Goal: Task Accomplishment & Management: Manage account settings

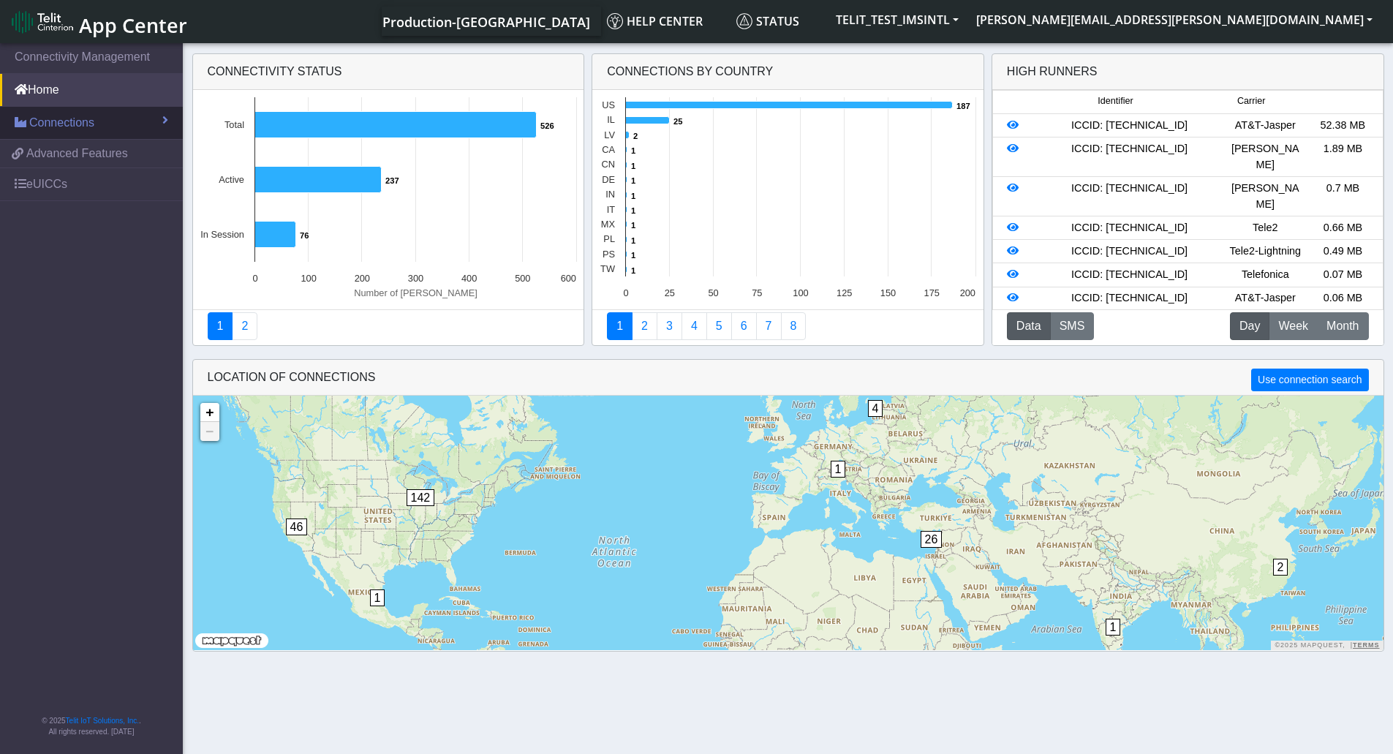
click at [142, 128] on link "Connections" at bounding box center [91, 123] width 183 height 32
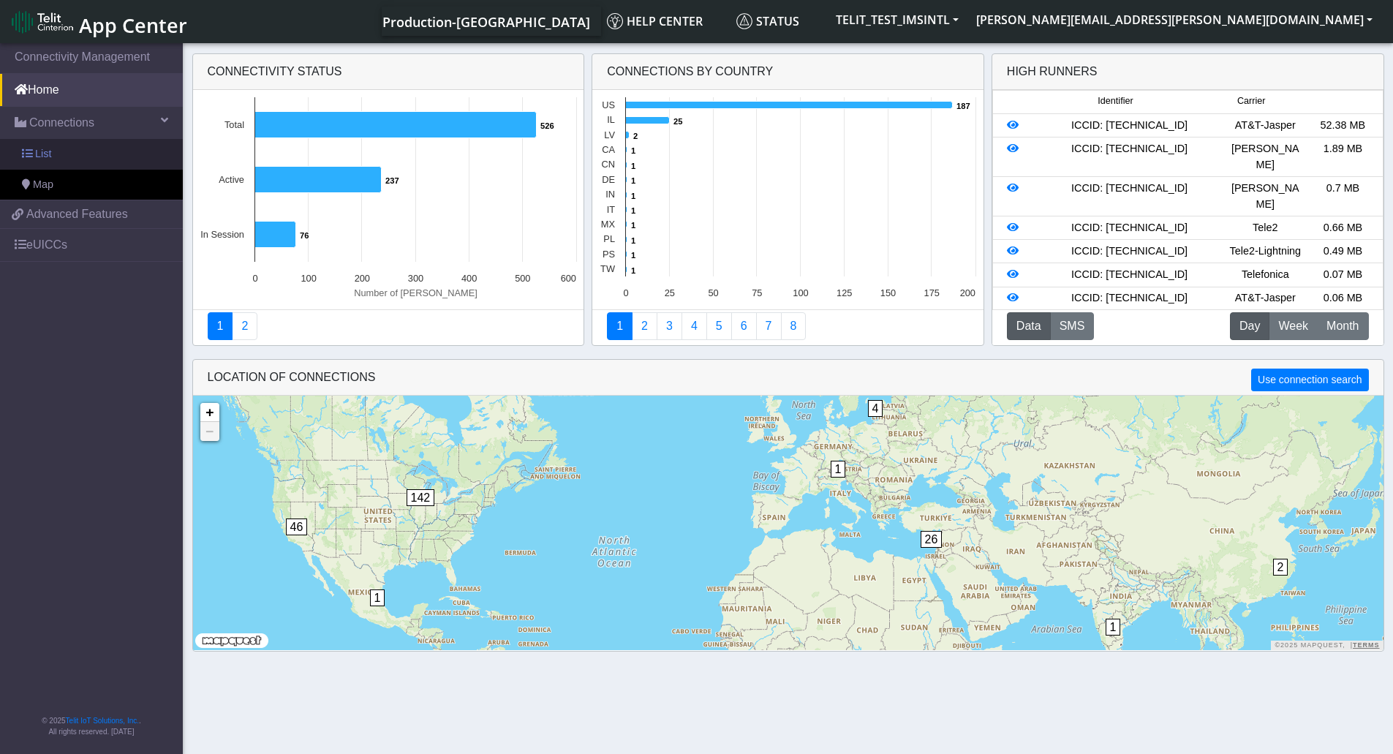
click at [99, 162] on link "List" at bounding box center [91, 154] width 183 height 31
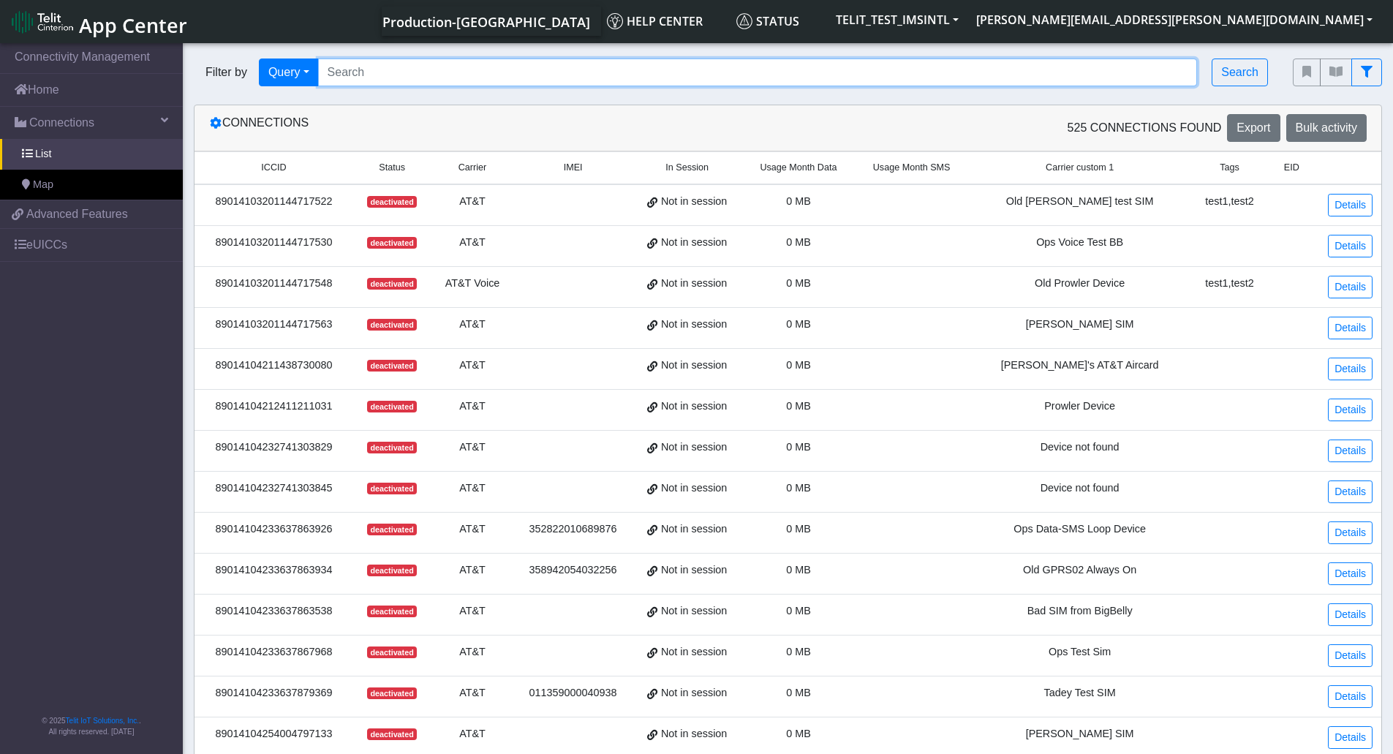
click at [423, 71] on input "Search..." at bounding box center [758, 73] width 880 height 28
click at [522, 77] on input "Search..." at bounding box center [758, 73] width 880 height 28
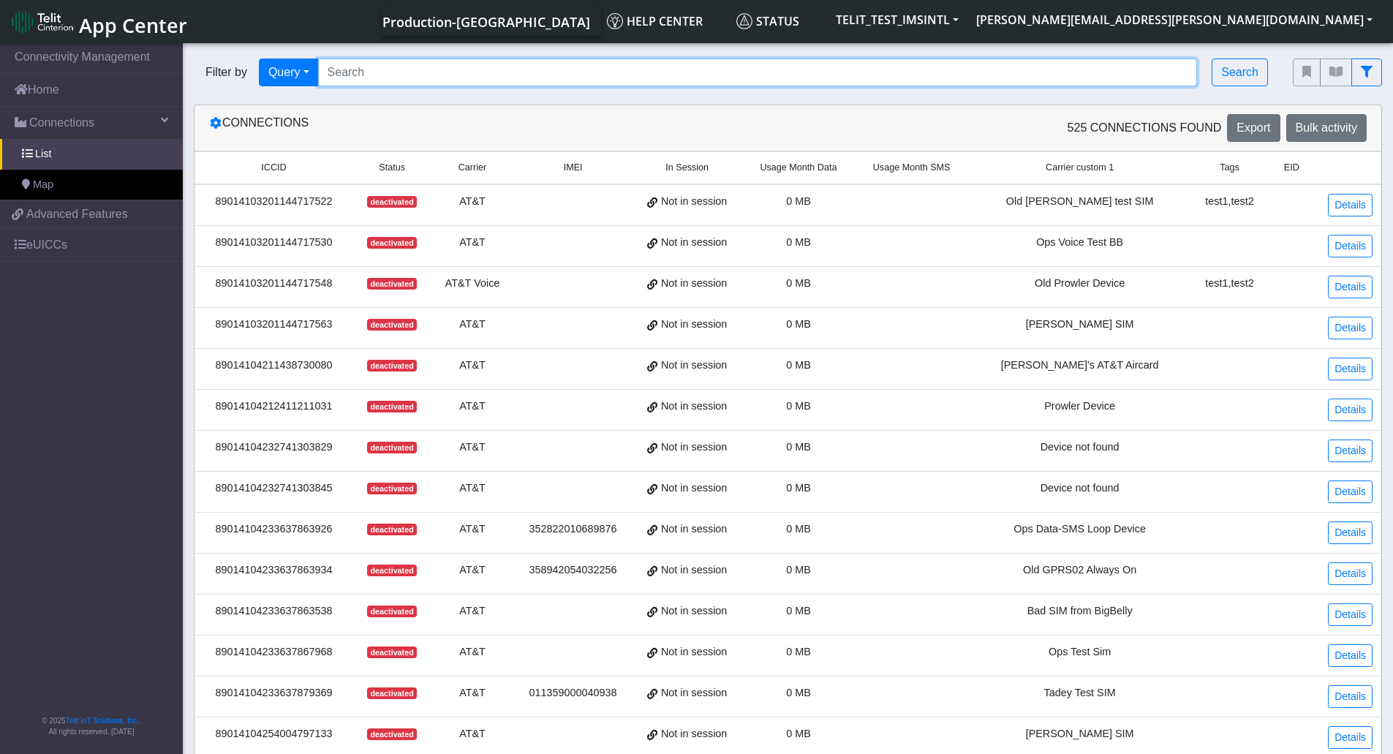
click at [341, 78] on input "Search..." at bounding box center [758, 73] width 880 height 28
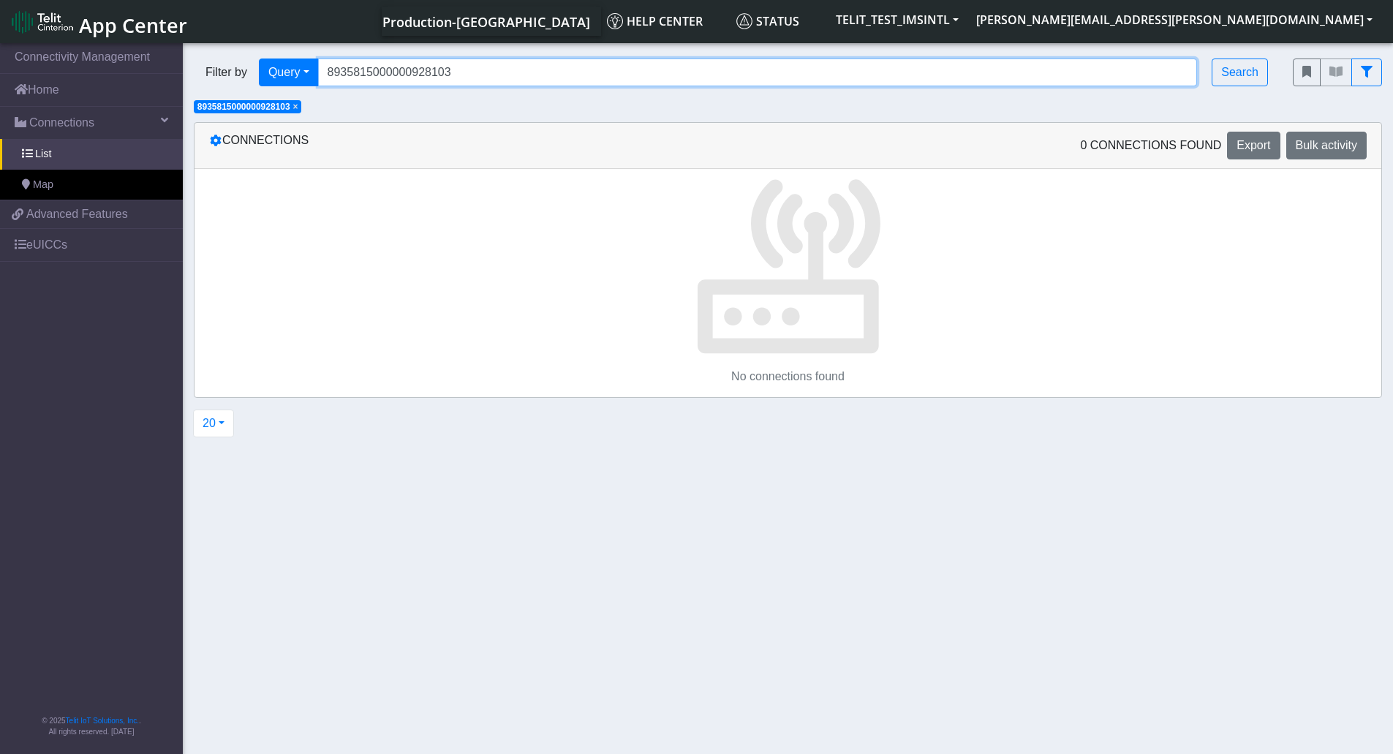
click at [395, 72] on input "8935815000000928103" at bounding box center [758, 73] width 880 height 28
click at [375, 75] on input "893581500000928103" at bounding box center [758, 73] width 880 height 28
type input "89358152000000928103"
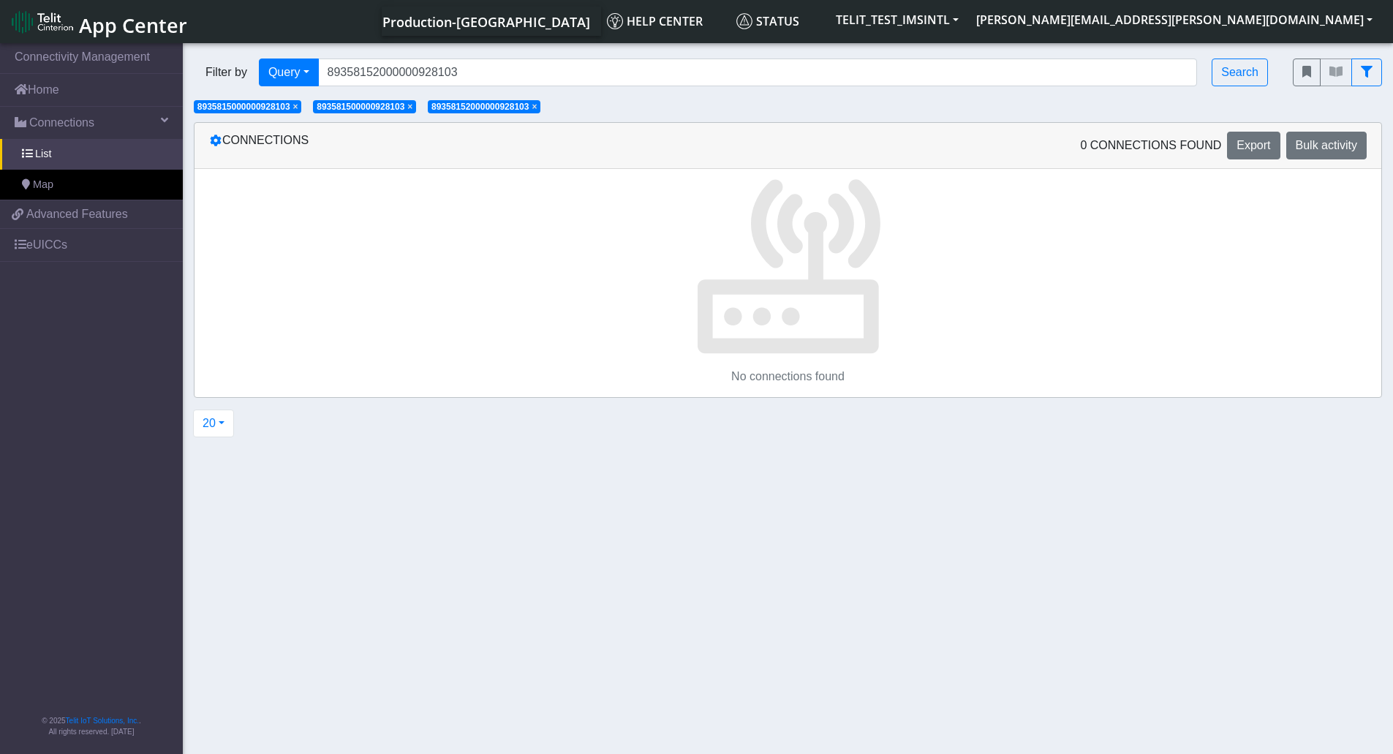
click at [298, 107] on span "×" at bounding box center [295, 107] width 5 height 10
click at [292, 105] on span "×" at bounding box center [290, 107] width 5 height 10
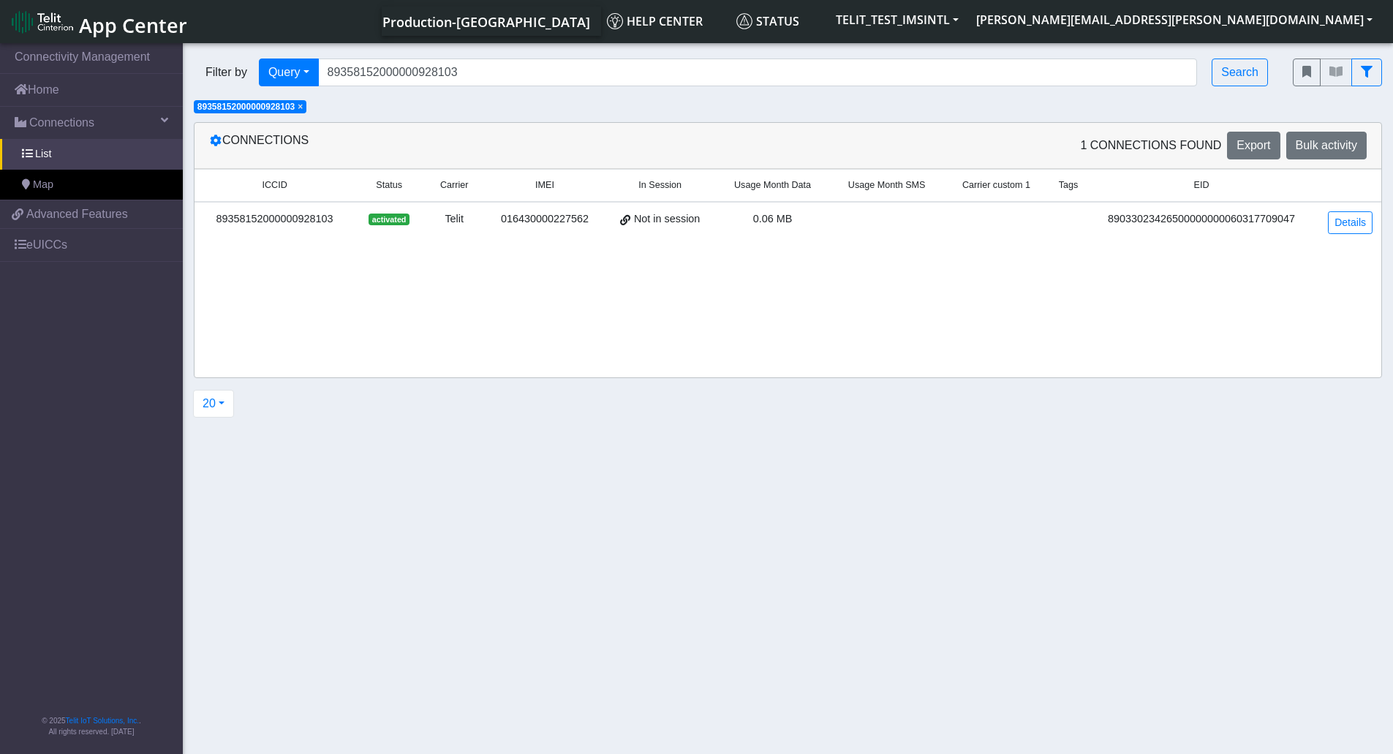
click at [283, 222] on div "89358152000000928103" at bounding box center [274, 219] width 143 height 16
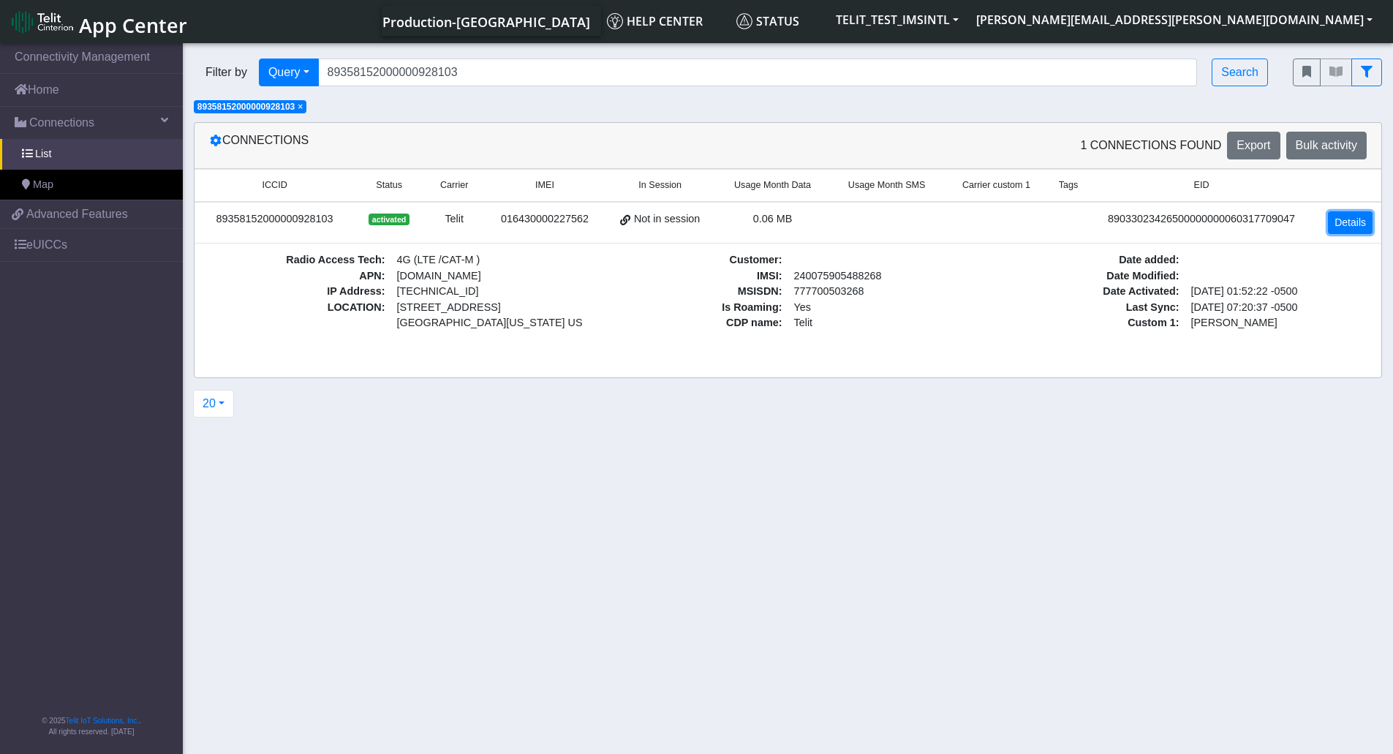
click at [1364, 225] on link "Details" at bounding box center [1350, 222] width 45 height 23
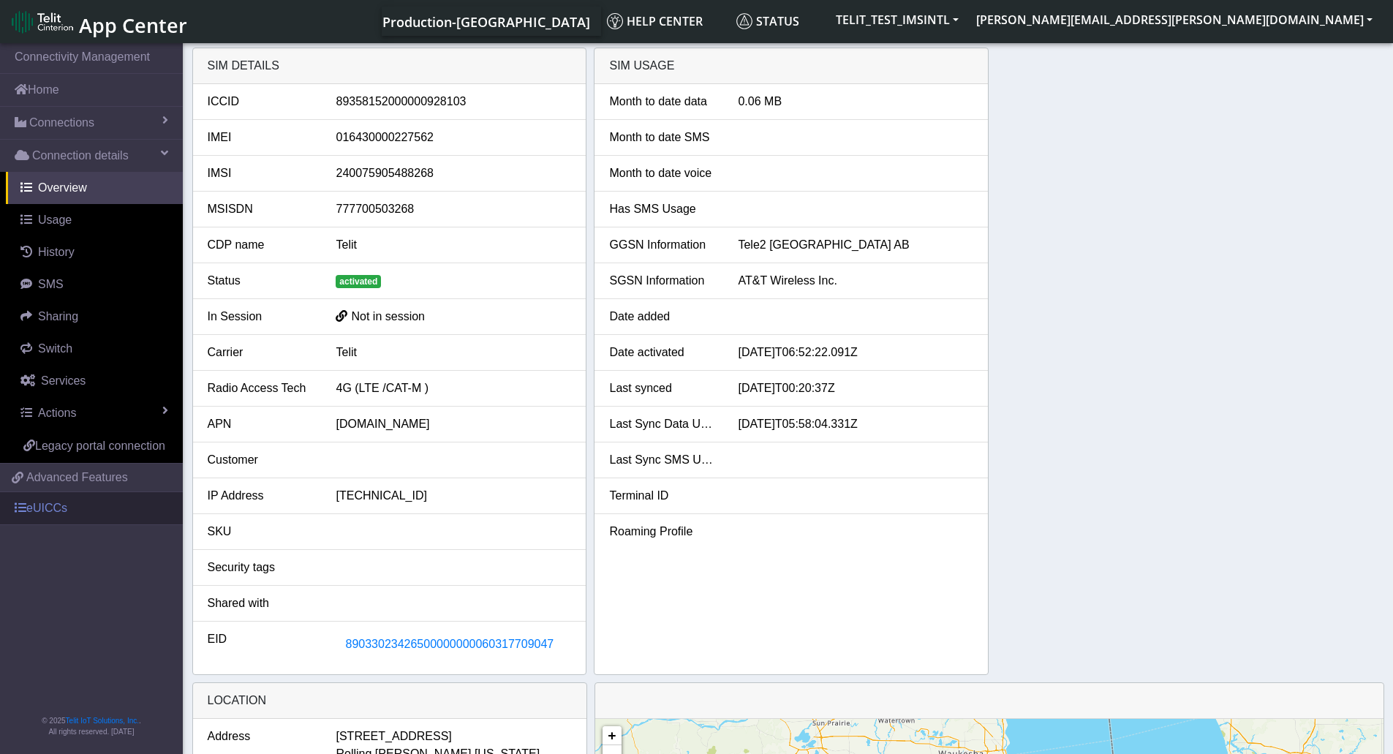
click at [153, 505] on link "eUICCs" at bounding box center [91, 508] width 183 height 32
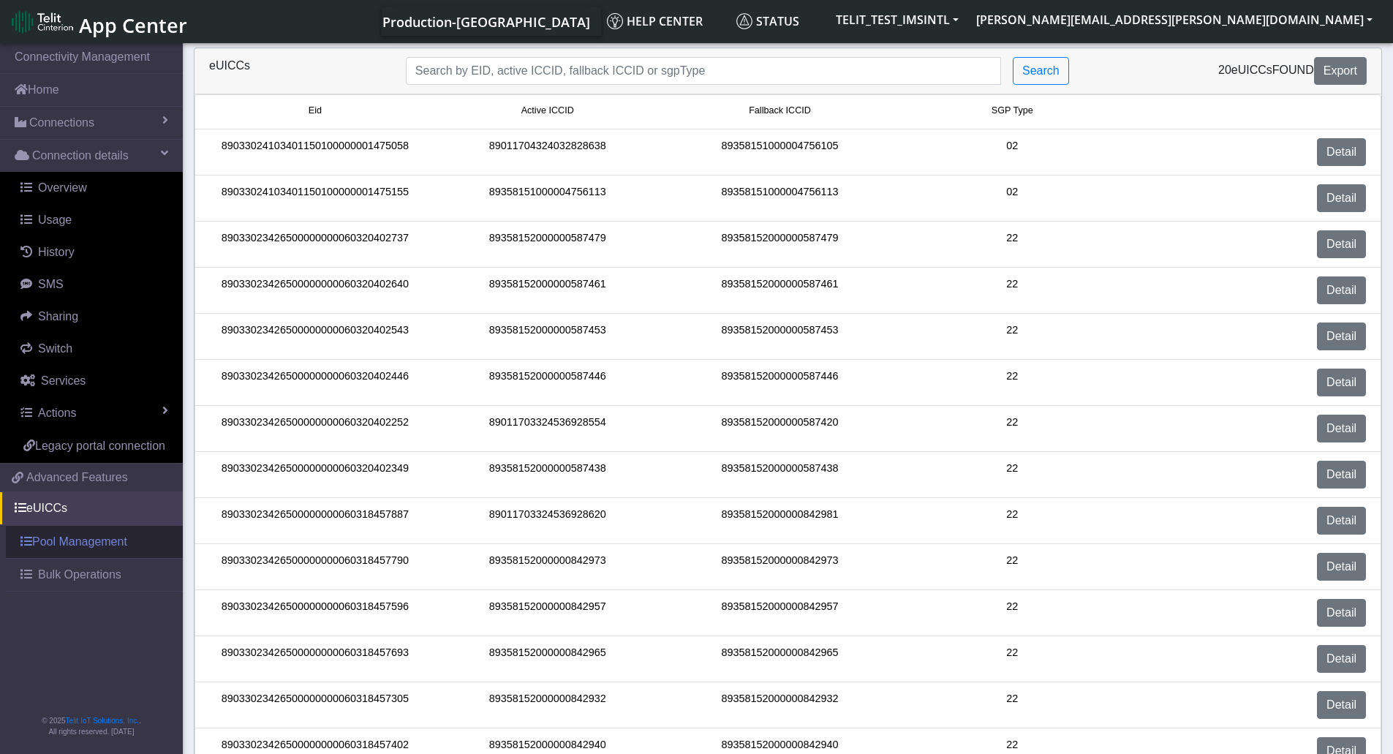
click at [102, 541] on link "Pool Management" at bounding box center [94, 542] width 177 height 32
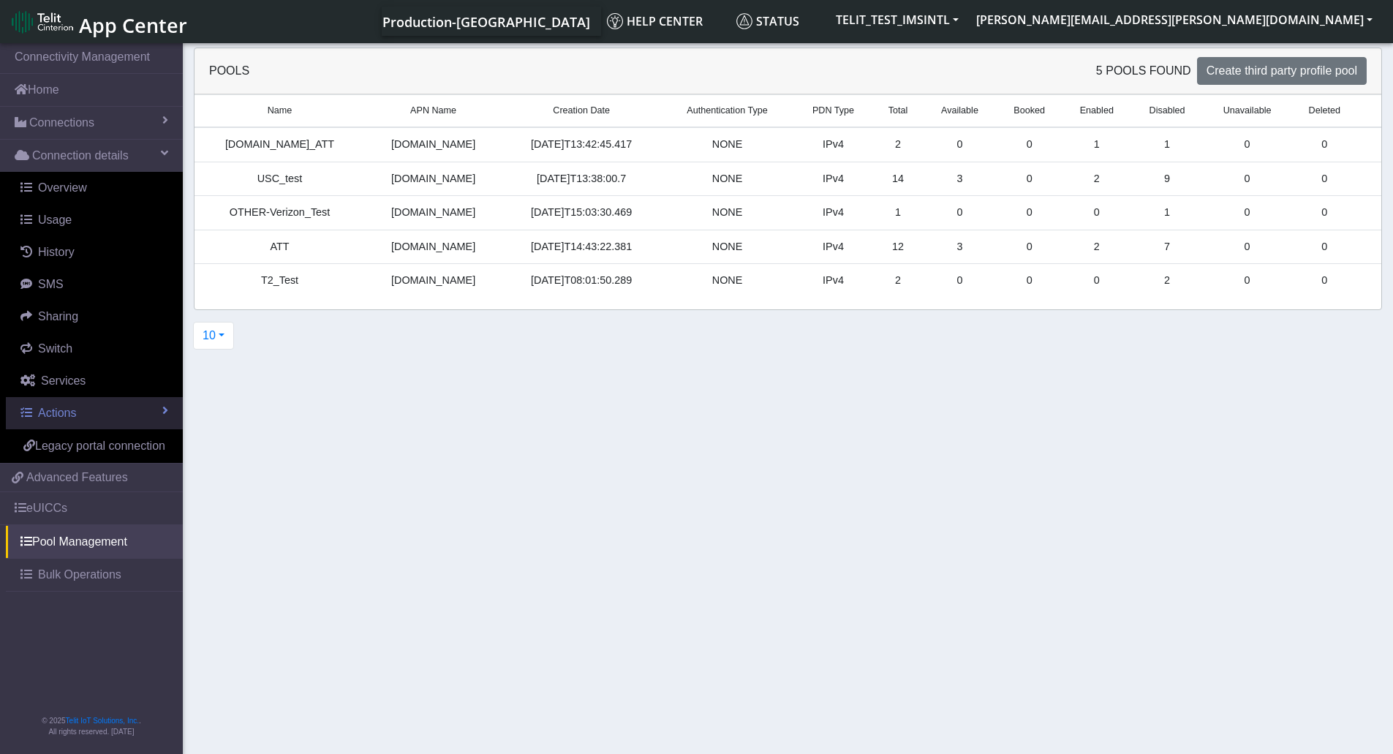
click at [94, 411] on link "Actions" at bounding box center [94, 413] width 177 height 32
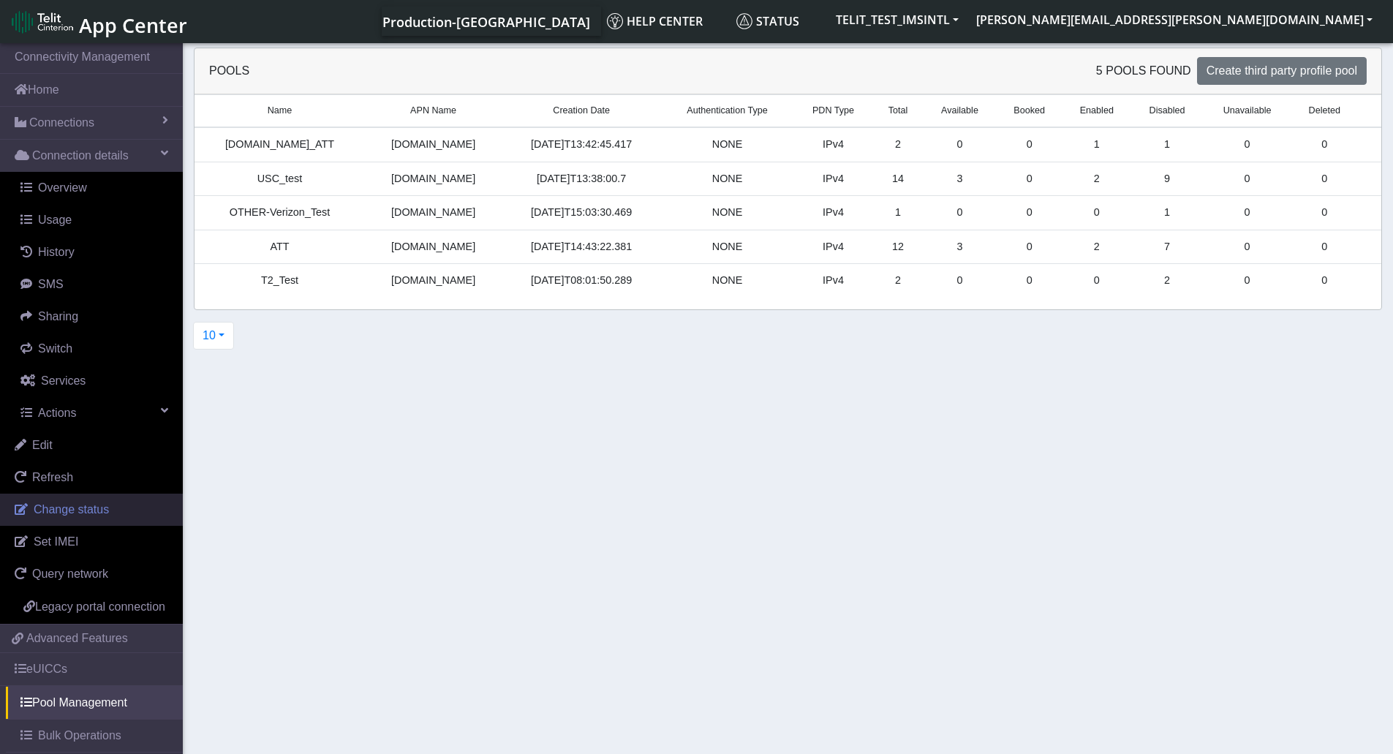
scroll to position [67, 0]
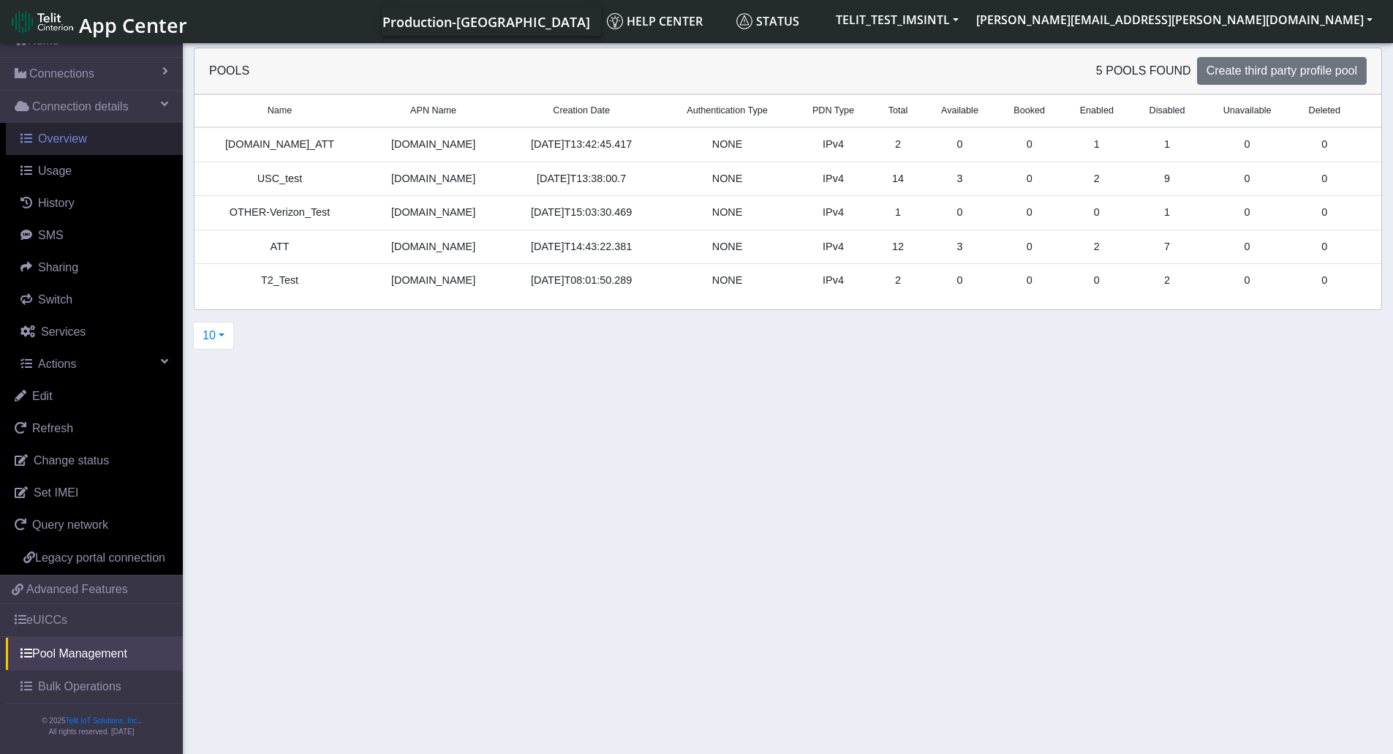
click at [75, 132] on span "Overview" at bounding box center [62, 138] width 49 height 12
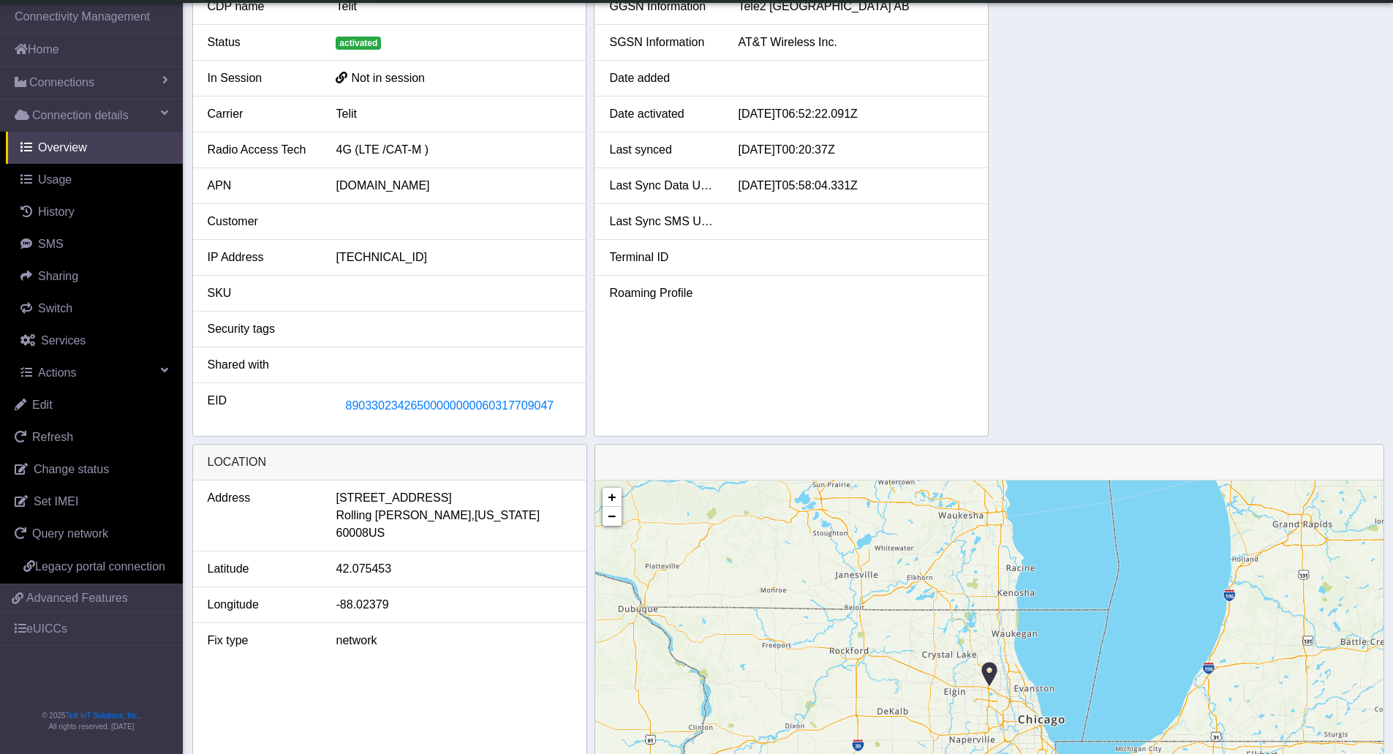
scroll to position [219, 0]
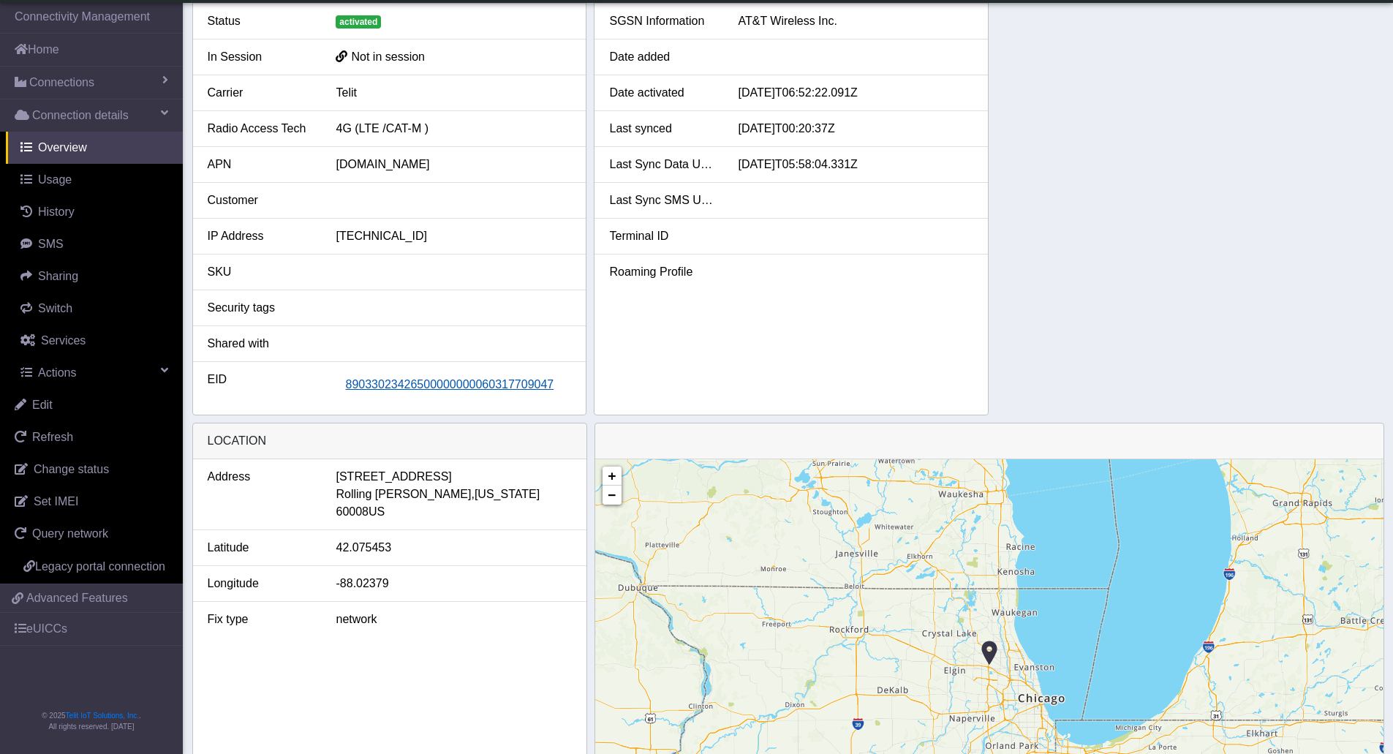
click at [401, 385] on span "89033023426500000000060317709047" at bounding box center [449, 384] width 208 height 12
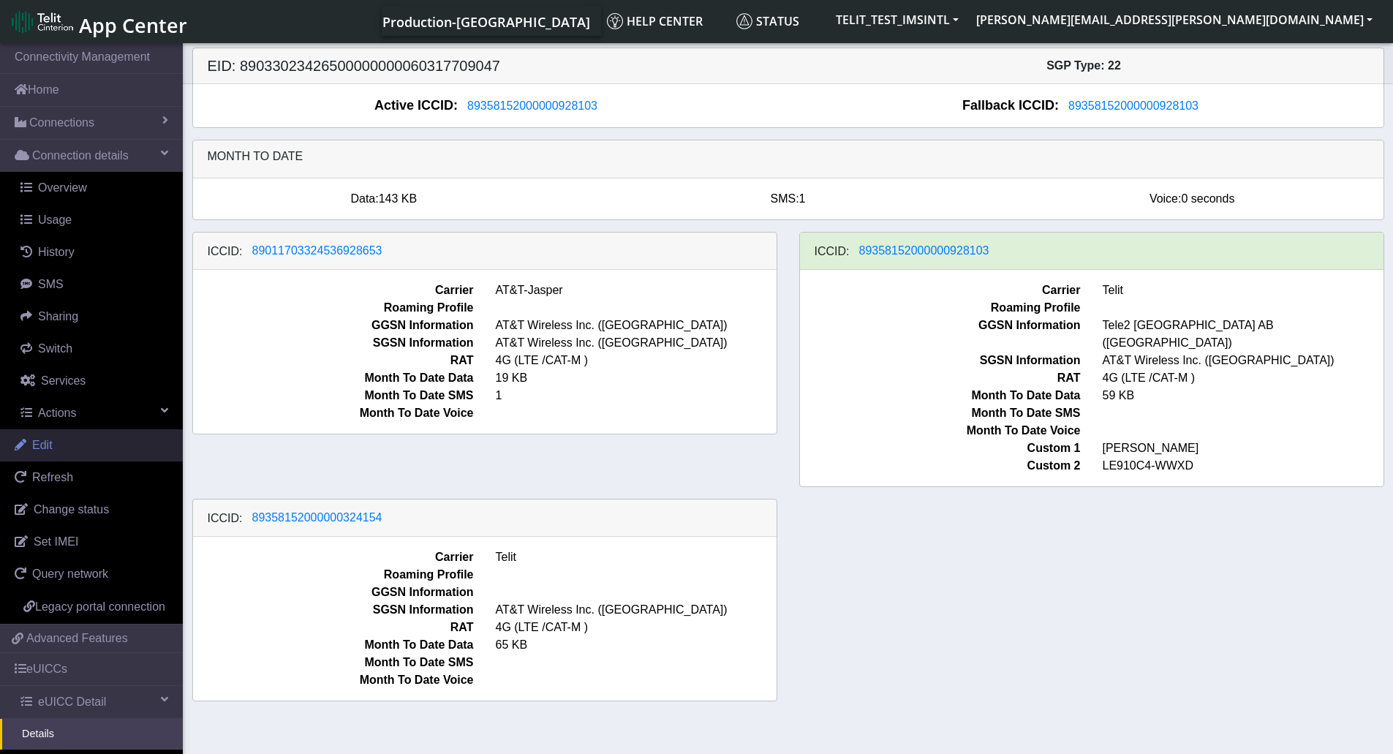
click at [130, 439] on link "Edit" at bounding box center [91, 445] width 183 height 32
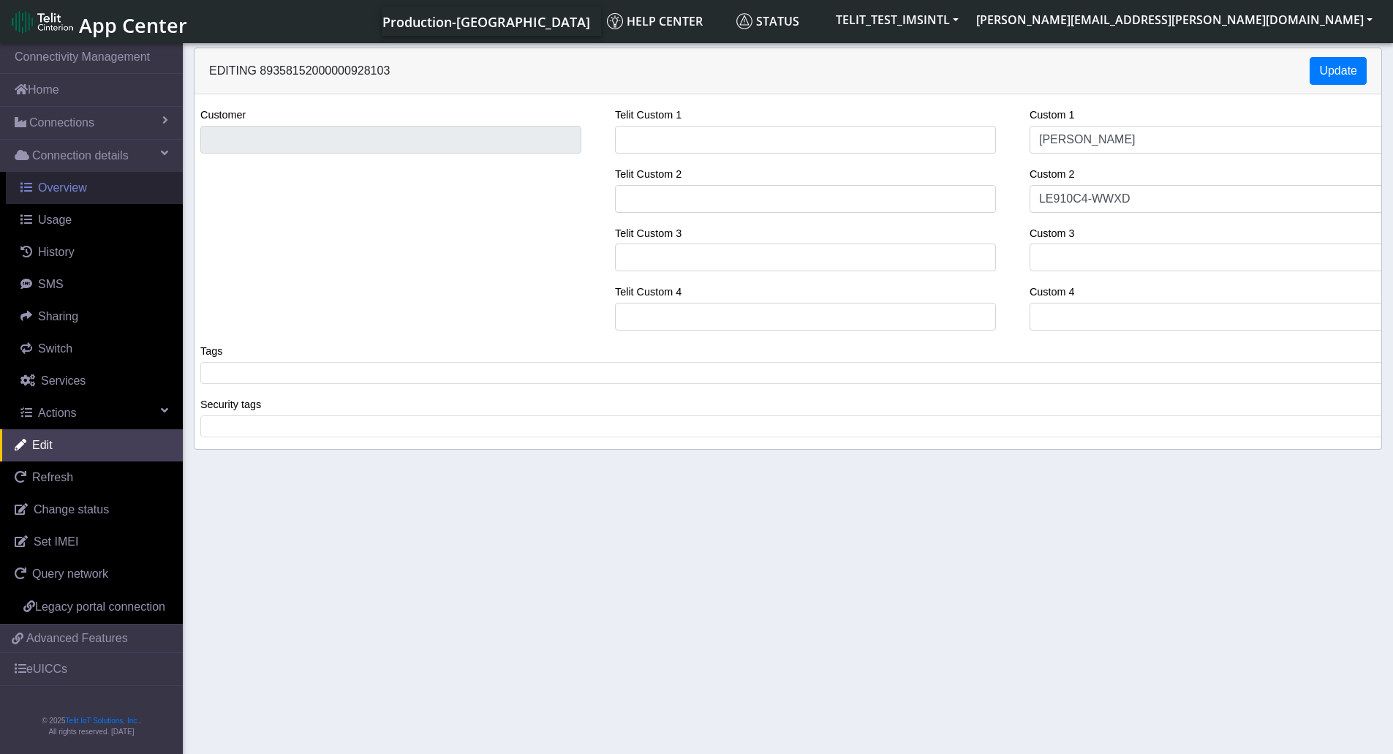
click at [94, 185] on link "Overview" at bounding box center [94, 188] width 177 height 32
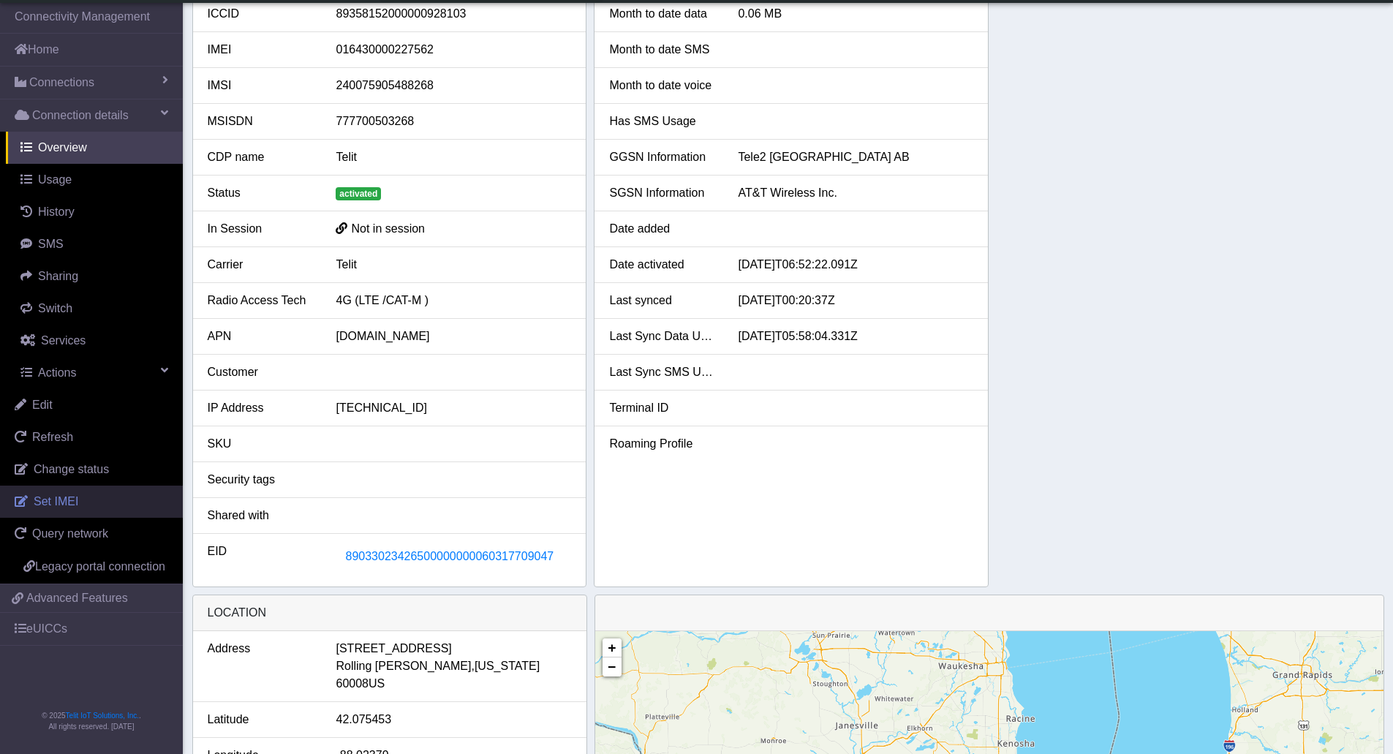
scroll to position [73, 0]
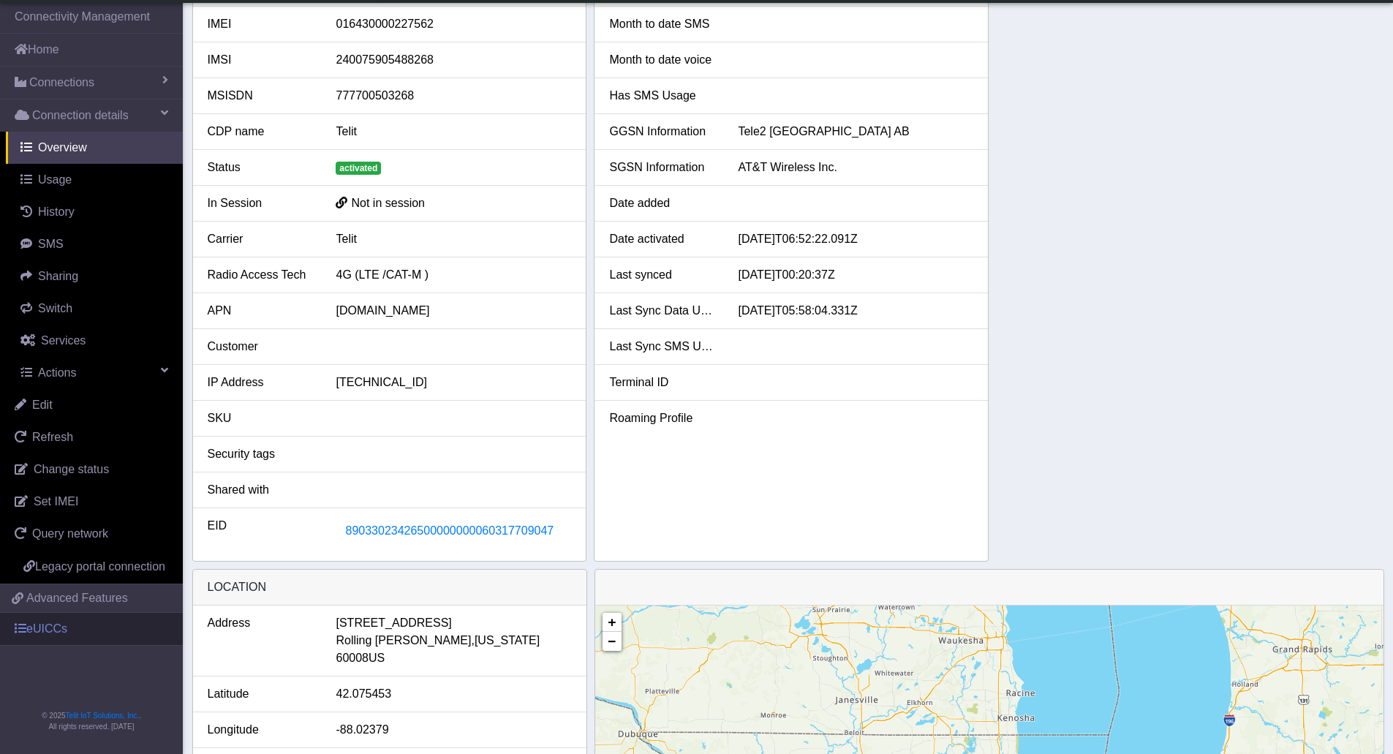
click at [25, 631] on span at bounding box center [21, 628] width 12 height 12
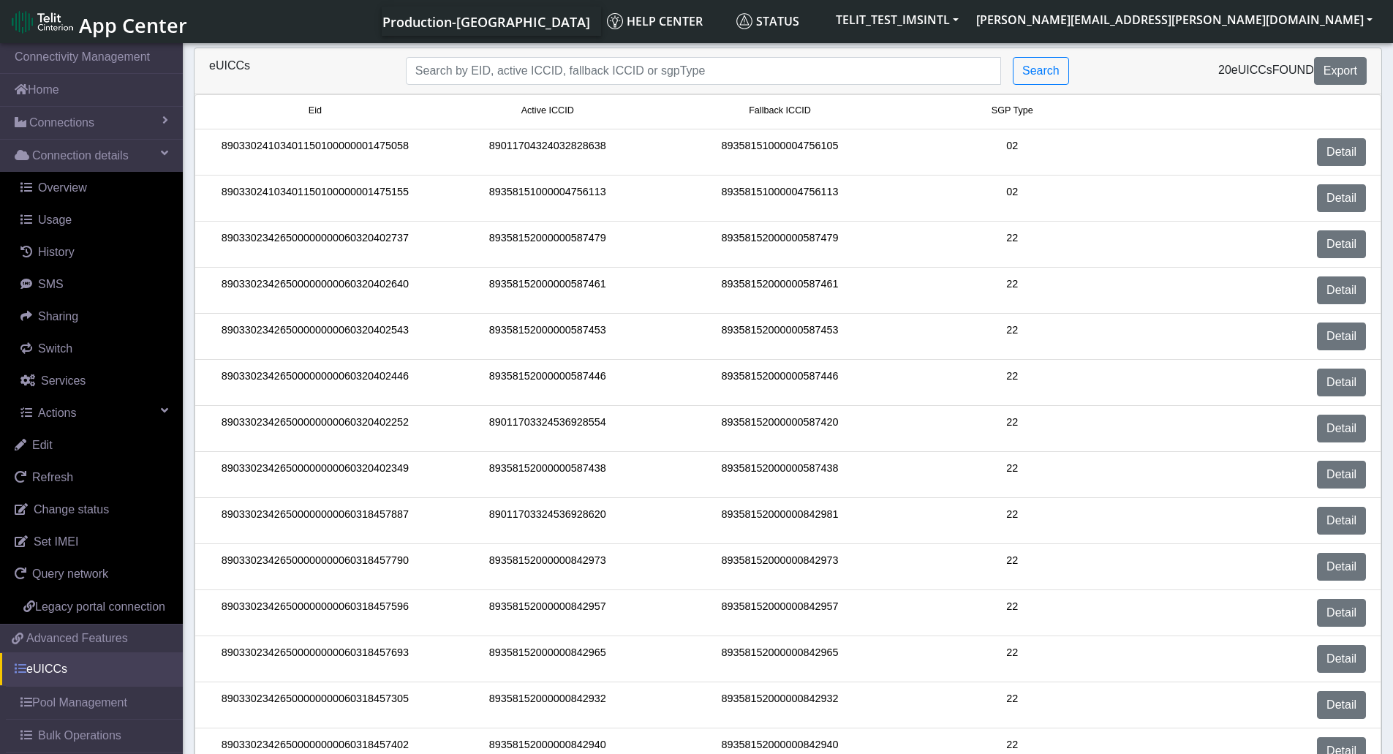
scroll to position [67, 0]
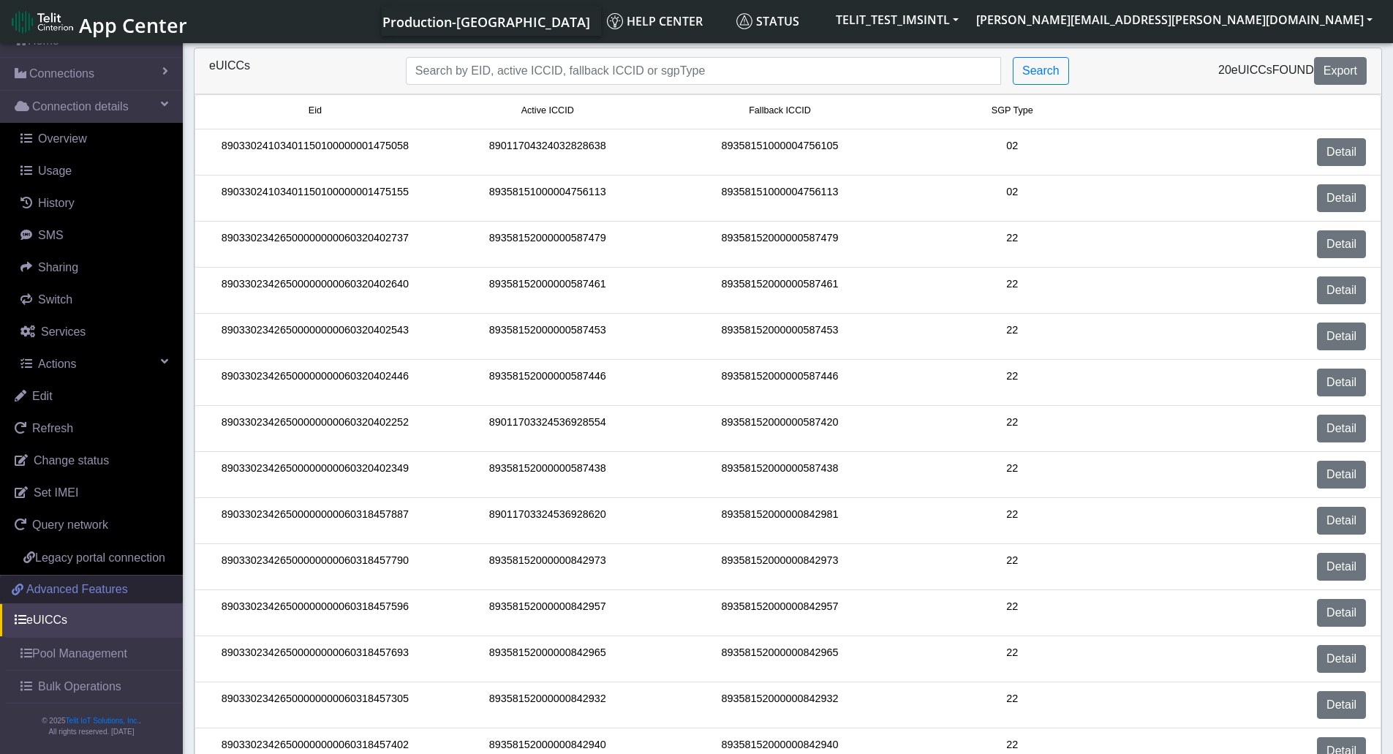
click at [33, 592] on span "Advanced Features" at bounding box center [77, 590] width 102 height 18
click at [102, 290] on link "Switch" at bounding box center [94, 300] width 177 height 32
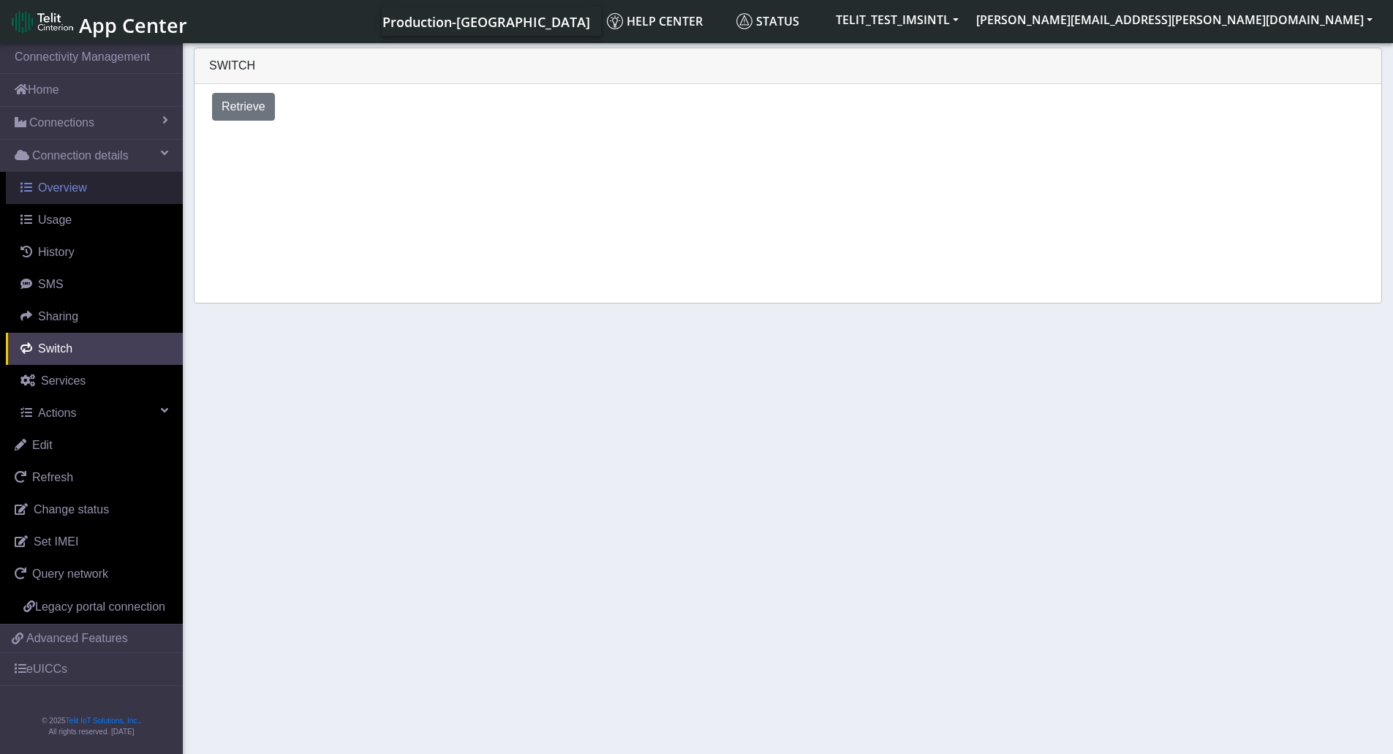
click at [85, 192] on span "Overview" at bounding box center [62, 187] width 49 height 12
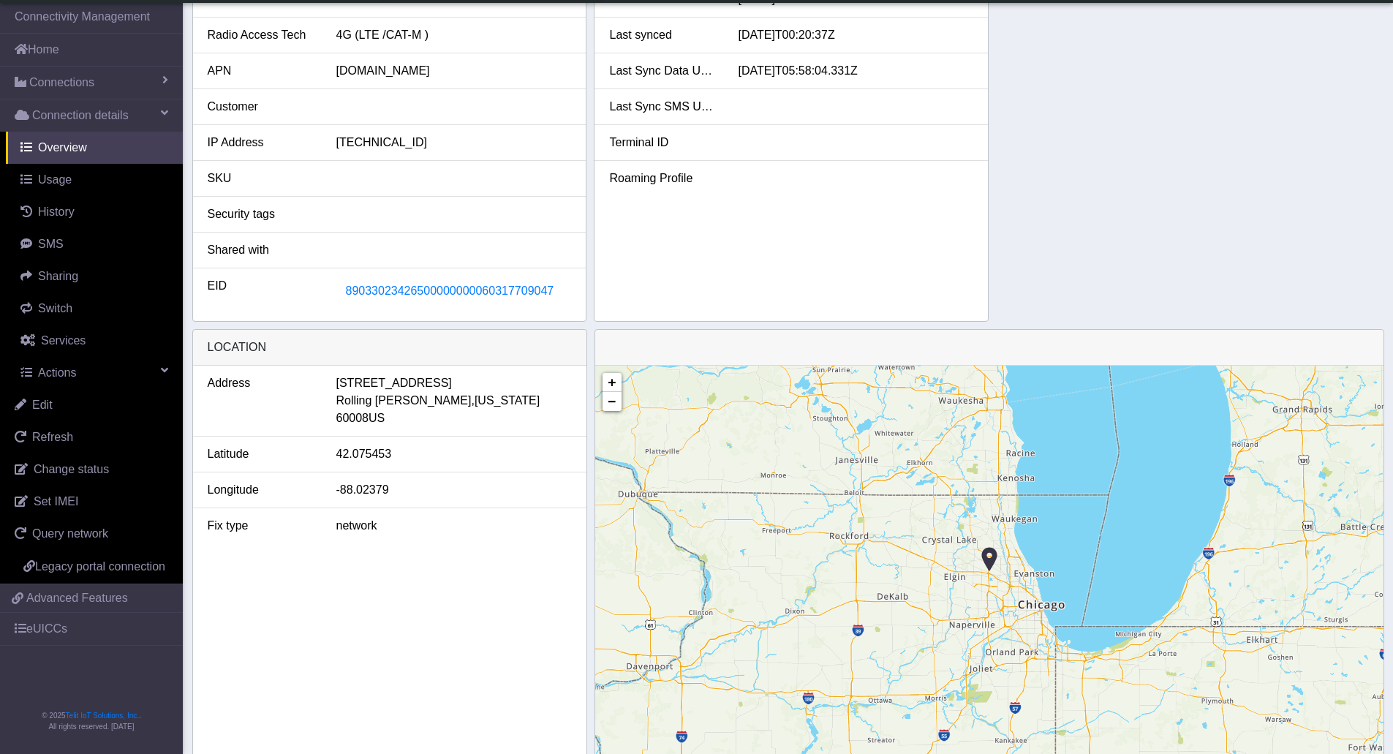
scroll to position [290, 0]
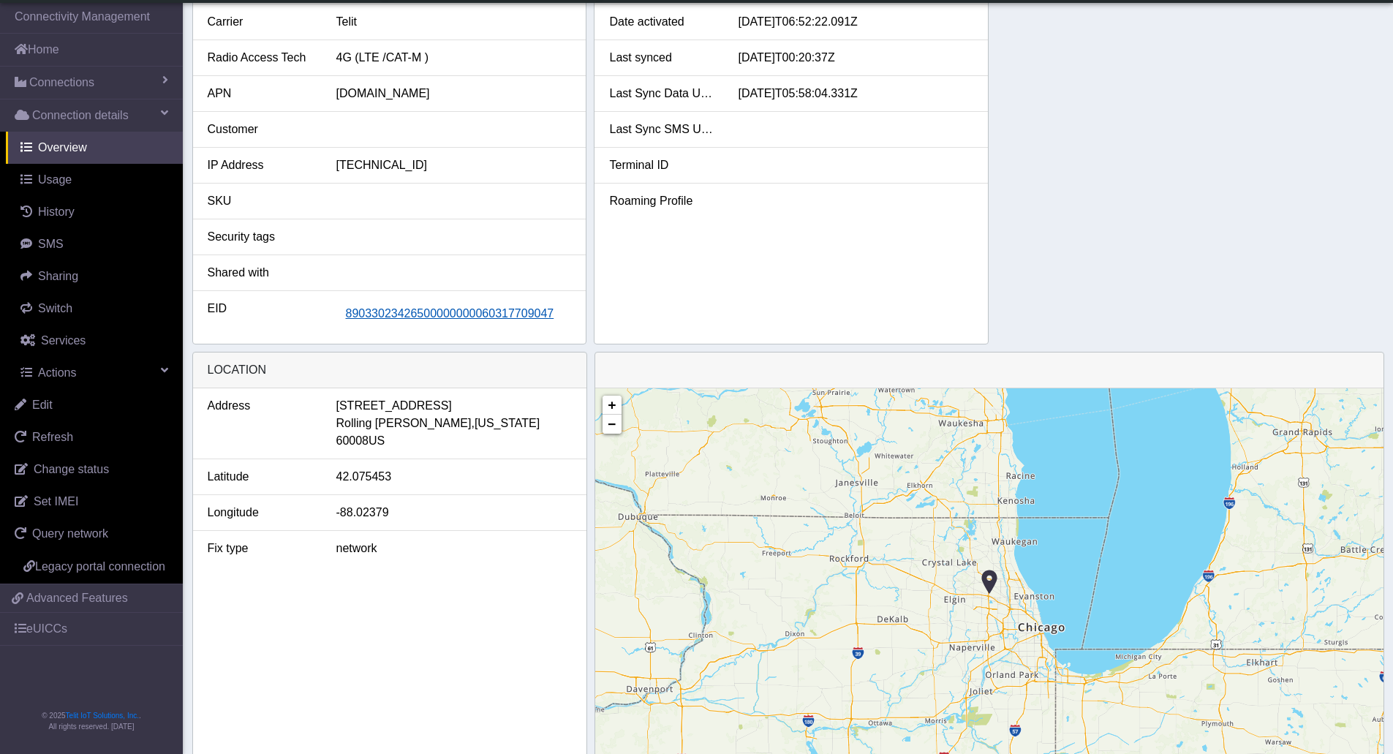
click at [418, 322] on button "89033023426500000000060317709047" at bounding box center [449, 314] width 227 height 28
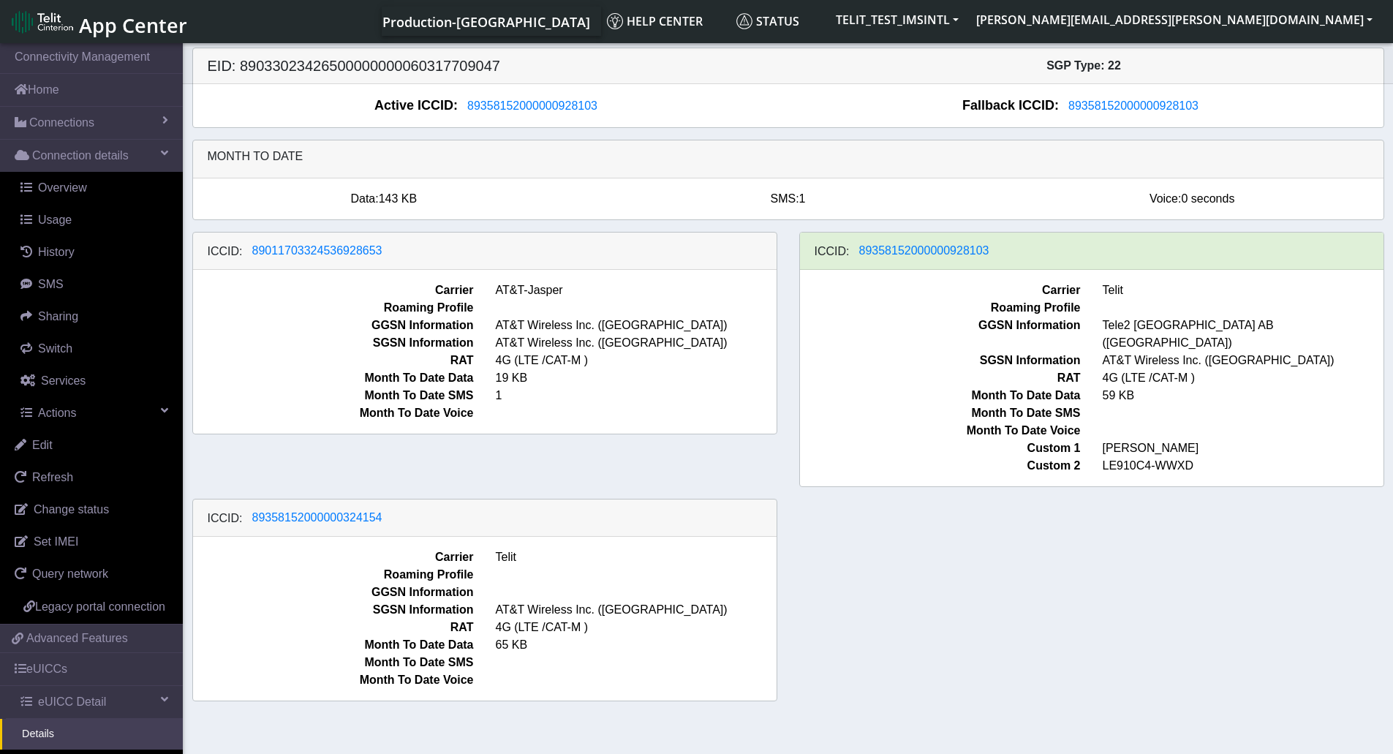
drag, startPoint x: 1261, startPoint y: 252, endPoint x: 1327, endPoint y: 250, distance: 65.9
click at [1356, 251] on div "ICCID: 89358152000000928103" at bounding box center [1092, 251] width 584 height 37
drag, startPoint x: 1133, startPoint y: 249, endPoint x: 851, endPoint y: 241, distance: 281.6
click at [851, 241] on div "ICCID: 89358152000000928103" at bounding box center [1092, 251] width 584 height 37
drag, startPoint x: 816, startPoint y: 236, endPoint x: 1166, endPoint y: 258, distance: 351.0
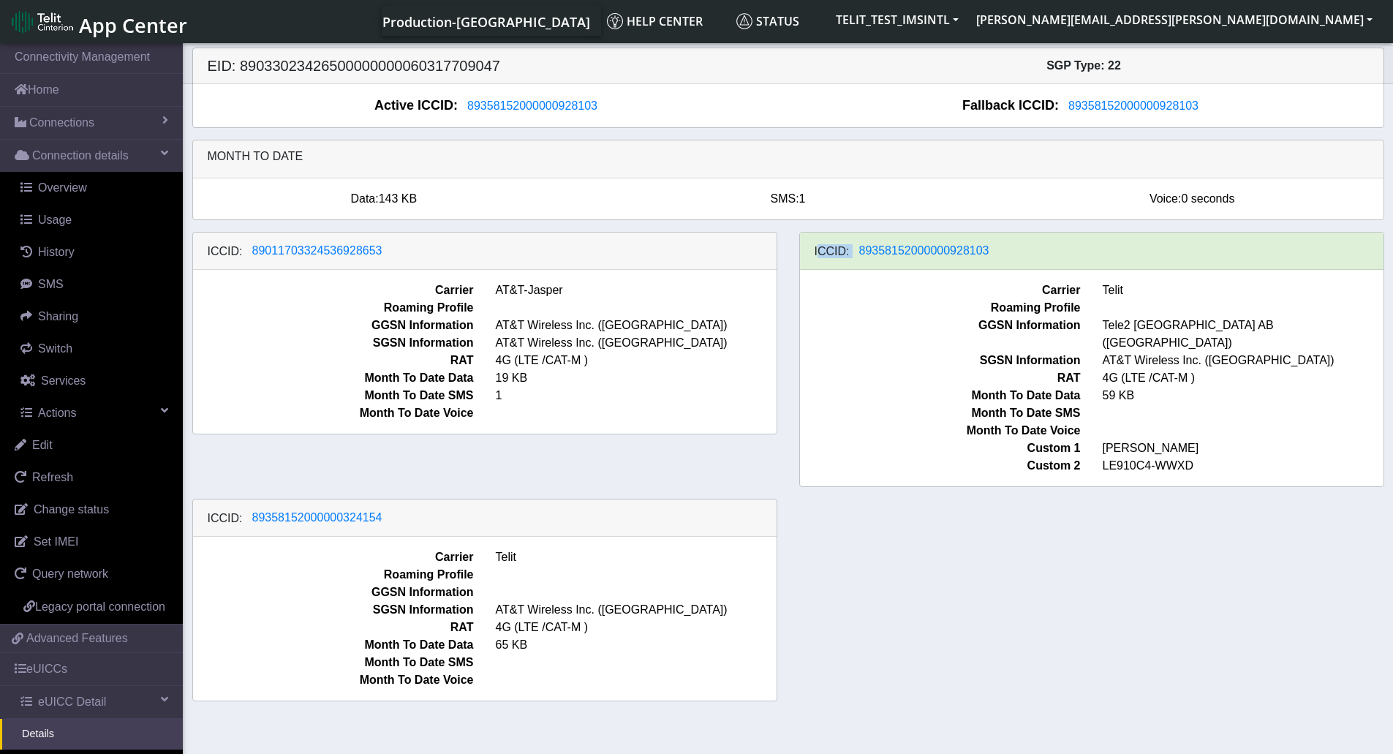
click at [1167, 257] on div "ICCID: 89358152000000928103" at bounding box center [1092, 251] width 584 height 37
click at [1163, 260] on div "ICCID: 89358152000000928103" at bounding box center [1092, 251] width 584 height 37
click at [1161, 252] on div "ICCID: 89358152000000928103" at bounding box center [1092, 251] width 584 height 37
click at [1160, 249] on div "ICCID: 89358152000000928103" at bounding box center [1092, 251] width 584 height 37
click at [146, 415] on link "Actions" at bounding box center [94, 413] width 177 height 32
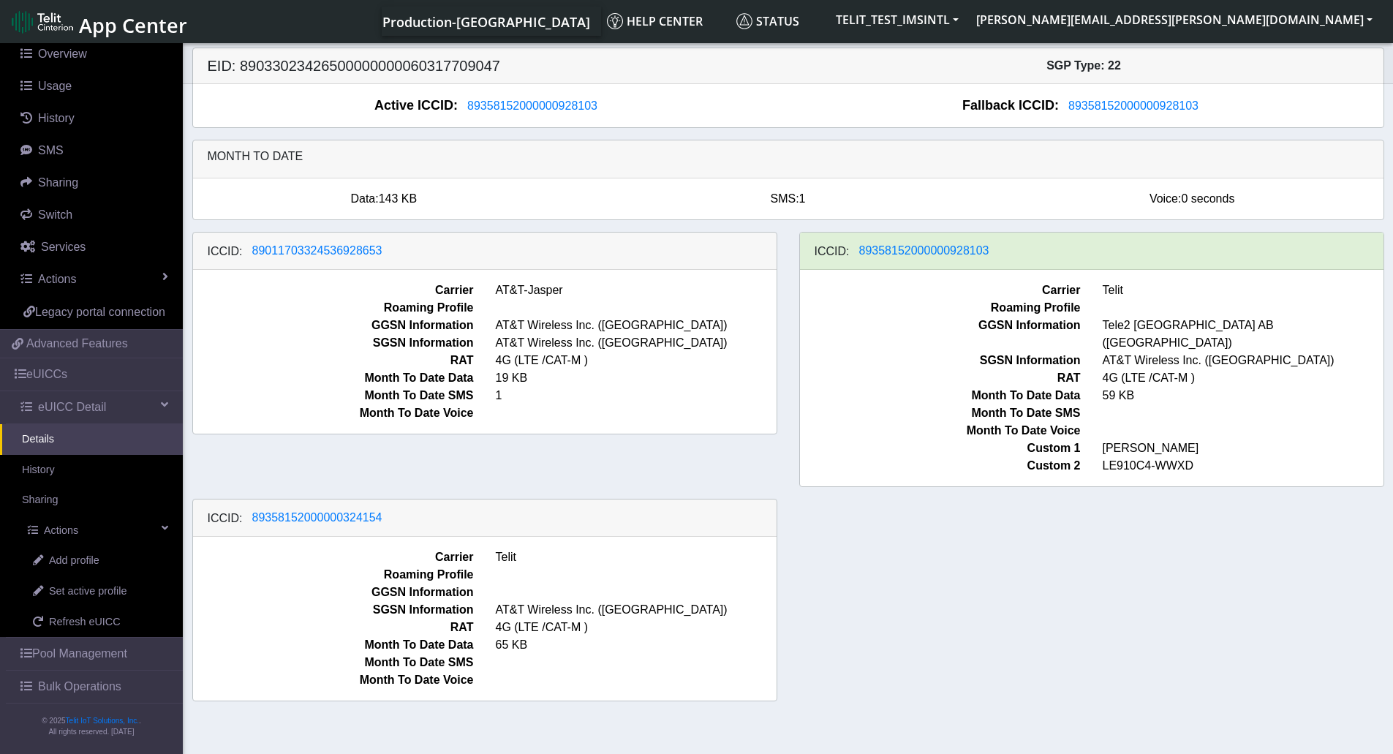
scroll to position [151, 0]
click at [100, 597] on span "Set active profile" at bounding box center [88, 592] width 78 height 16
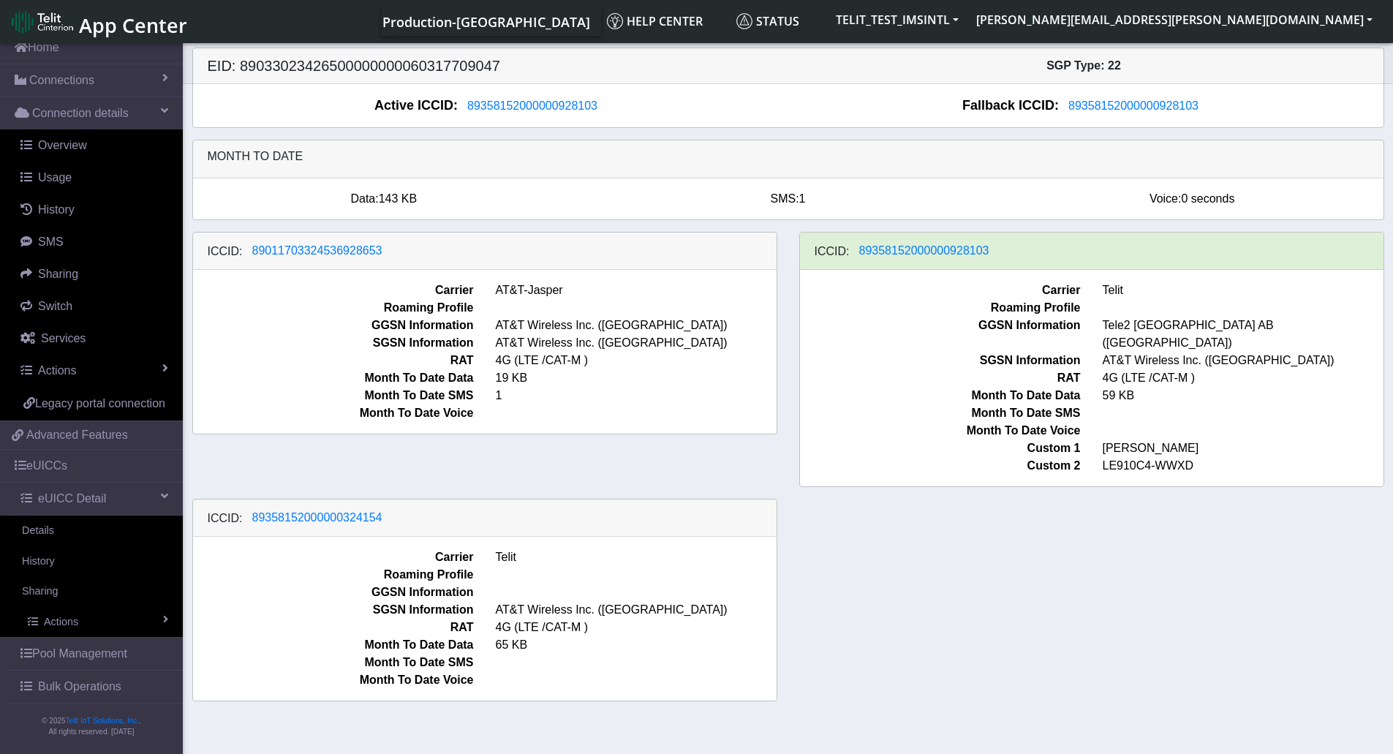
scroll to position [151, 0]
select select
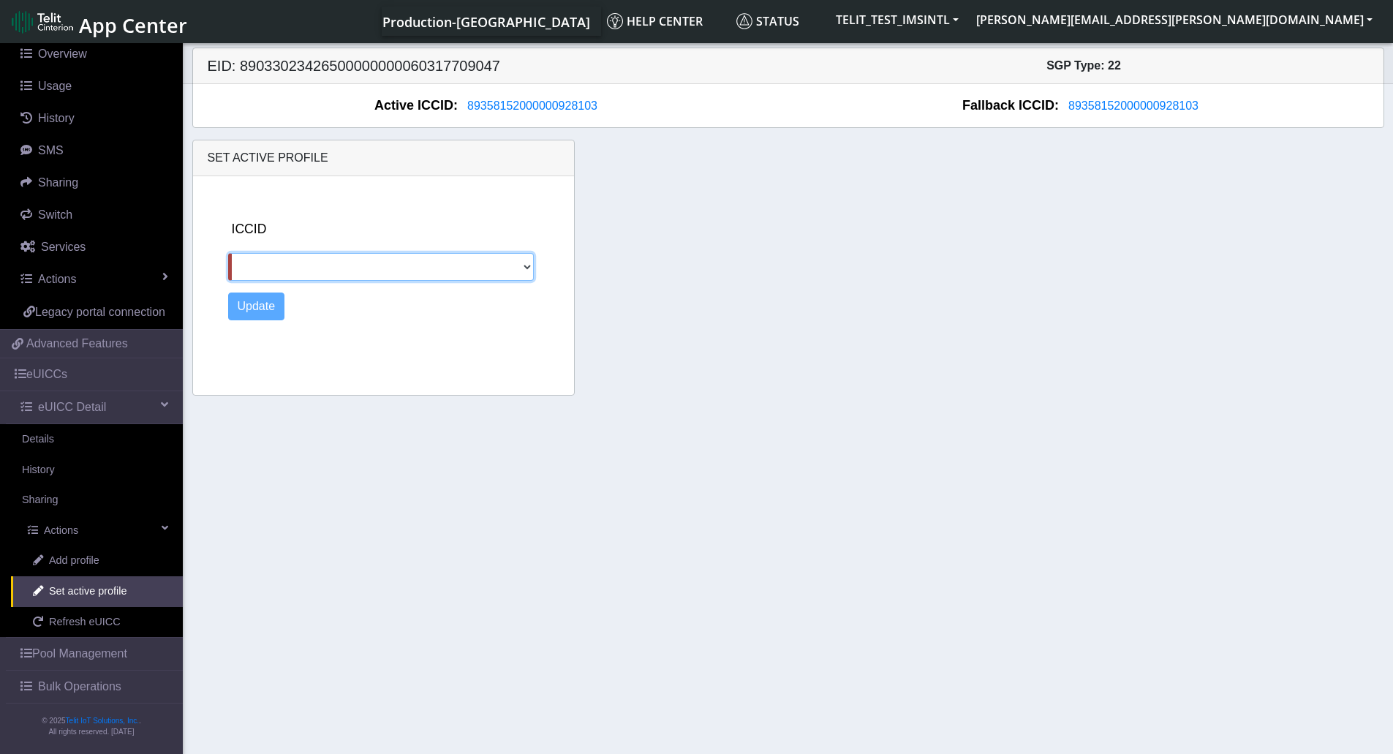
click at [502, 254] on select "89011703324536928653 89358152000000324154" at bounding box center [381, 267] width 306 height 28
click at [504, 263] on select "89011703324536928653 89358152000000324154" at bounding box center [381, 267] width 306 height 28
click at [398, 642] on section "Connectivity Management Home Connections List Map Connection details Overview U…" at bounding box center [696, 399] width 1393 height 719
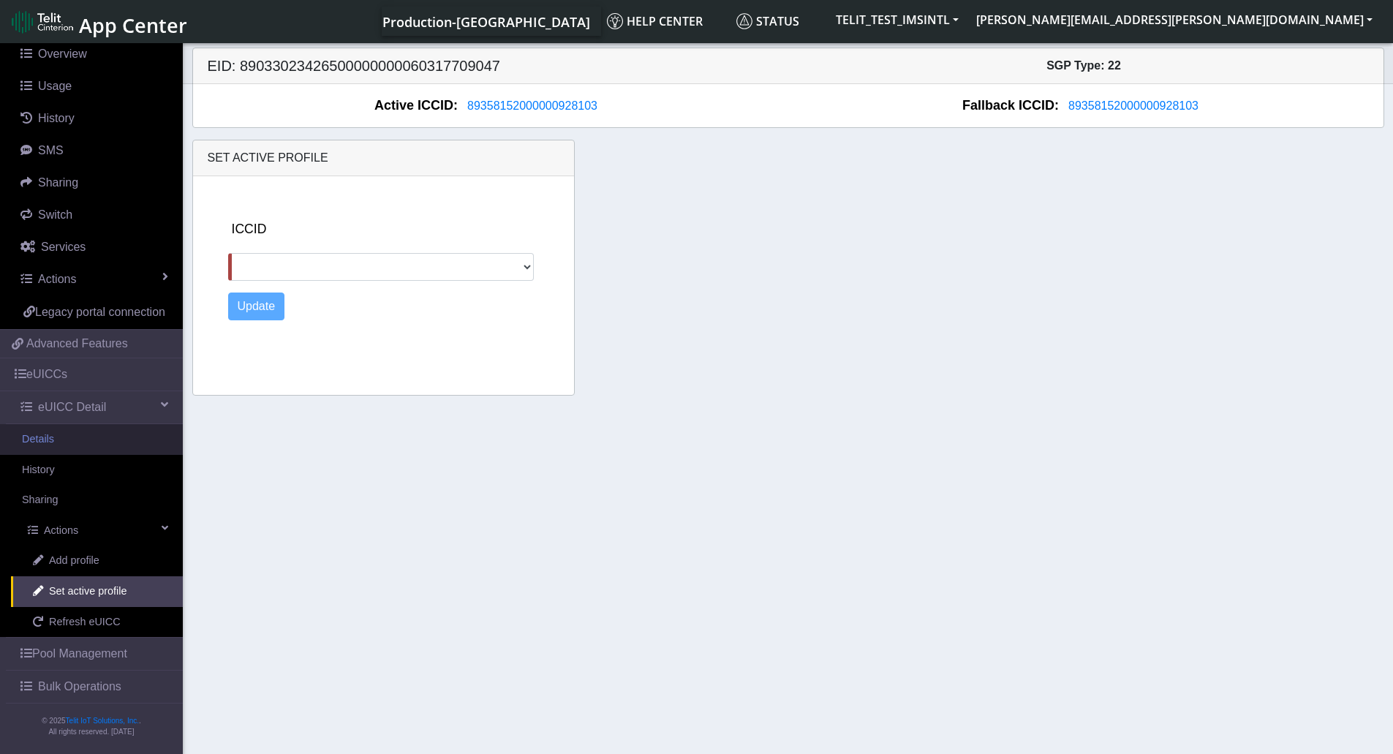
click at [79, 446] on link "Details" at bounding box center [91, 439] width 183 height 31
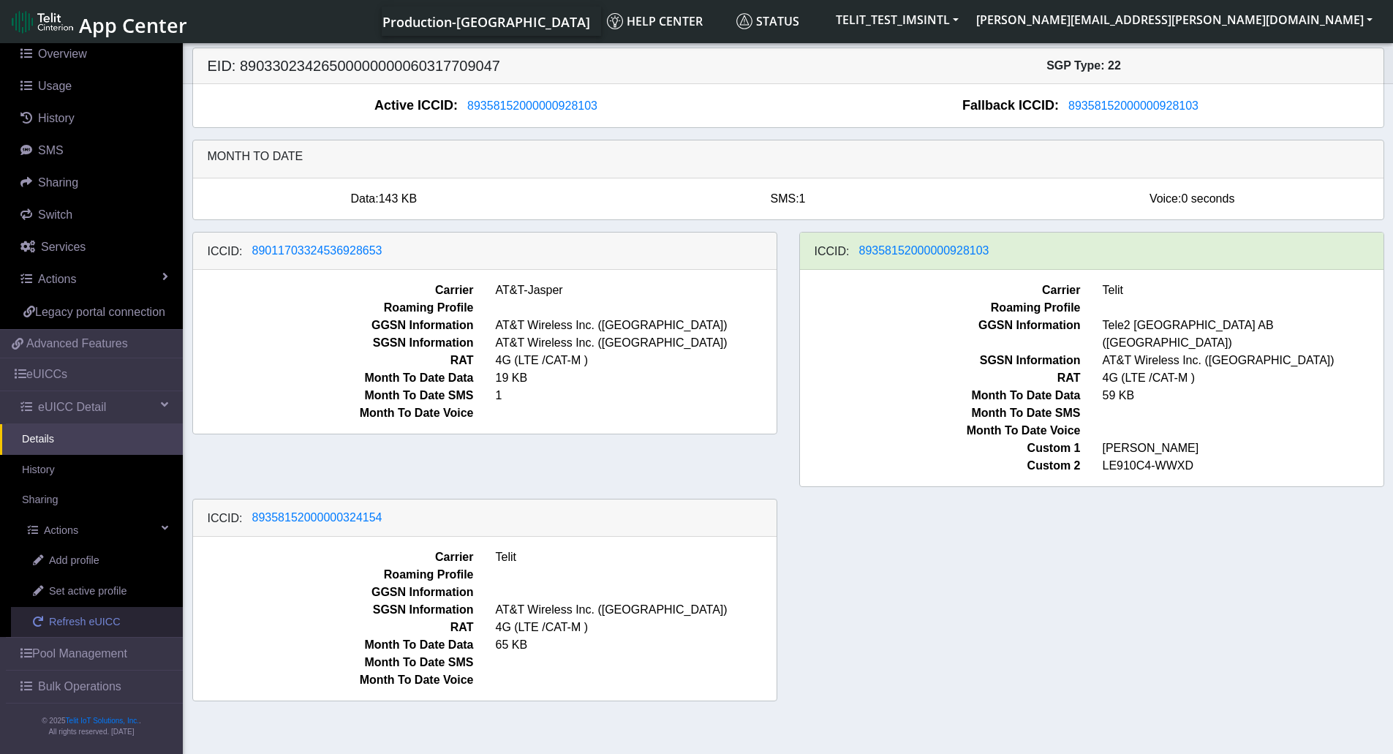
click at [92, 619] on span "Refresh eUICC" at bounding box center [85, 622] width 72 height 16
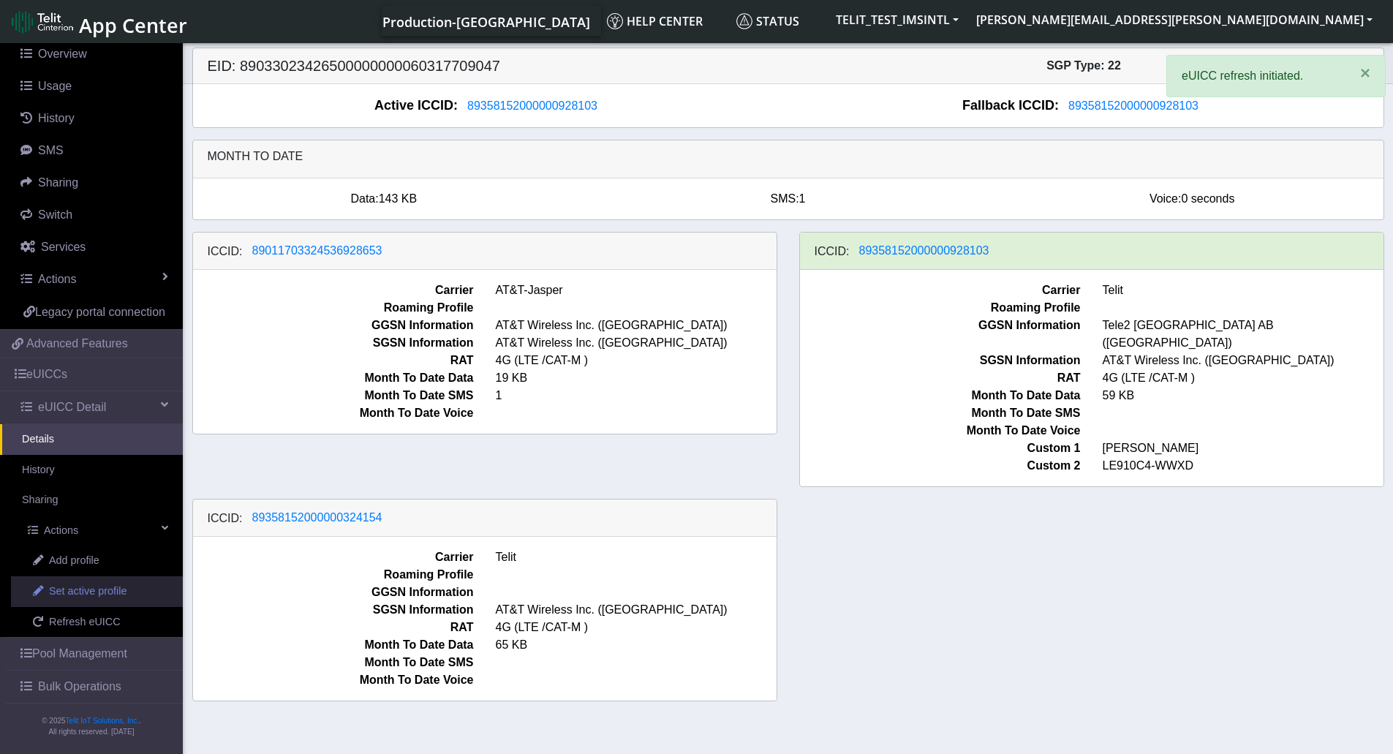
click at [118, 589] on span "Set active profile" at bounding box center [88, 592] width 78 height 16
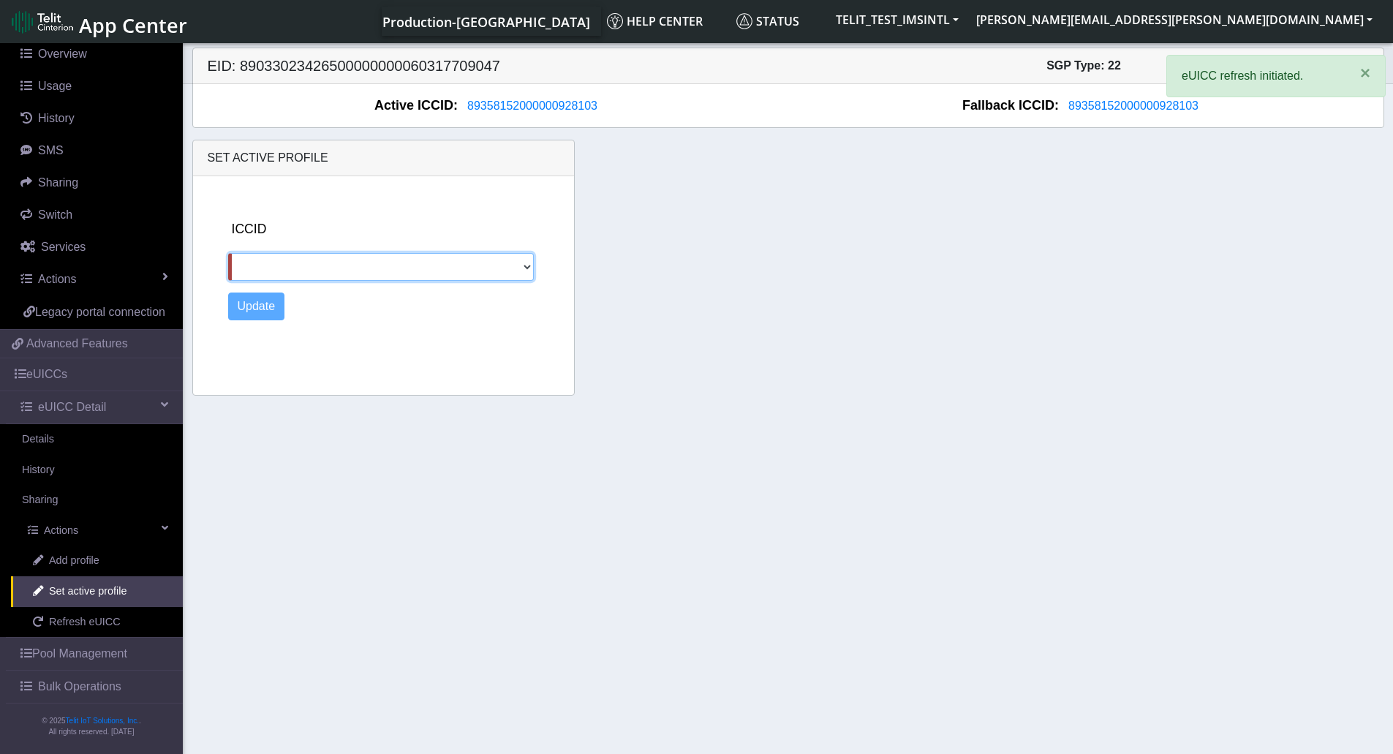
click at [320, 274] on select "89011703324536928653 89358152000000324154" at bounding box center [381, 267] width 306 height 28
select select "89011703324536928653"
click at [228, 253] on select "89011703324536928653 89358152000000324154" at bounding box center [381, 267] width 306 height 28
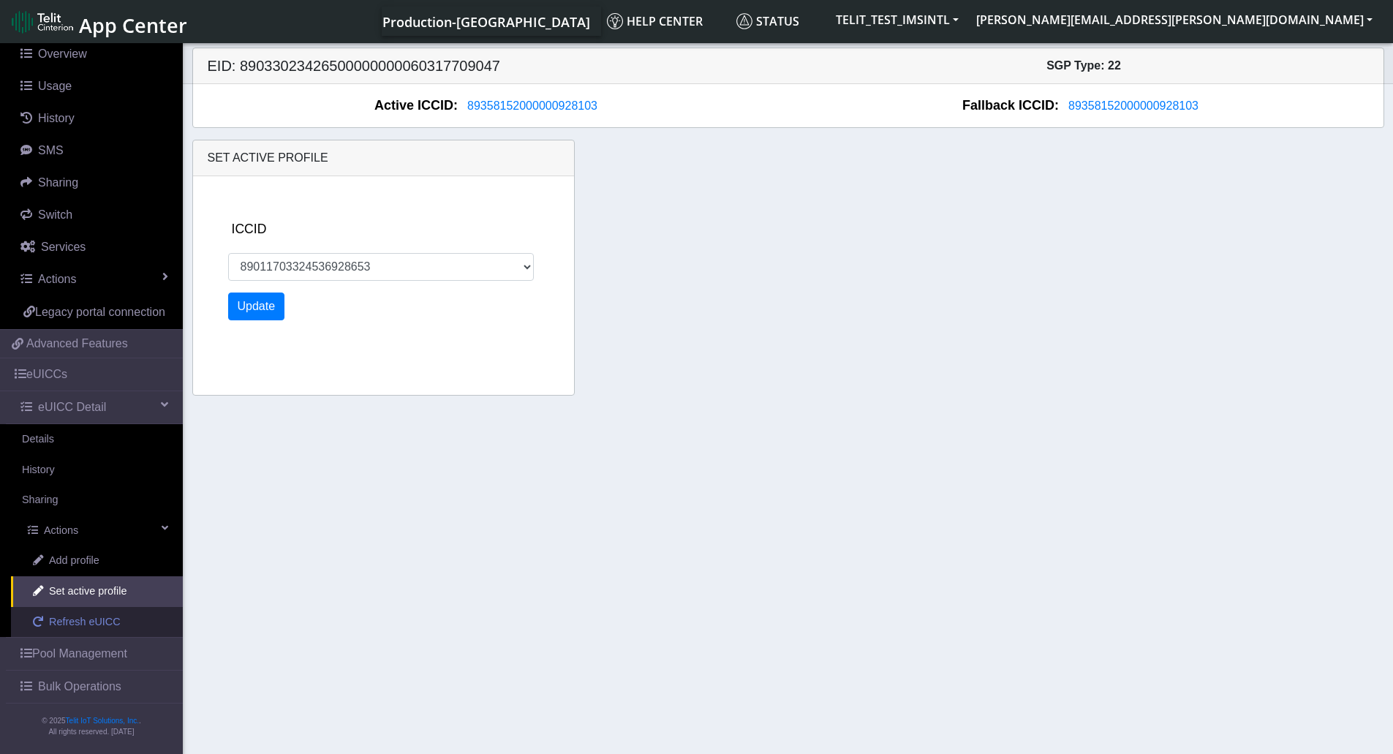
click at [70, 617] on span "Refresh eUICC" at bounding box center [85, 622] width 72 height 16
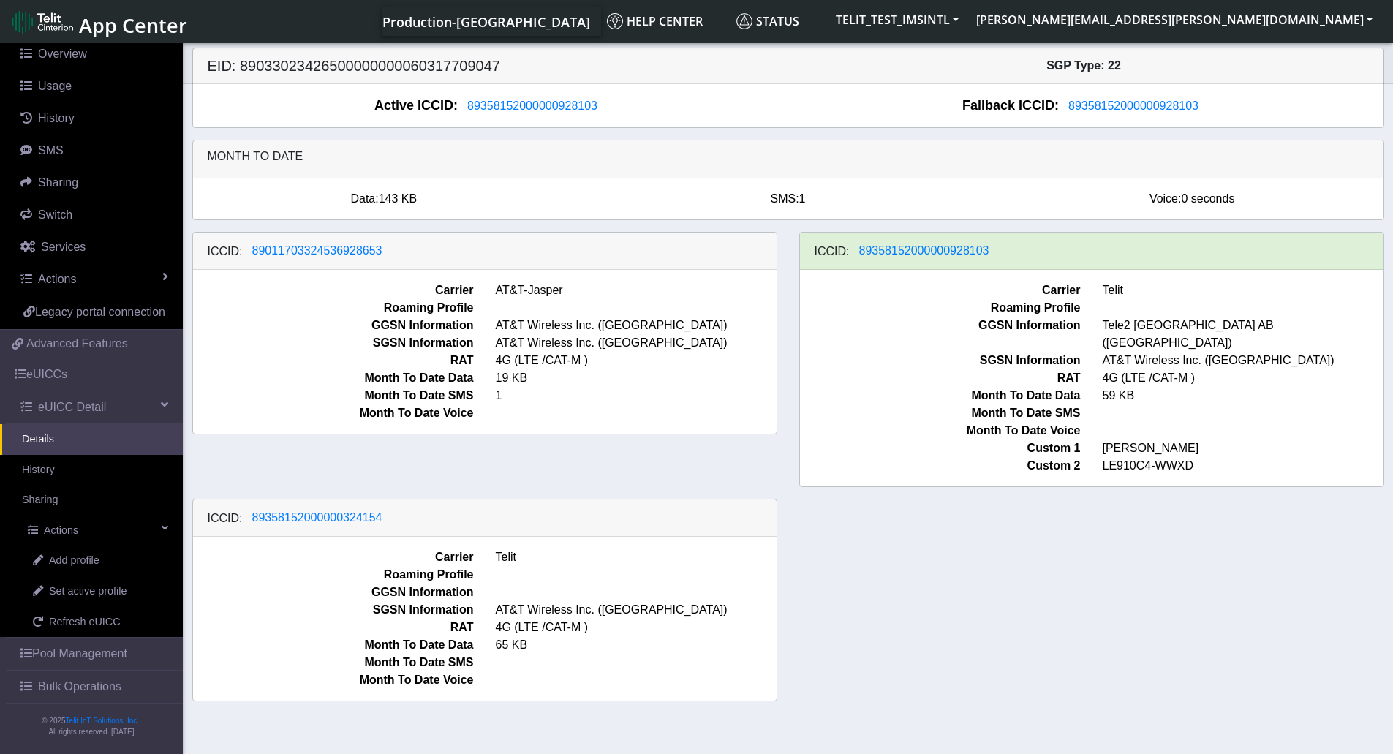
click at [279, 370] on span "Month To Date Data" at bounding box center [333, 378] width 303 height 18
click at [720, 410] on span at bounding box center [636, 413] width 303 height 18
click at [75, 595] on span "Set active profile" at bounding box center [88, 592] width 78 height 16
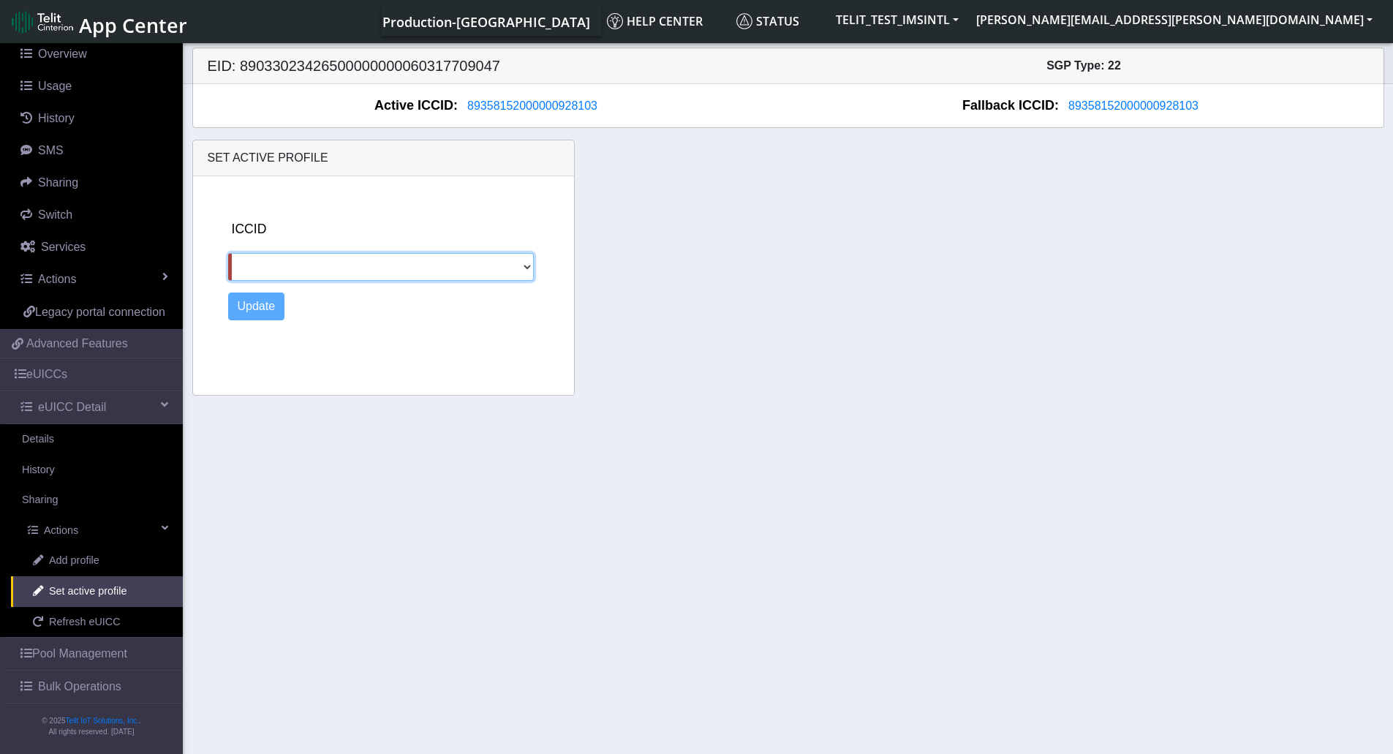
click at [360, 260] on select "89011703324536928653 89358152000000324154" at bounding box center [381, 267] width 306 height 28
select select "89358152000000324154"
click at [228, 253] on select "89011703324536928653 89358152000000324154" at bounding box center [381, 267] width 306 height 28
click at [249, 306] on button "Update" at bounding box center [256, 307] width 57 height 28
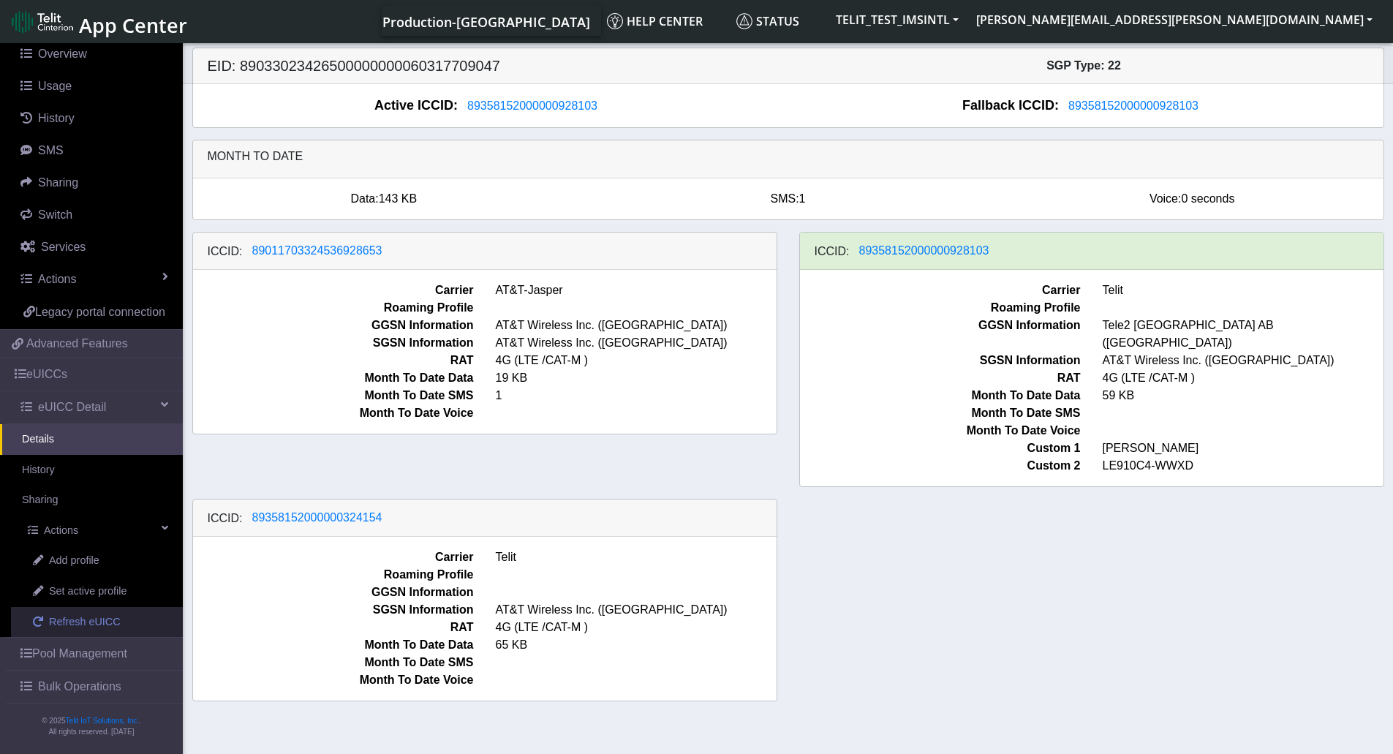
click at [71, 623] on span "Refresh eUICC" at bounding box center [85, 622] width 72 height 16
click at [81, 630] on span "Refresh eUICC" at bounding box center [85, 622] width 72 height 16
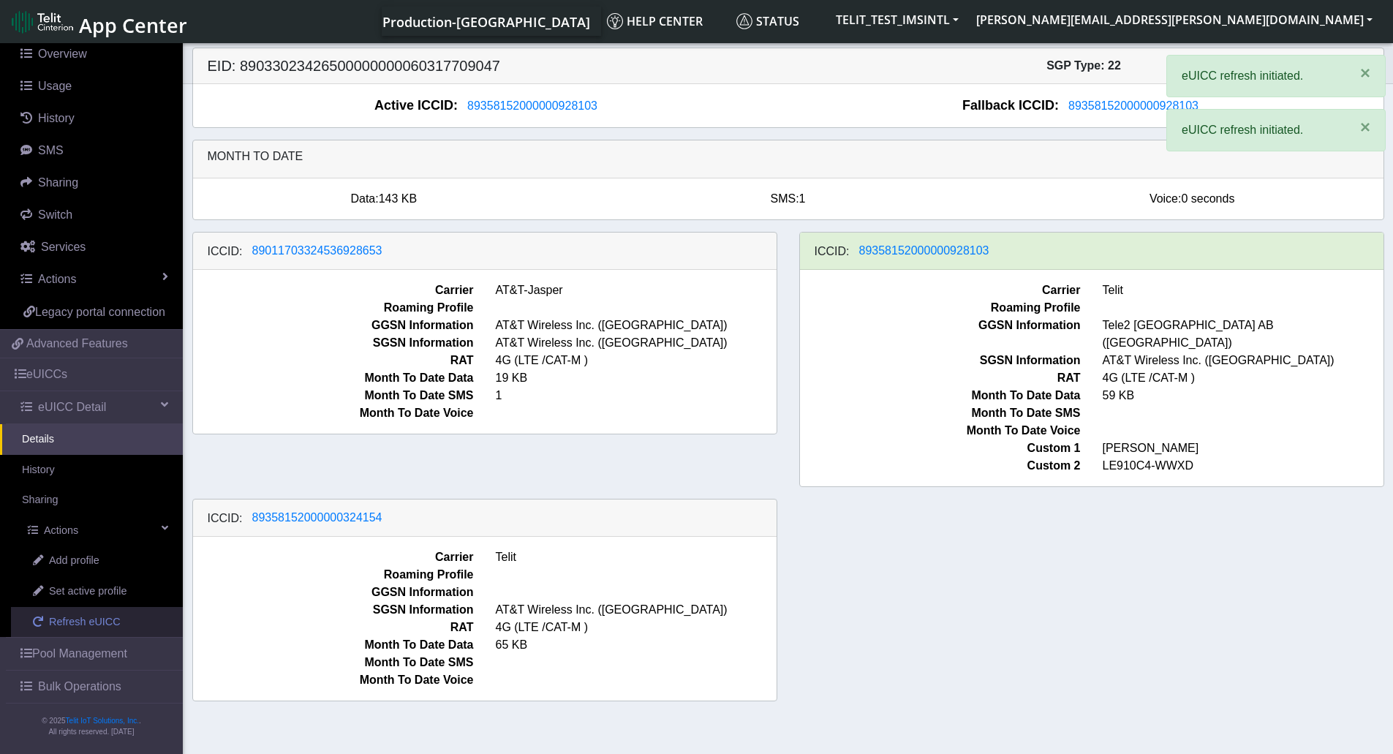
click at [81, 630] on span "Refresh eUICC" at bounding box center [85, 622] width 72 height 16
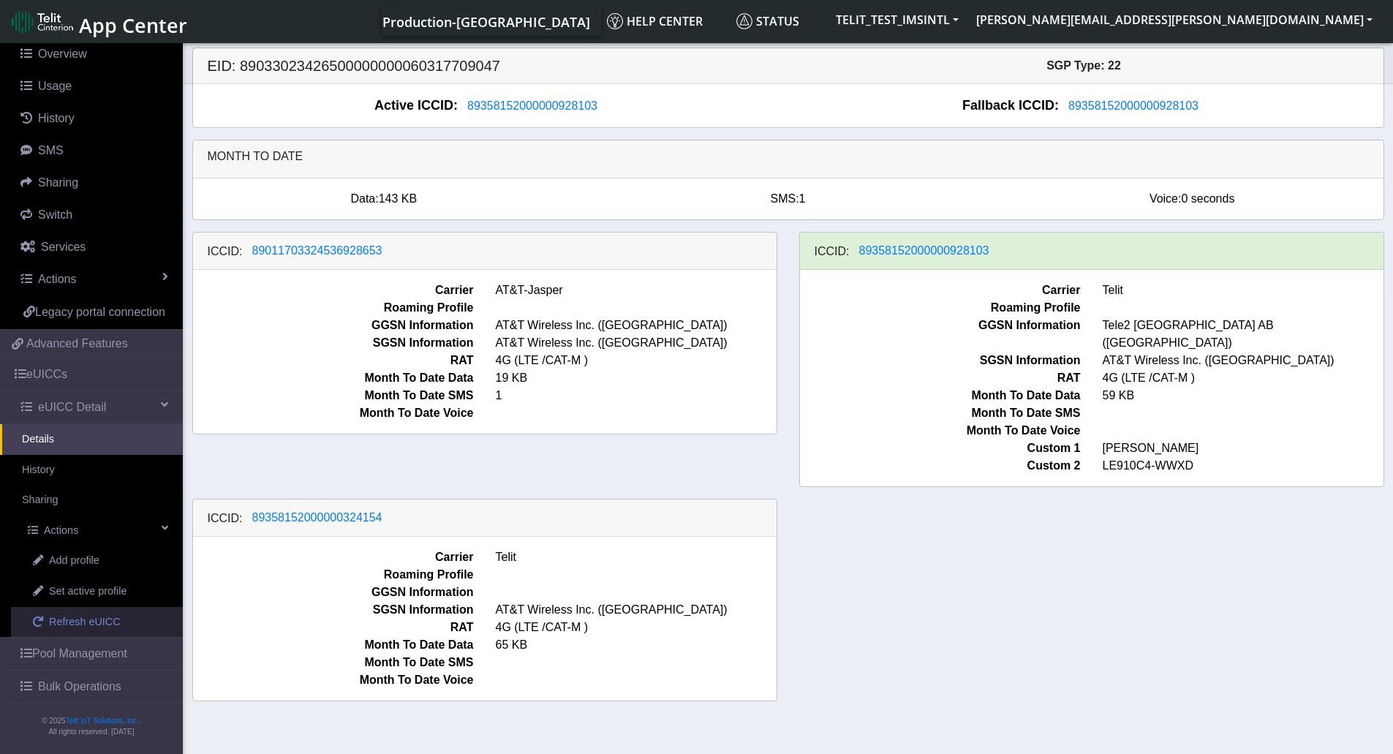
click at [83, 622] on span "Refresh eUICC" at bounding box center [85, 622] width 72 height 16
click at [102, 621] on span "Refresh eUICC" at bounding box center [85, 622] width 72 height 16
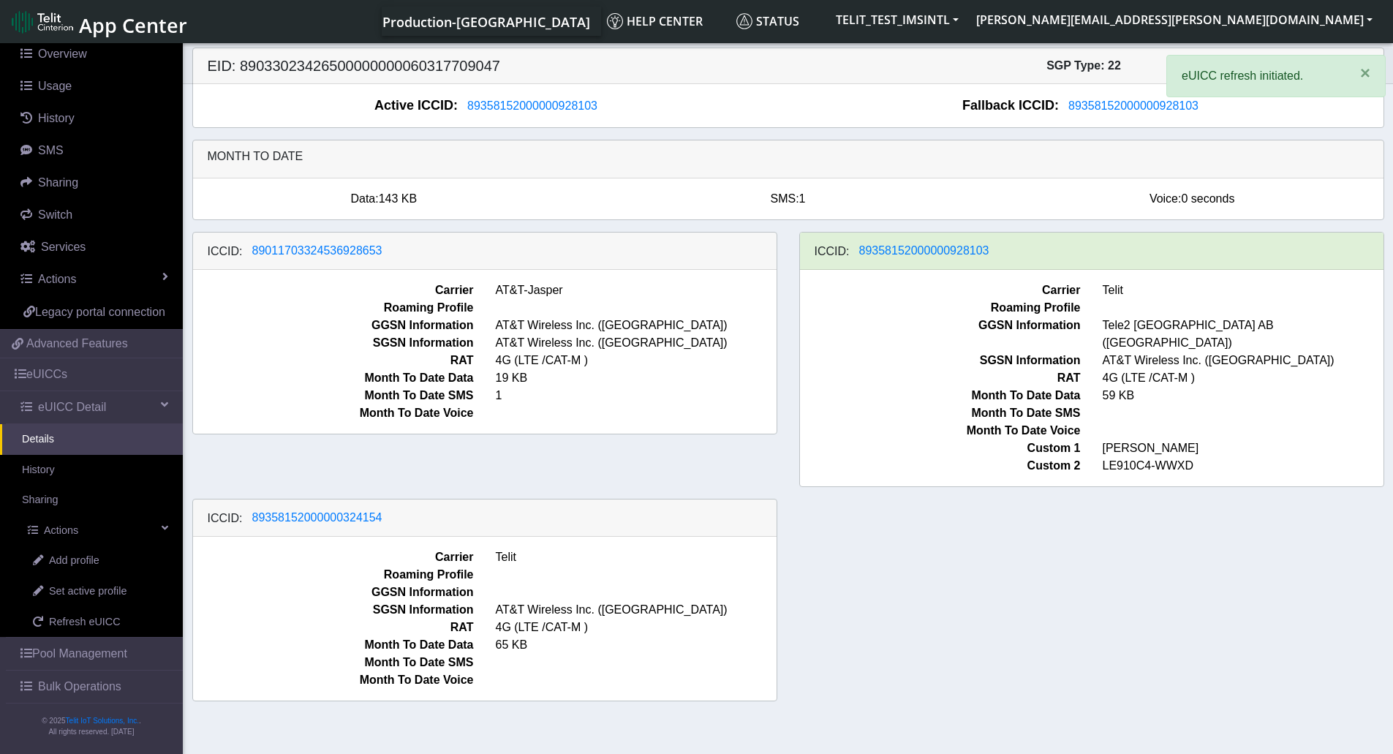
scroll to position [5, 0]
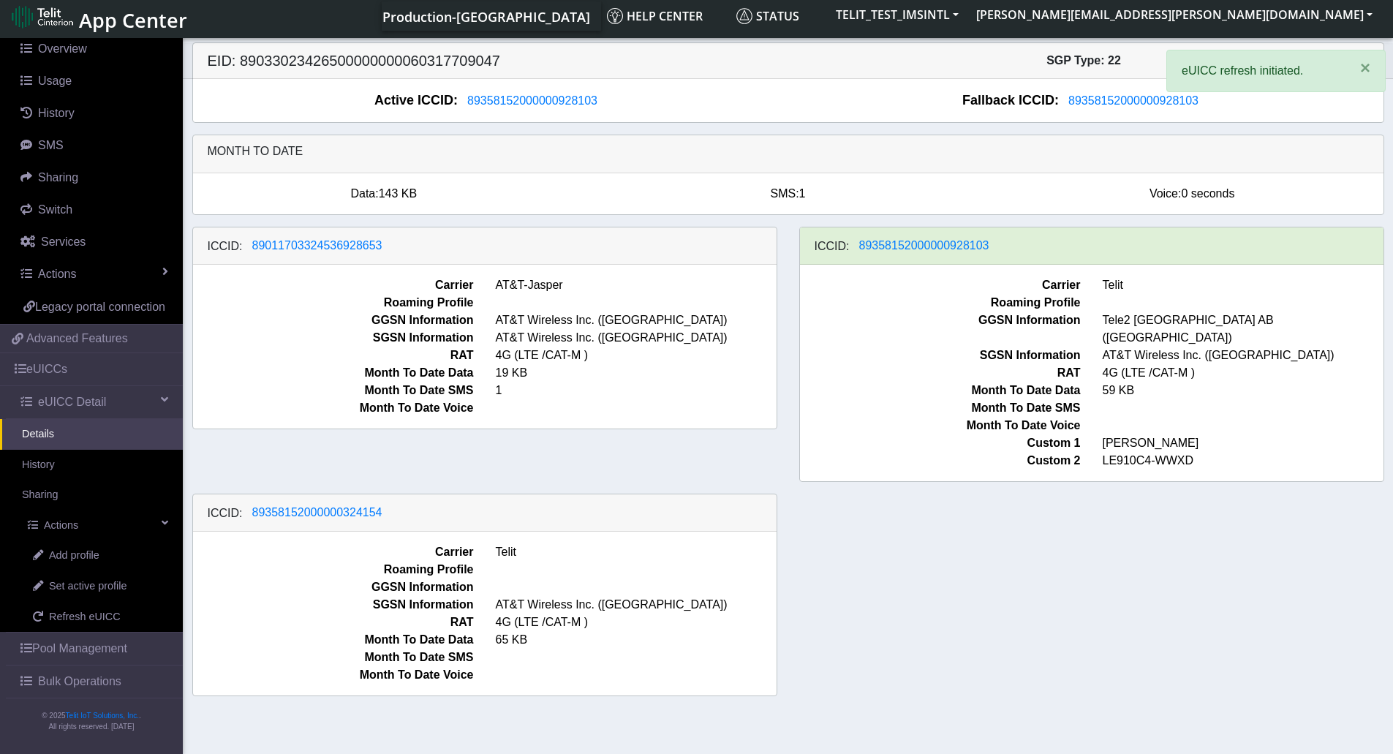
click at [1009, 464] on div "Carrier Telit Roaming Profile GGSN Information Tele2 Sverige AB (Sweden) SGSN I…" at bounding box center [1092, 373] width 584 height 216
click at [997, 476] on div "ICCID: 89011703324536928653 Carrier AT&T-Jasper Roaming Profile GGSN Informatio…" at bounding box center [788, 467] width 1214 height 481
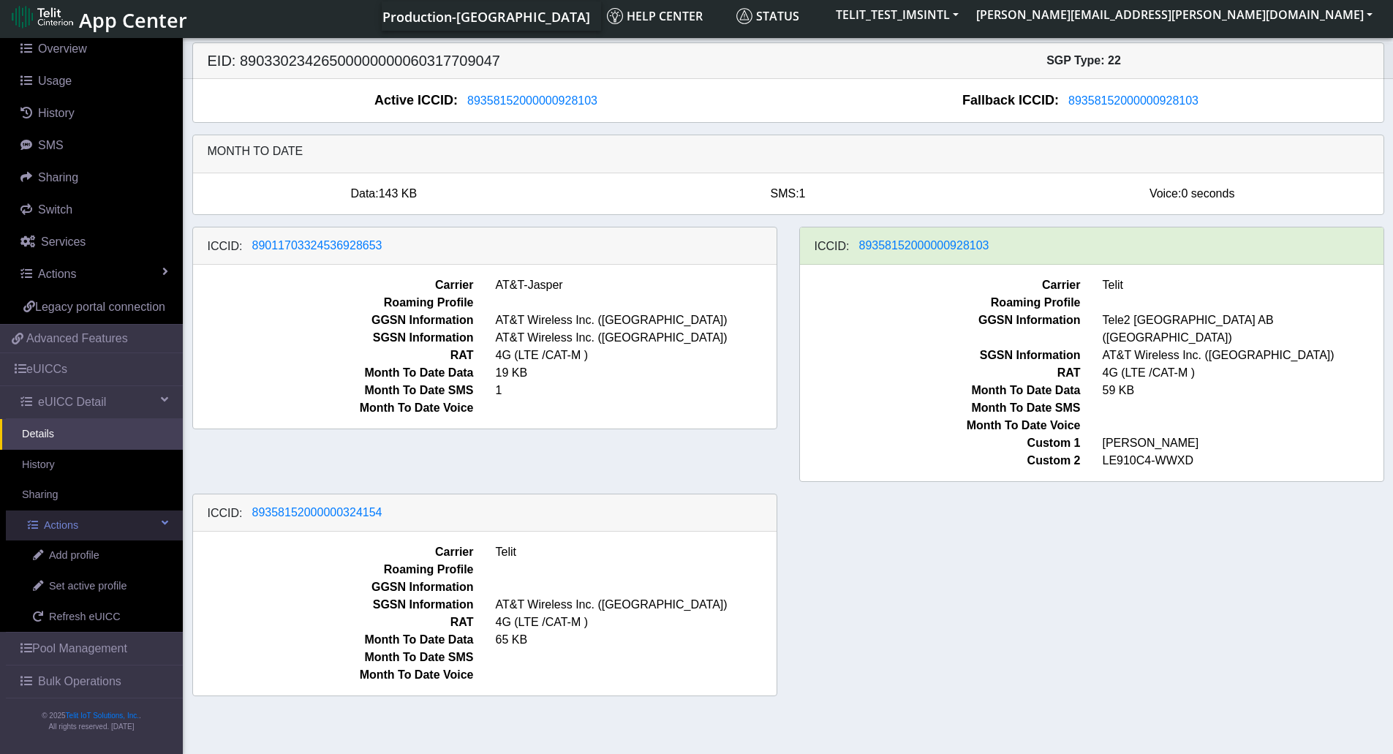
click at [121, 530] on link "Actions" at bounding box center [94, 525] width 177 height 31
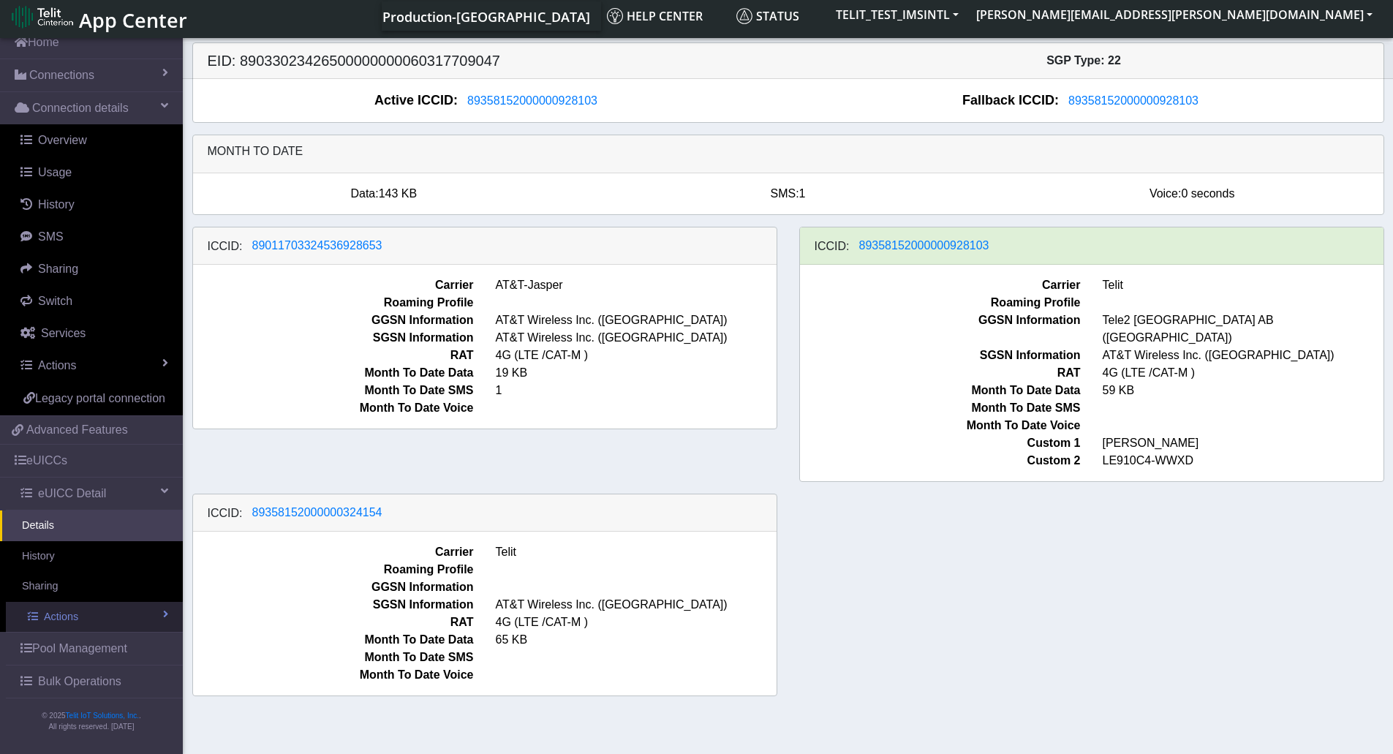
click at [107, 608] on link "Actions" at bounding box center [94, 617] width 177 height 31
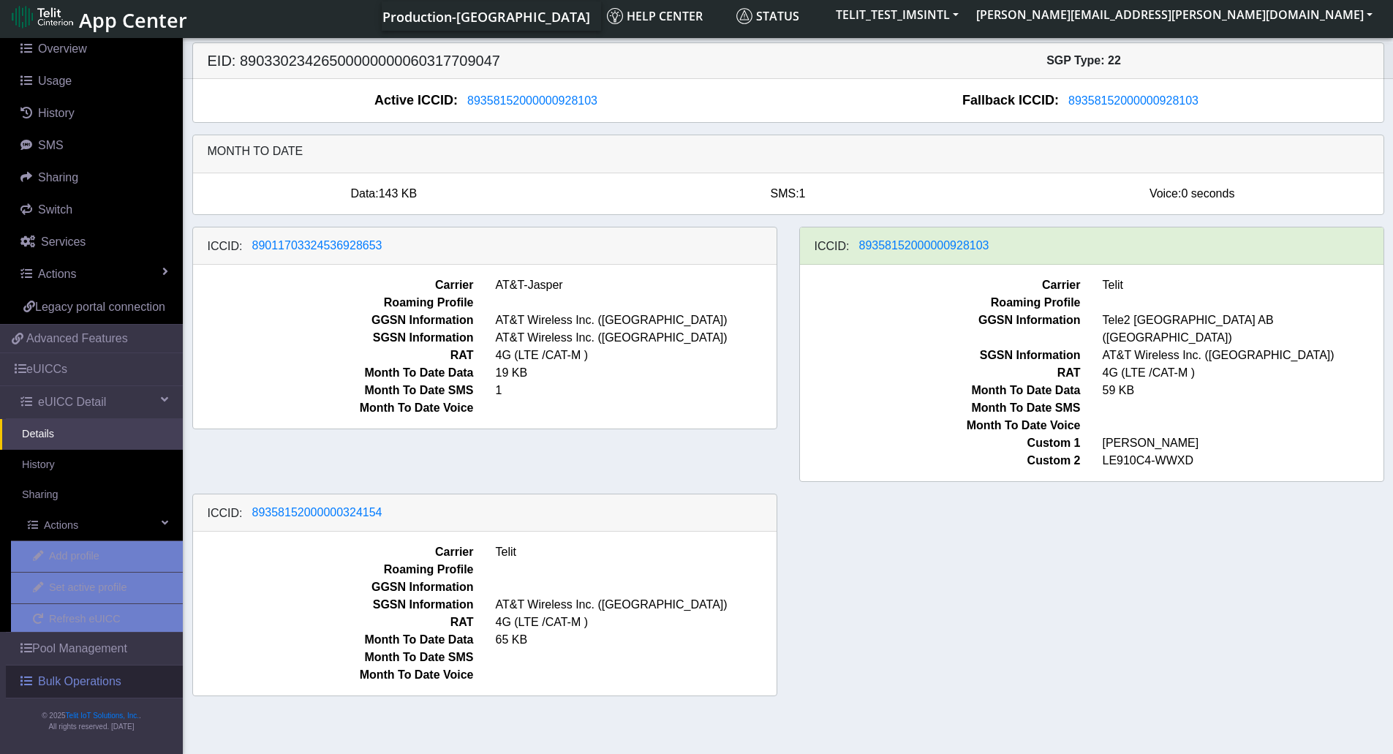
scroll to position [151, 0]
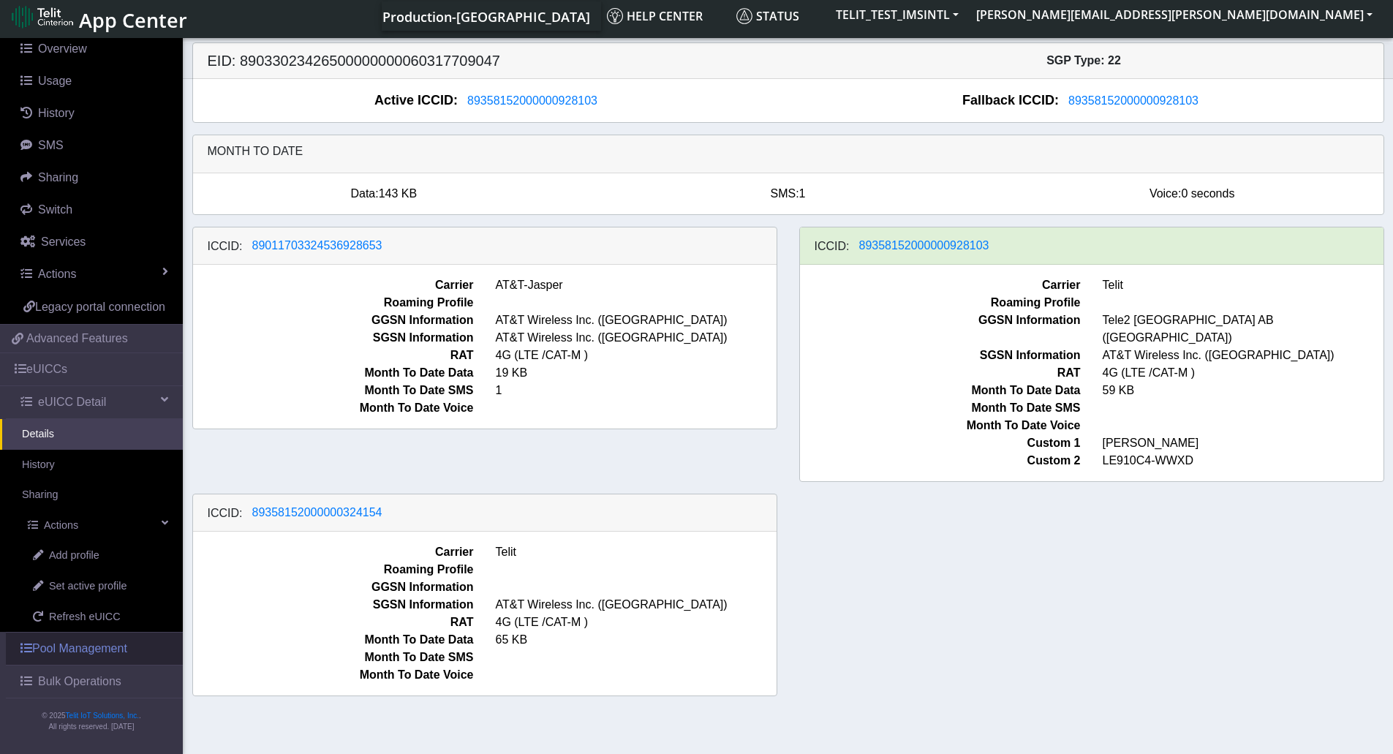
click at [99, 651] on link "Pool Management" at bounding box center [94, 649] width 177 height 32
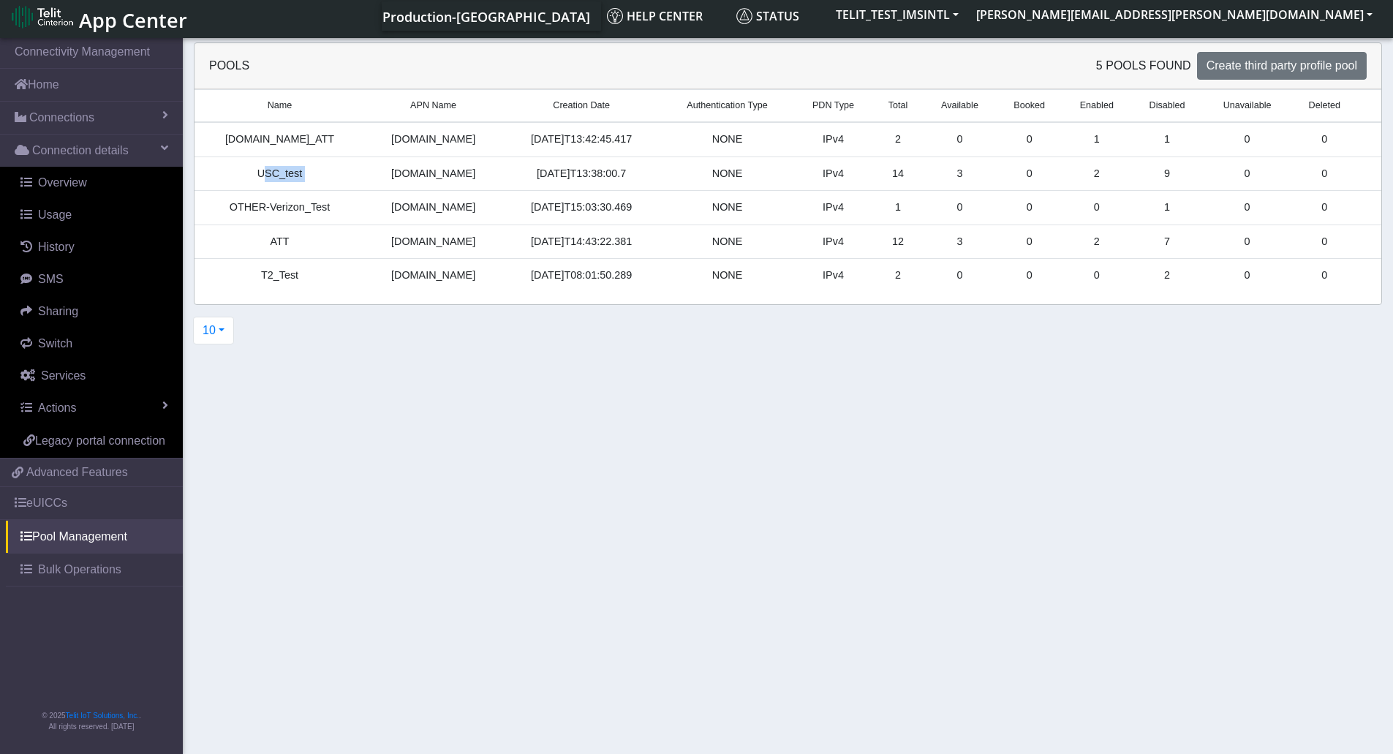
drag, startPoint x: 252, startPoint y: 175, endPoint x: 364, endPoint y: 165, distance: 112.3
click at [364, 165] on tr "USC_test nxt23.net 2025-06-30T13:38:00.7 NONE IPv4 14 3 0 2 9 0 0" at bounding box center [788, 173] width 1187 height 34
drag, startPoint x: 962, startPoint y: 173, endPoint x: 921, endPoint y: 174, distance: 40.2
click at [923, 174] on td "3" at bounding box center [960, 173] width 74 height 34
drag, startPoint x: 301, startPoint y: 176, endPoint x: 257, endPoint y: 178, distance: 44.7
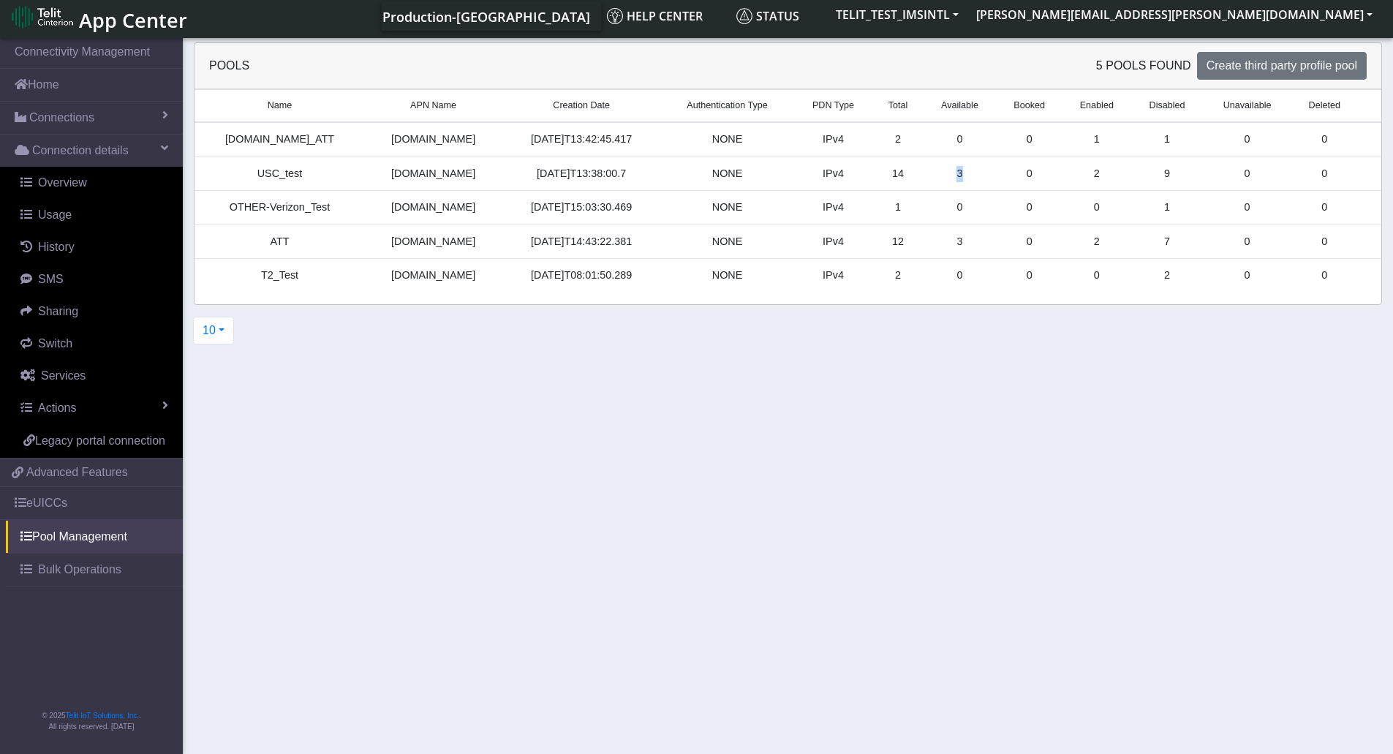
click at [257, 178] on td "USC_test" at bounding box center [280, 173] width 170 height 34
drag, startPoint x: 341, startPoint y: 139, endPoint x: 208, endPoint y: 143, distance: 133.1
click at [208, 143] on td "[DOMAIN_NAME]_ATT" at bounding box center [280, 139] width 170 height 34
click at [78, 504] on link "eUICCs" at bounding box center [91, 503] width 183 height 32
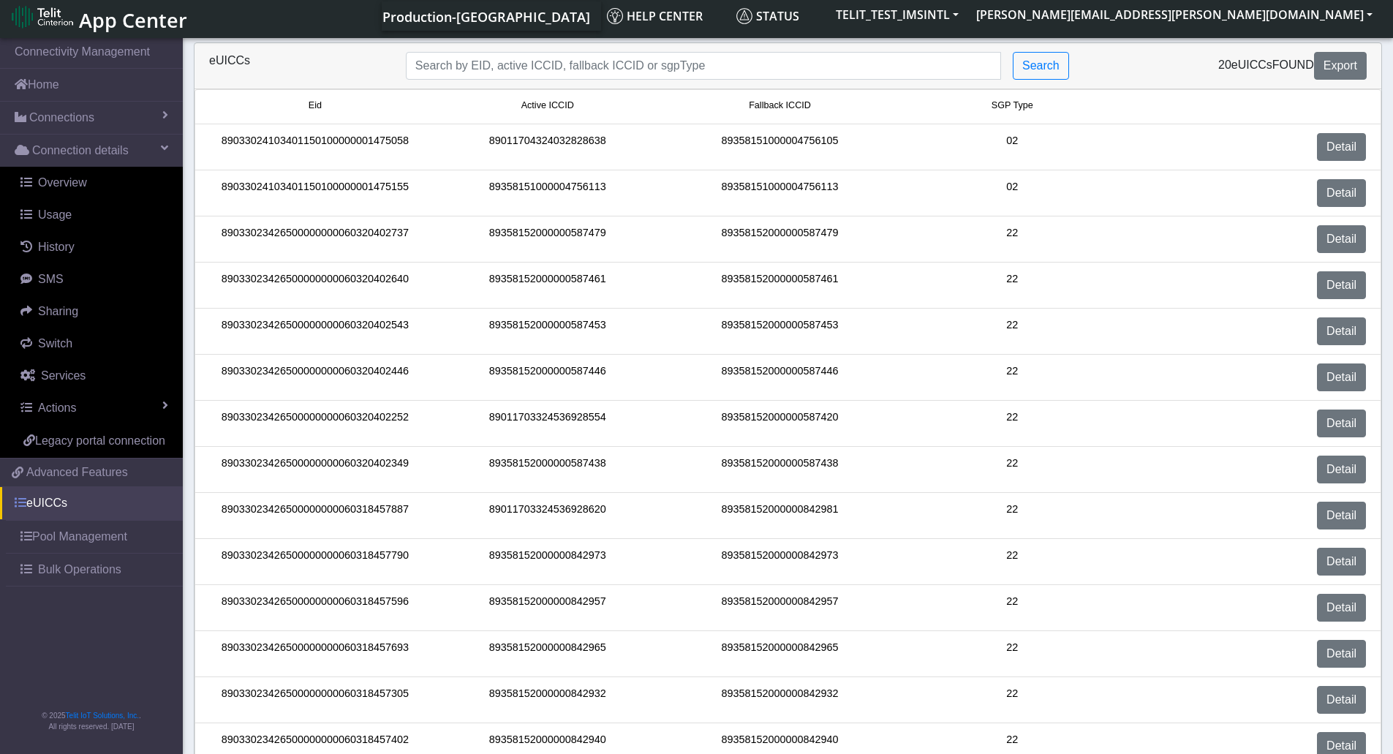
click at [162, 504] on link "eUICCs" at bounding box center [91, 503] width 183 height 32
click at [15, 506] on span at bounding box center [21, 503] width 12 height 12
click at [27, 535] on span at bounding box center [26, 536] width 12 height 12
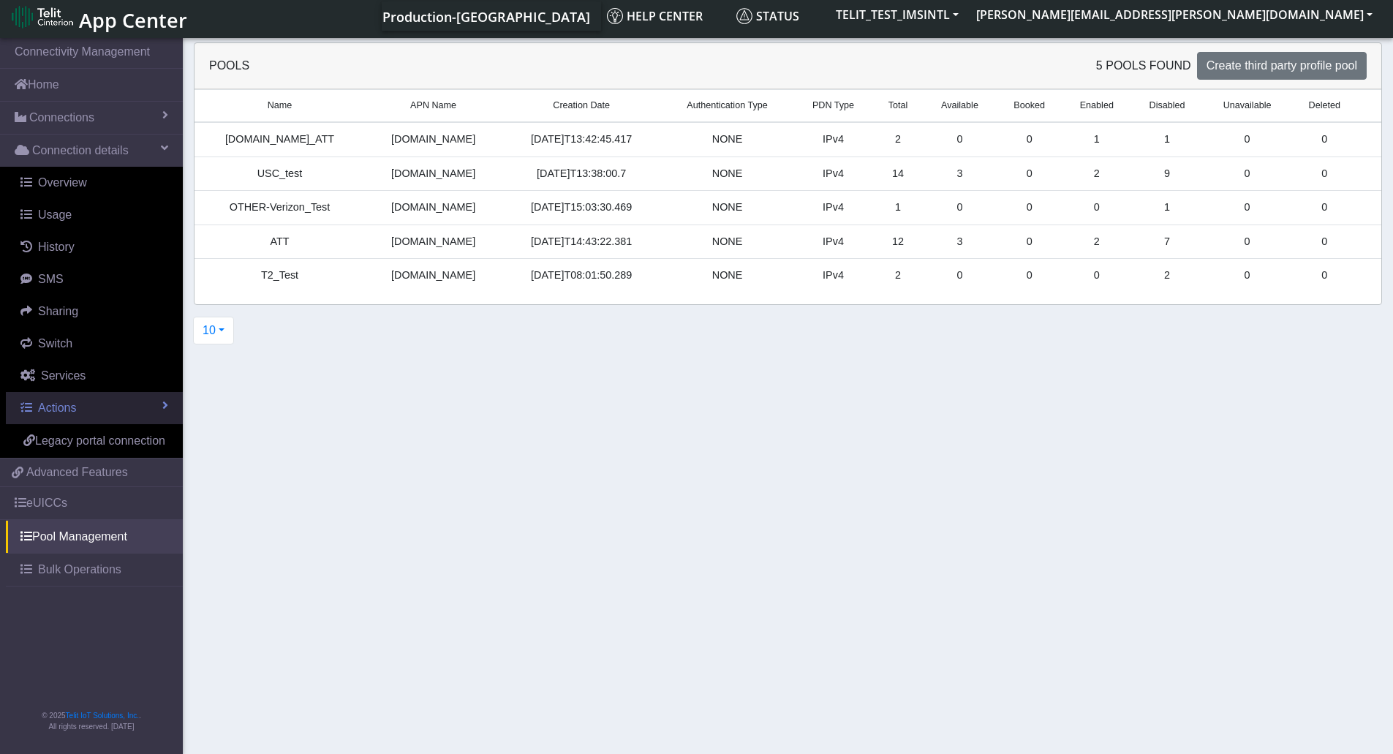
click at [162, 407] on link "Actions" at bounding box center [94, 408] width 177 height 32
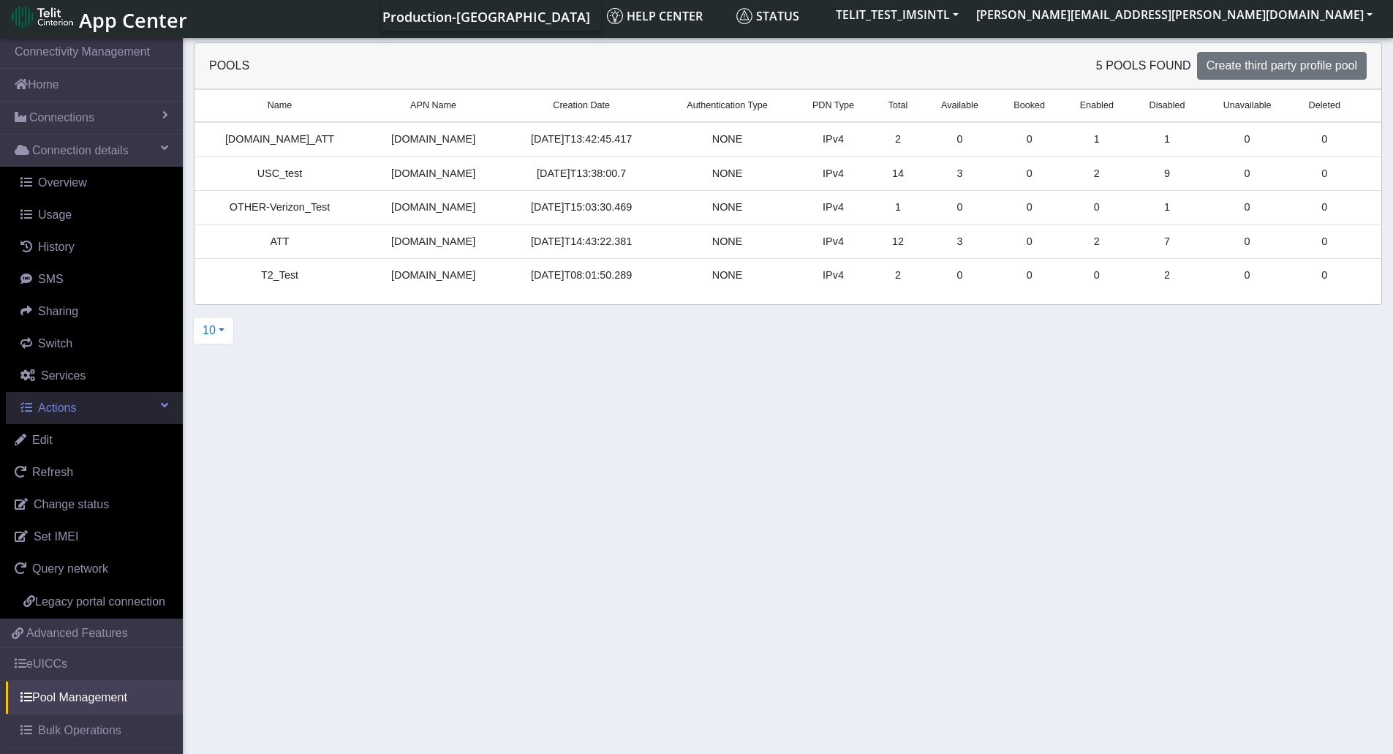
click at [163, 400] on link "Actions" at bounding box center [94, 408] width 177 height 32
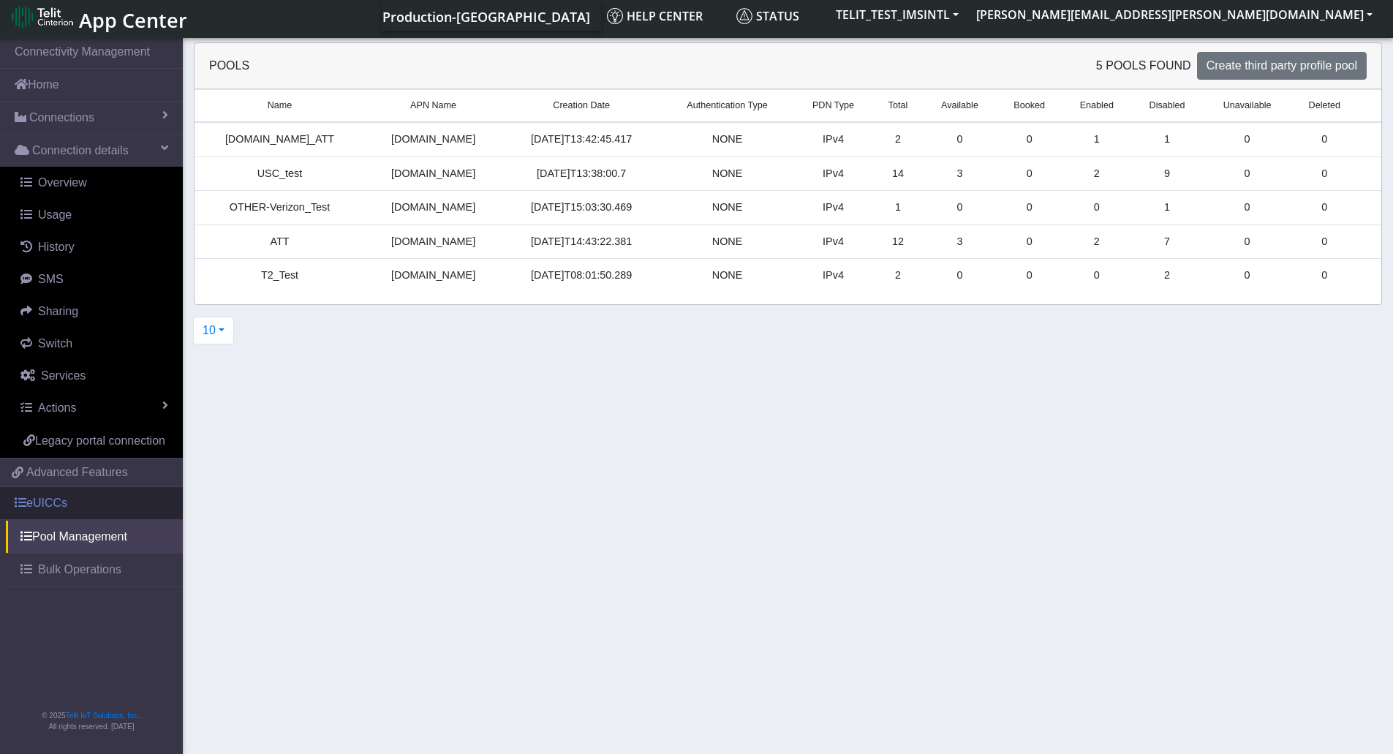
click at [28, 504] on link "eUICCs" at bounding box center [91, 503] width 183 height 32
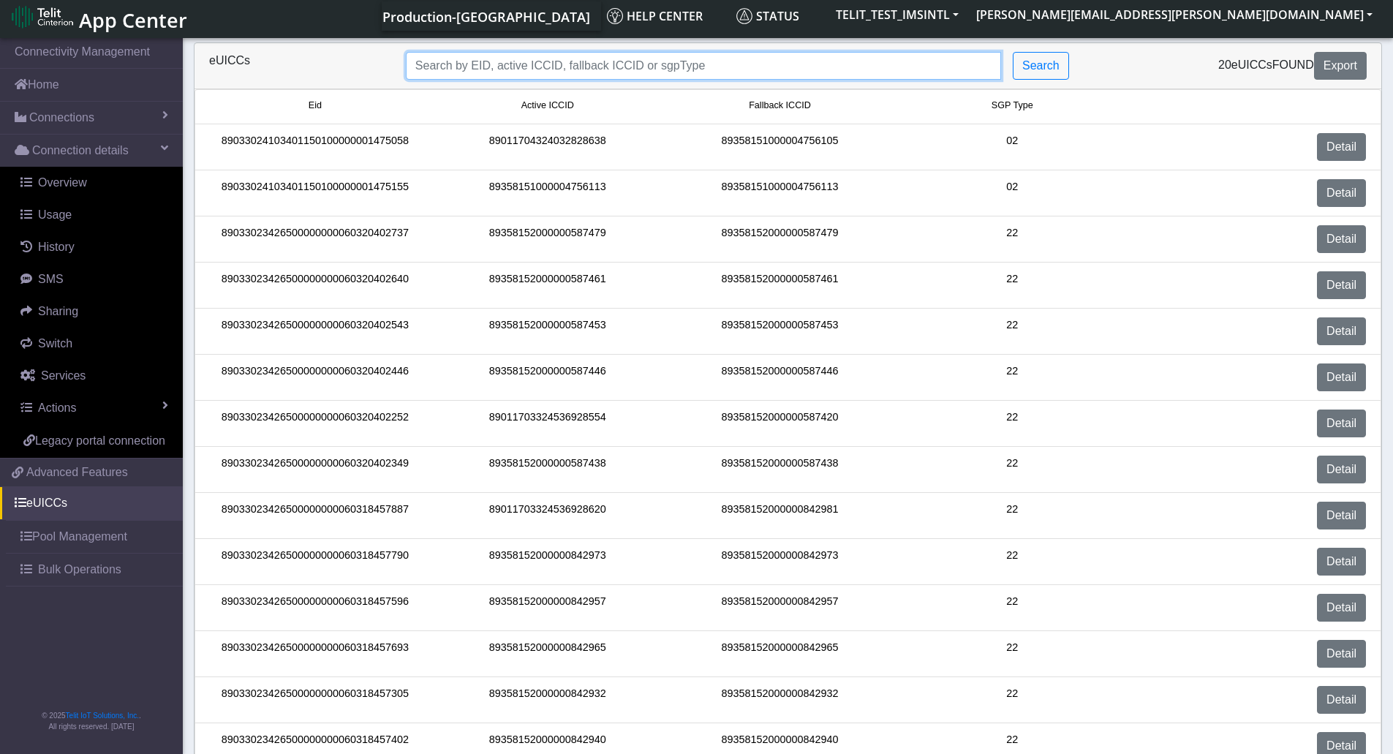
click at [509, 64] on input "Search..." at bounding box center [703, 66] width 595 height 28
paste input "89358152000000928103"
type input "89358152000000928103"
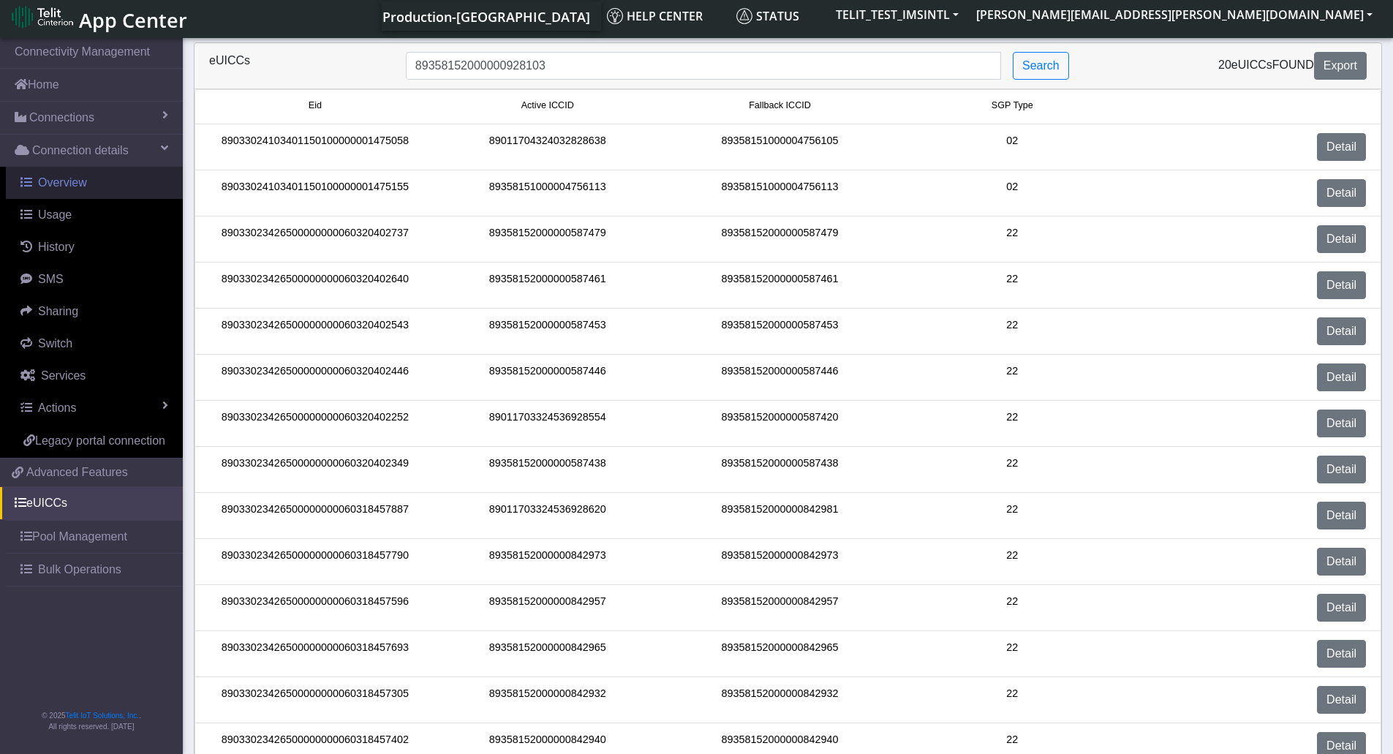
click at [44, 180] on span "Overview" at bounding box center [62, 182] width 49 height 12
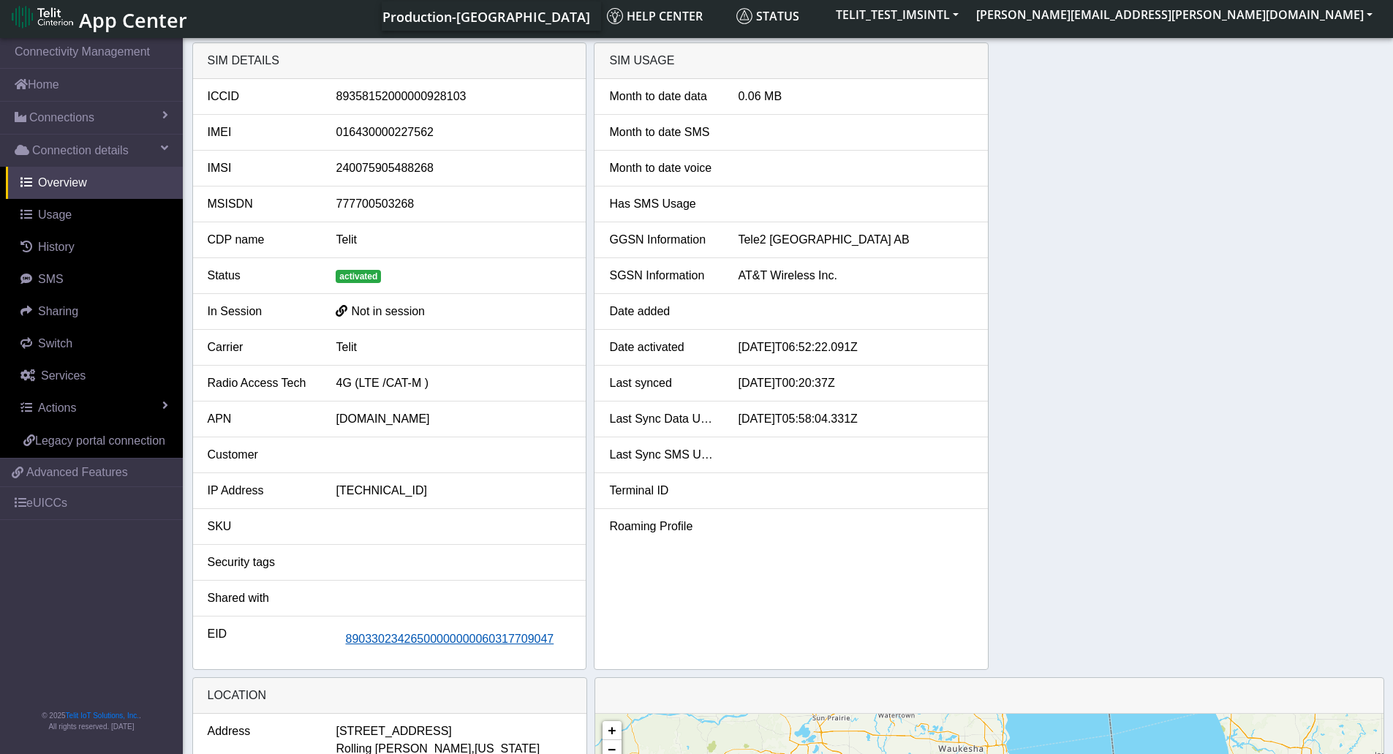
click at [410, 636] on span "89033023426500000000060317709047" at bounding box center [449, 639] width 208 height 12
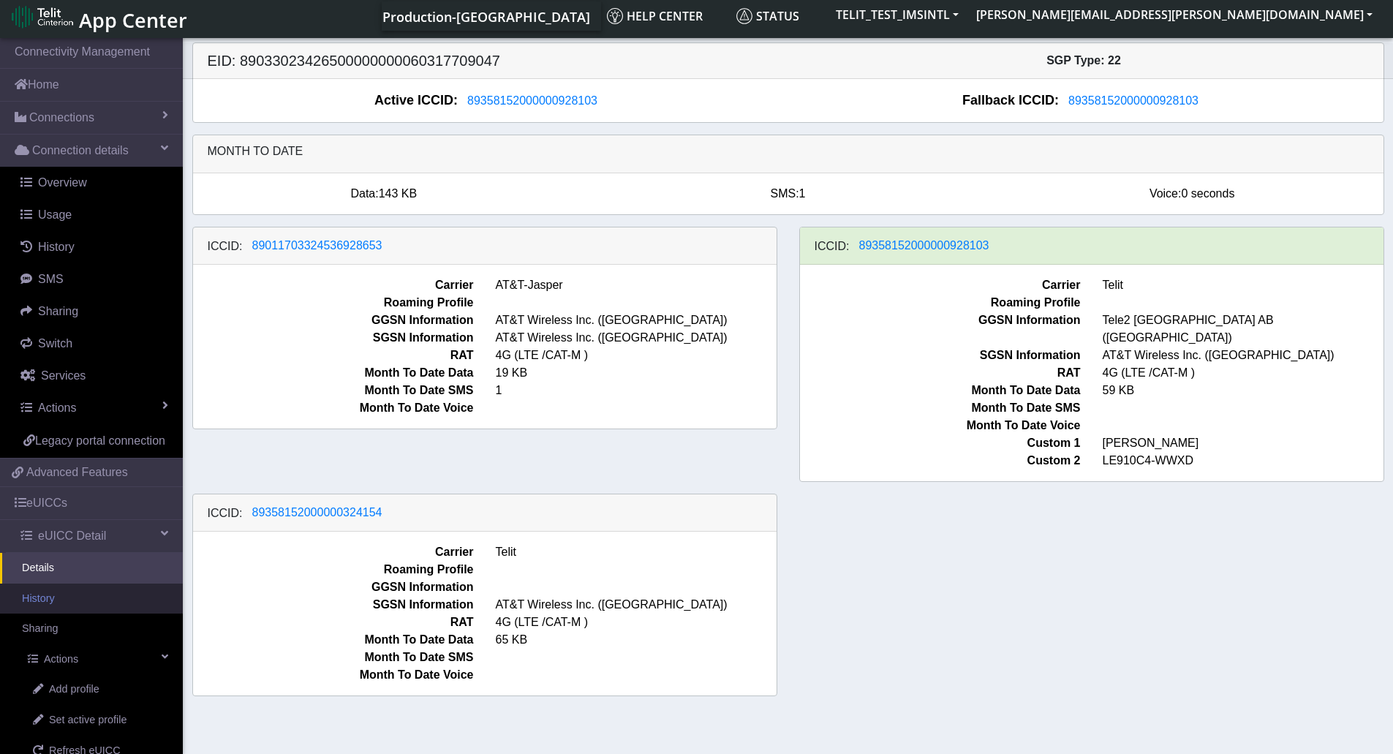
scroll to position [146, 0]
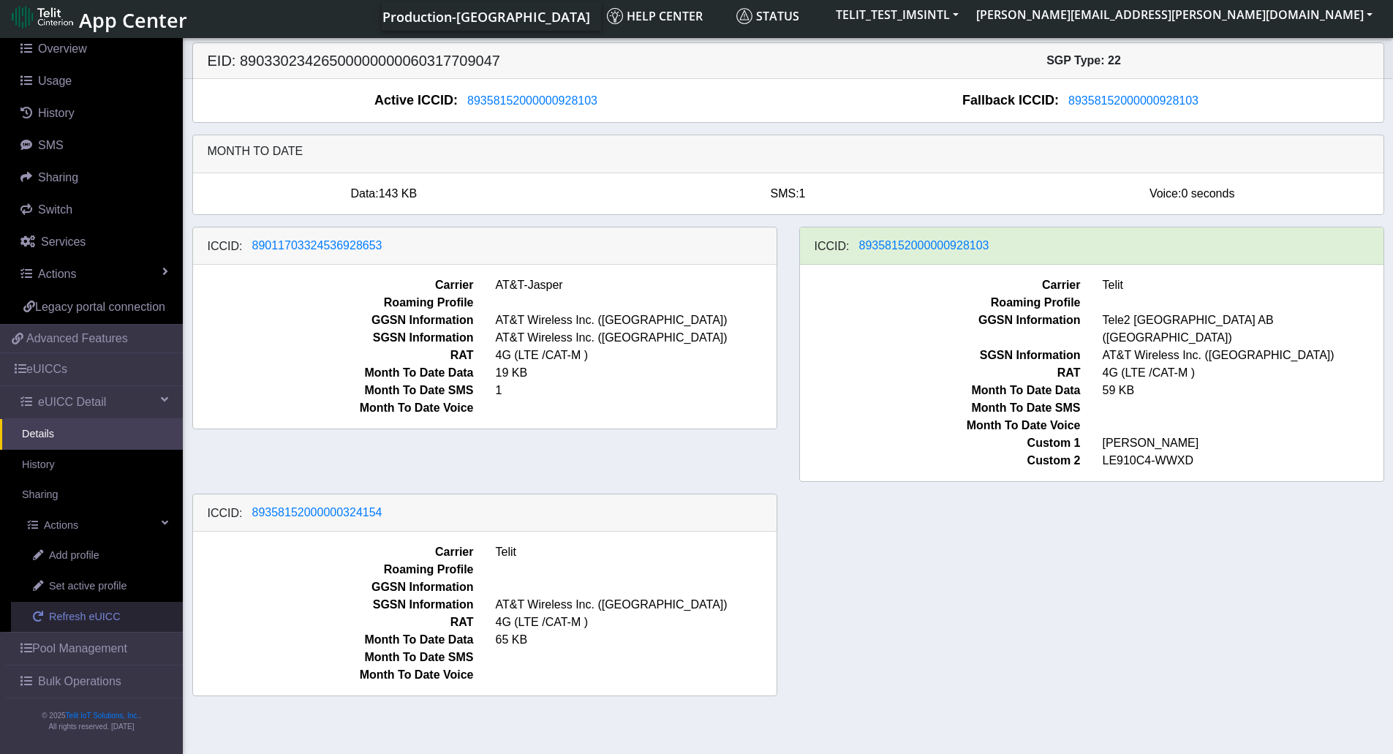
click at [105, 623] on span "Refresh eUICC" at bounding box center [85, 617] width 72 height 16
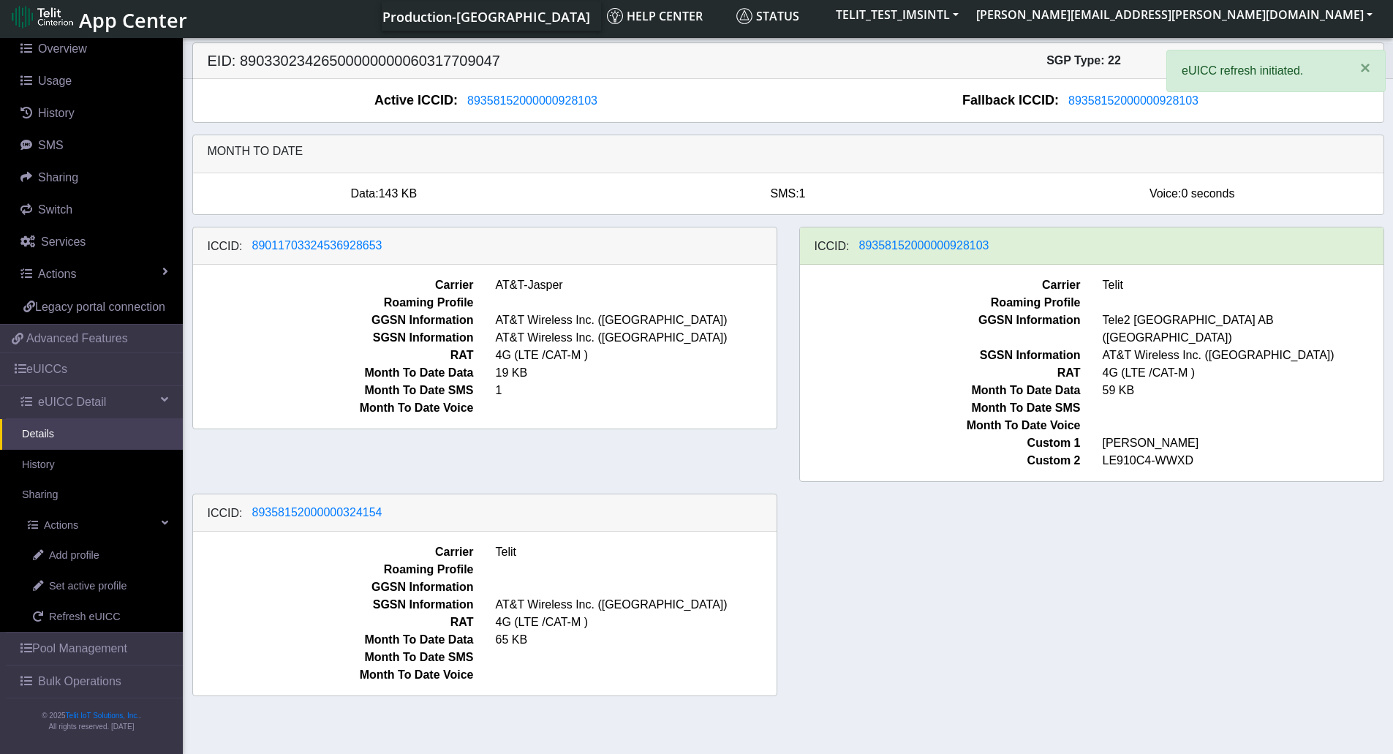
click at [889, 555] on div "ICCID: 89011703324536928653 Carrier AT&T-Jasper Roaming Profile GGSN Informatio…" at bounding box center [788, 467] width 1214 height 481
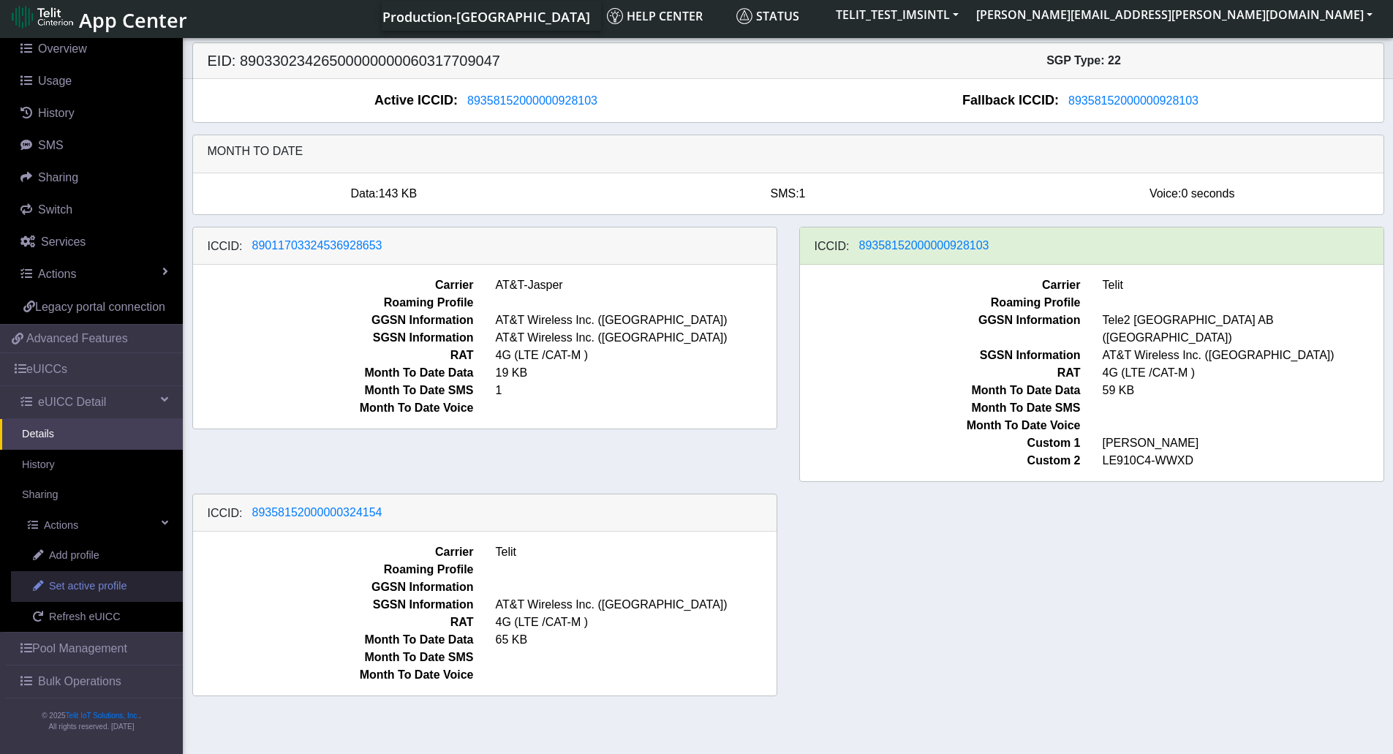
click at [96, 595] on span "Set active profile" at bounding box center [88, 586] width 78 height 16
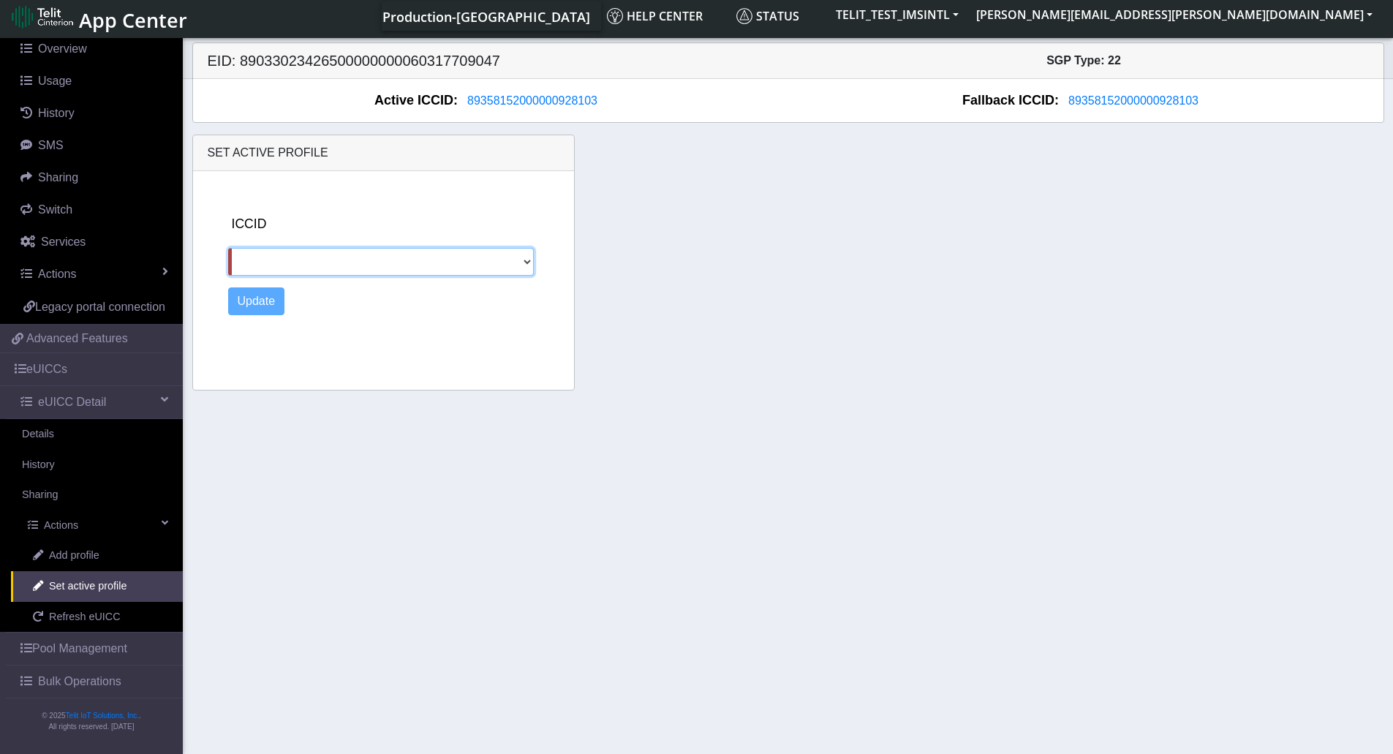
drag, startPoint x: 516, startPoint y: 261, endPoint x: 508, endPoint y: 266, distance: 9.5
click at [516, 261] on select "89011703324536928653 89358152000000324154" at bounding box center [381, 262] width 306 height 28
select select "89011703324536928653"
click at [228, 248] on select "89011703324536928653 89358152000000324154" at bounding box center [381, 262] width 306 height 28
click at [384, 351] on div "ICCID 89011703324536928653 89358152000000324154 Update" at bounding box center [398, 277] width 352 height 213
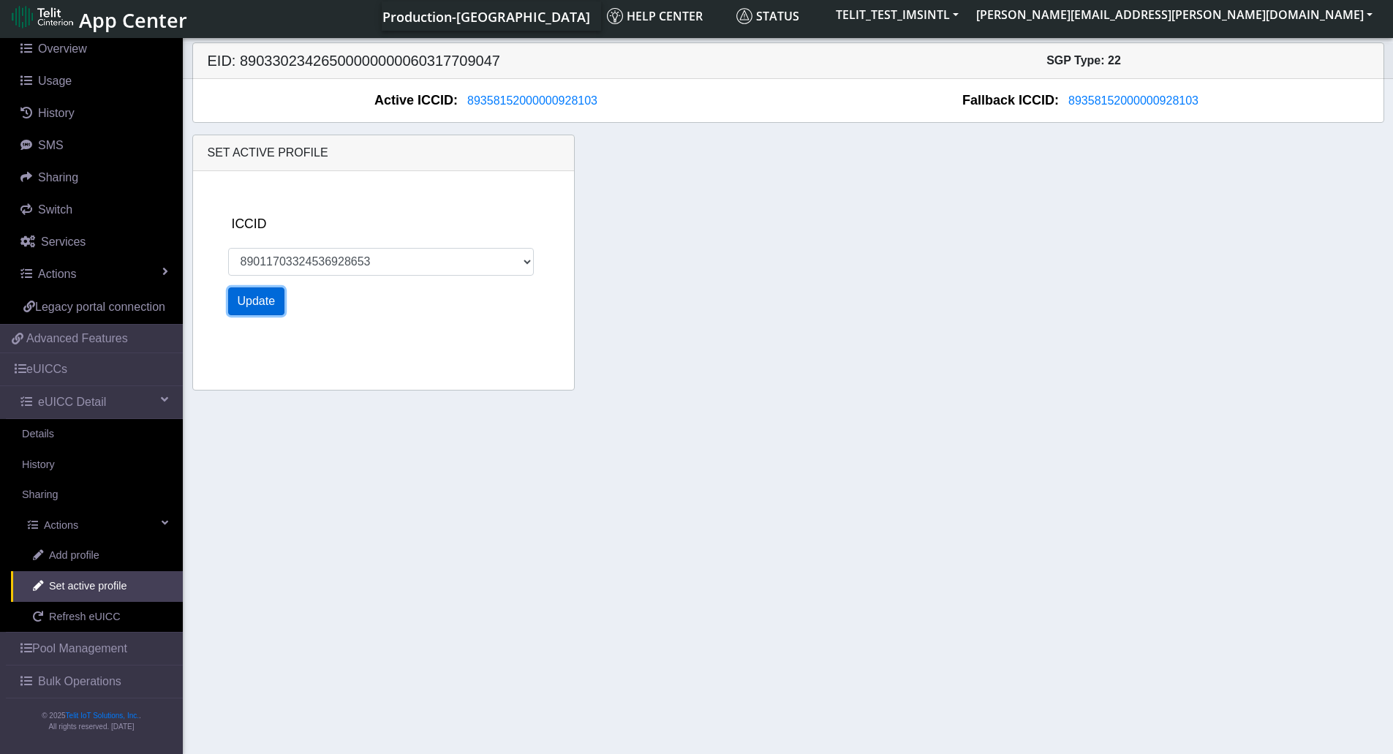
click at [266, 311] on button "Update" at bounding box center [256, 301] width 57 height 28
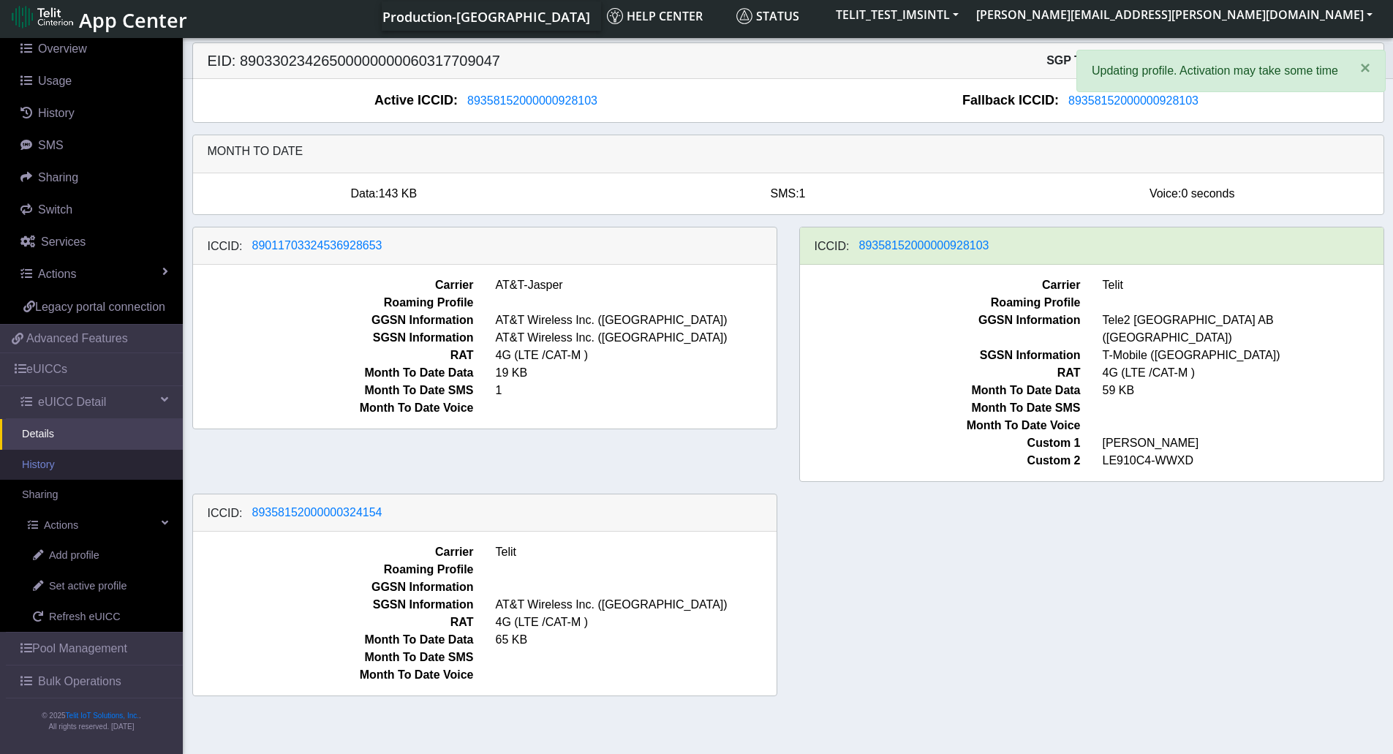
click at [122, 472] on link "History" at bounding box center [91, 465] width 183 height 31
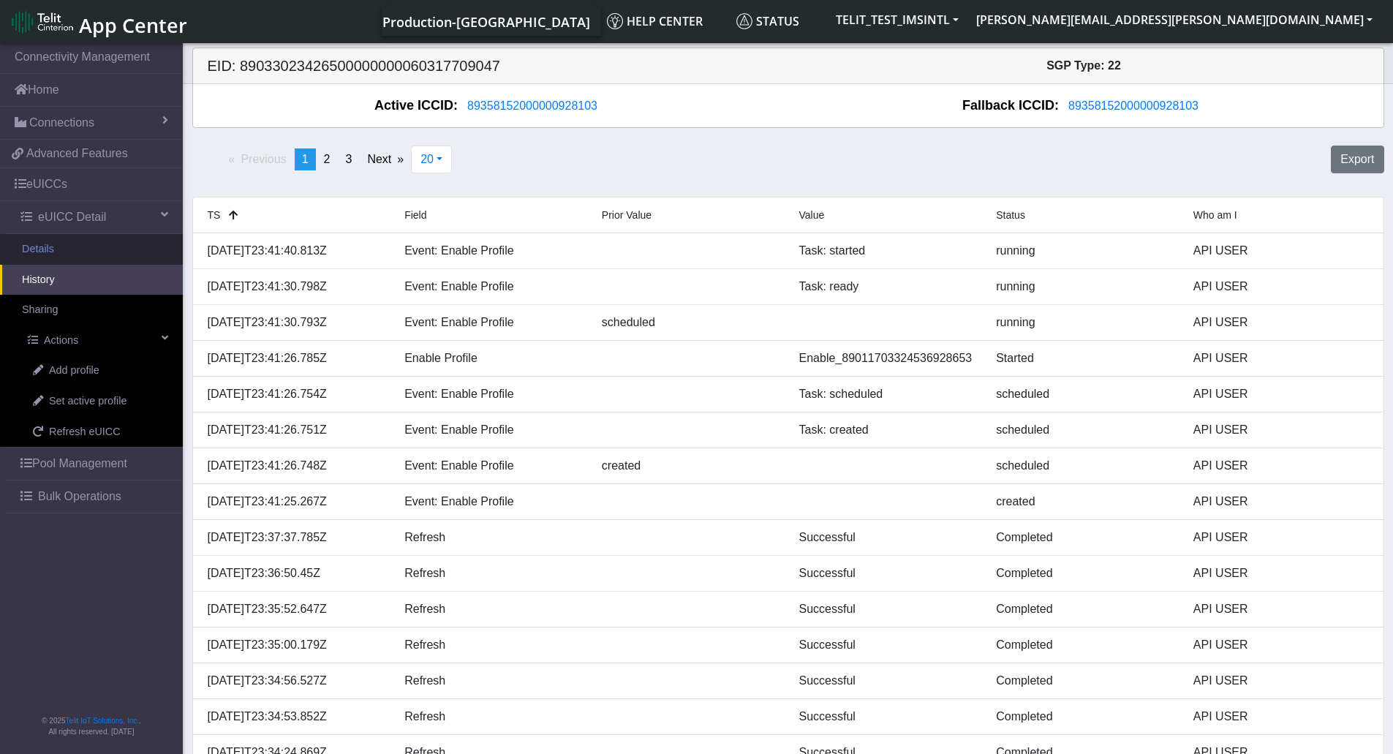
click at [67, 253] on link "Details" at bounding box center [91, 249] width 183 height 31
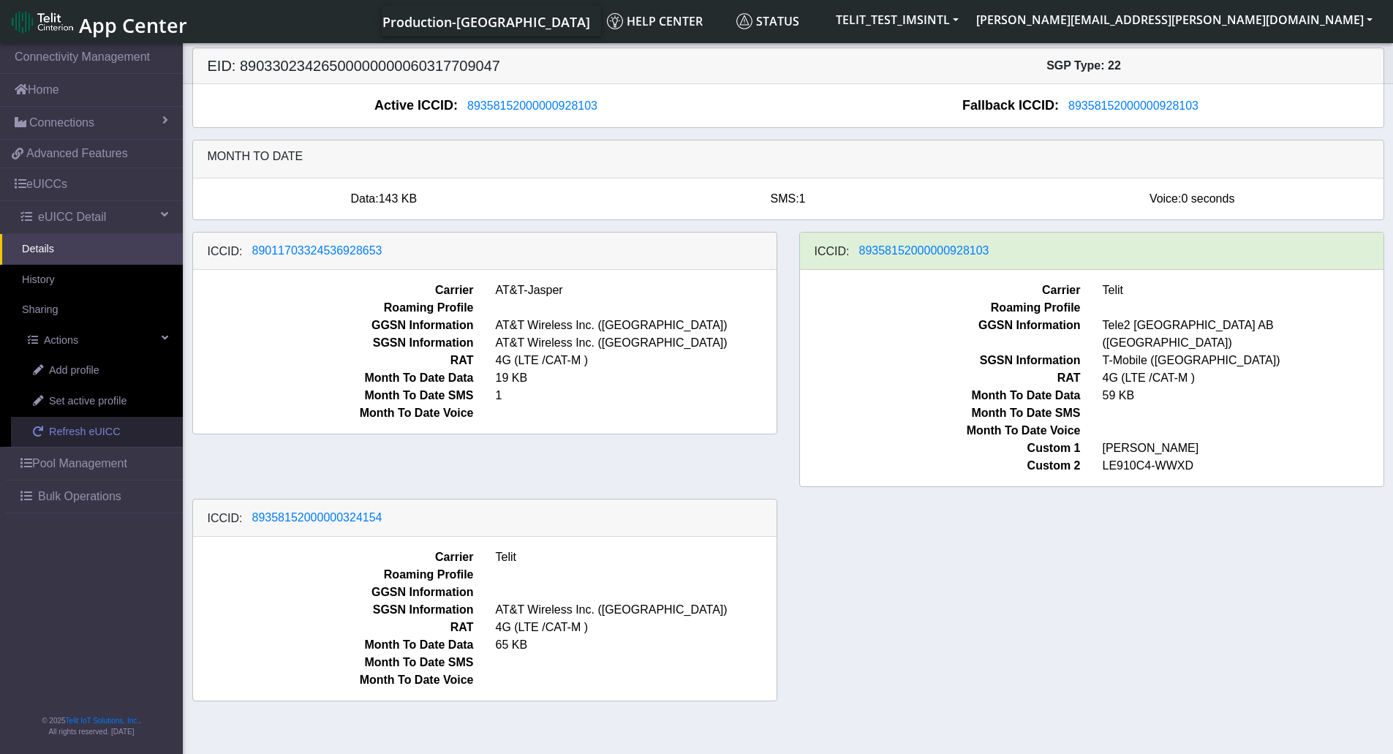
click at [97, 431] on span "Refresh eUICC" at bounding box center [85, 432] width 72 height 16
click at [104, 431] on span "Refresh eUICC" at bounding box center [85, 432] width 72 height 16
drag, startPoint x: 1054, startPoint y: 254, endPoint x: 866, endPoint y: 259, distance: 188.0
click at [867, 259] on div "ICCID: [TECHNICAL_ID]" at bounding box center [1092, 251] width 584 height 37
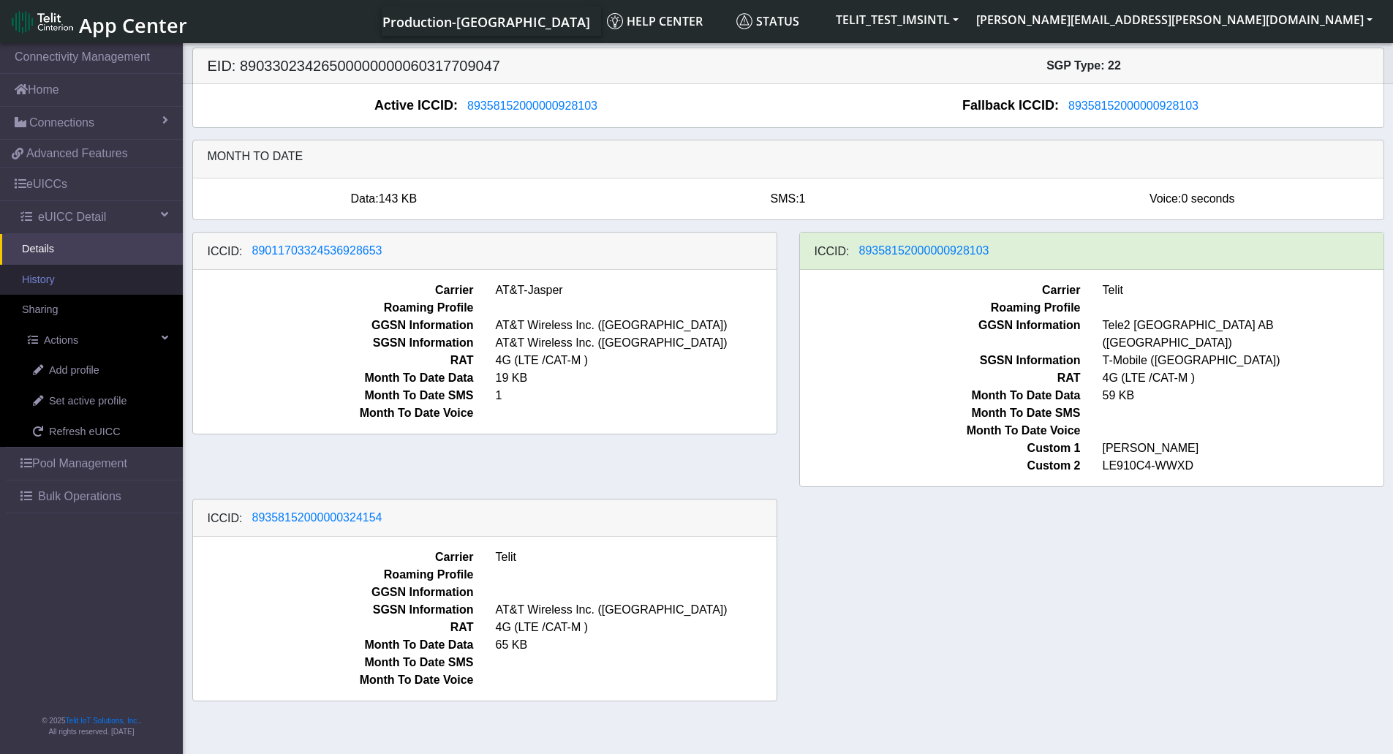
click at [129, 283] on link "History" at bounding box center [91, 280] width 183 height 31
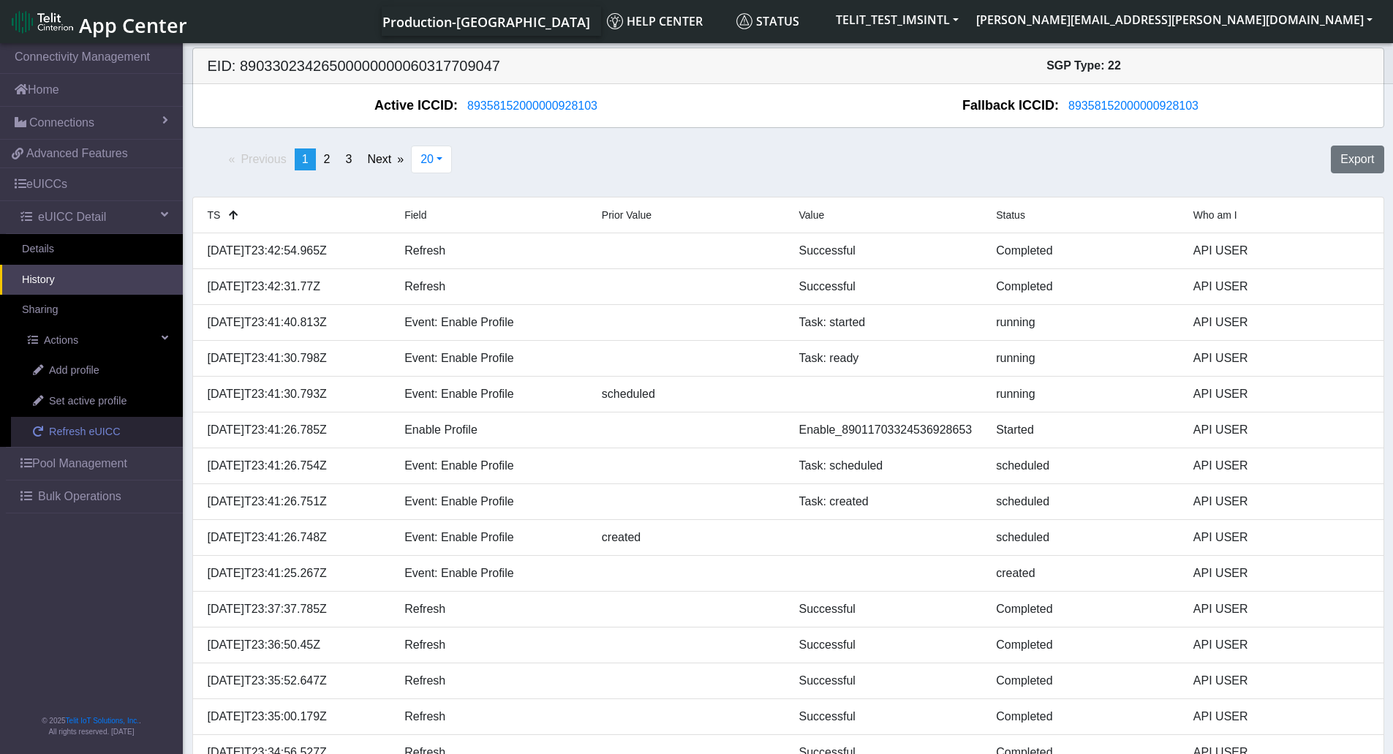
click at [80, 431] on span "Refresh eUICC" at bounding box center [85, 432] width 72 height 16
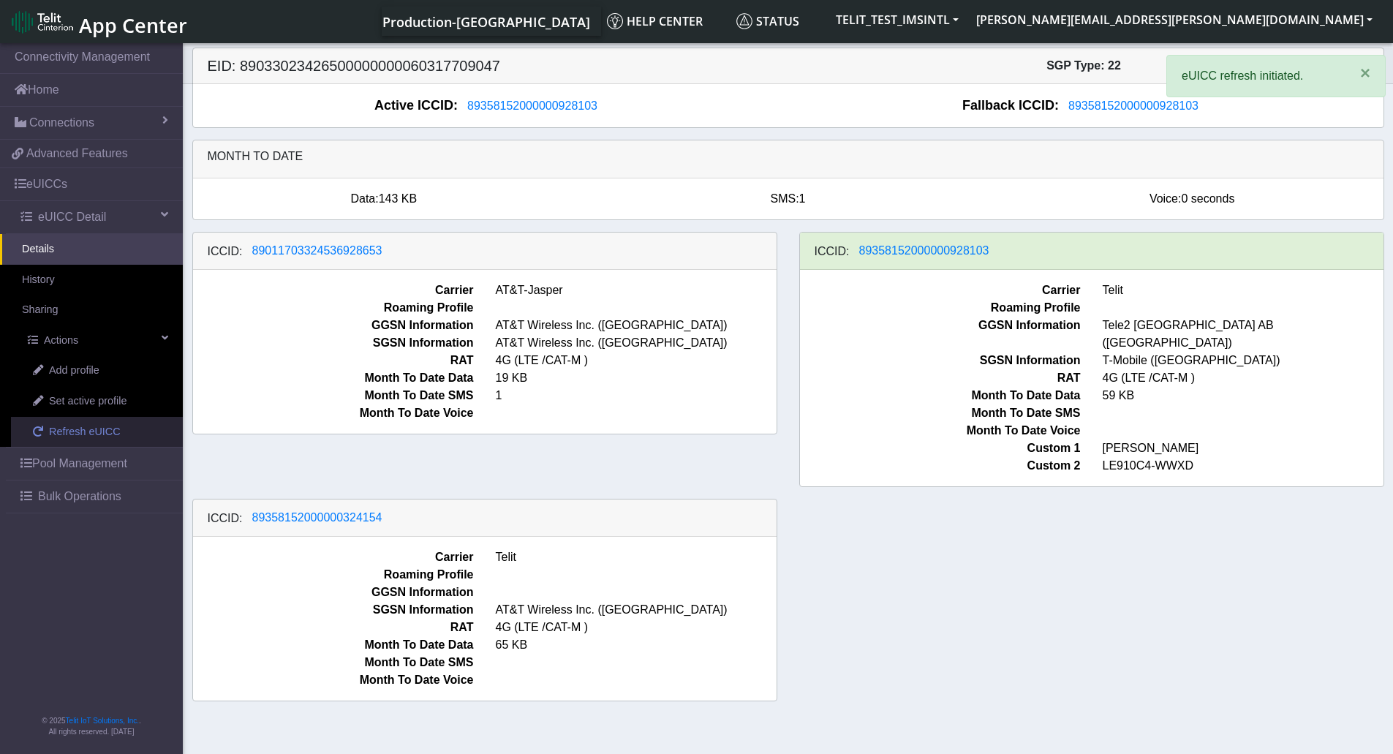
click at [80, 431] on span "Refresh eUICC" at bounding box center [85, 432] width 72 height 16
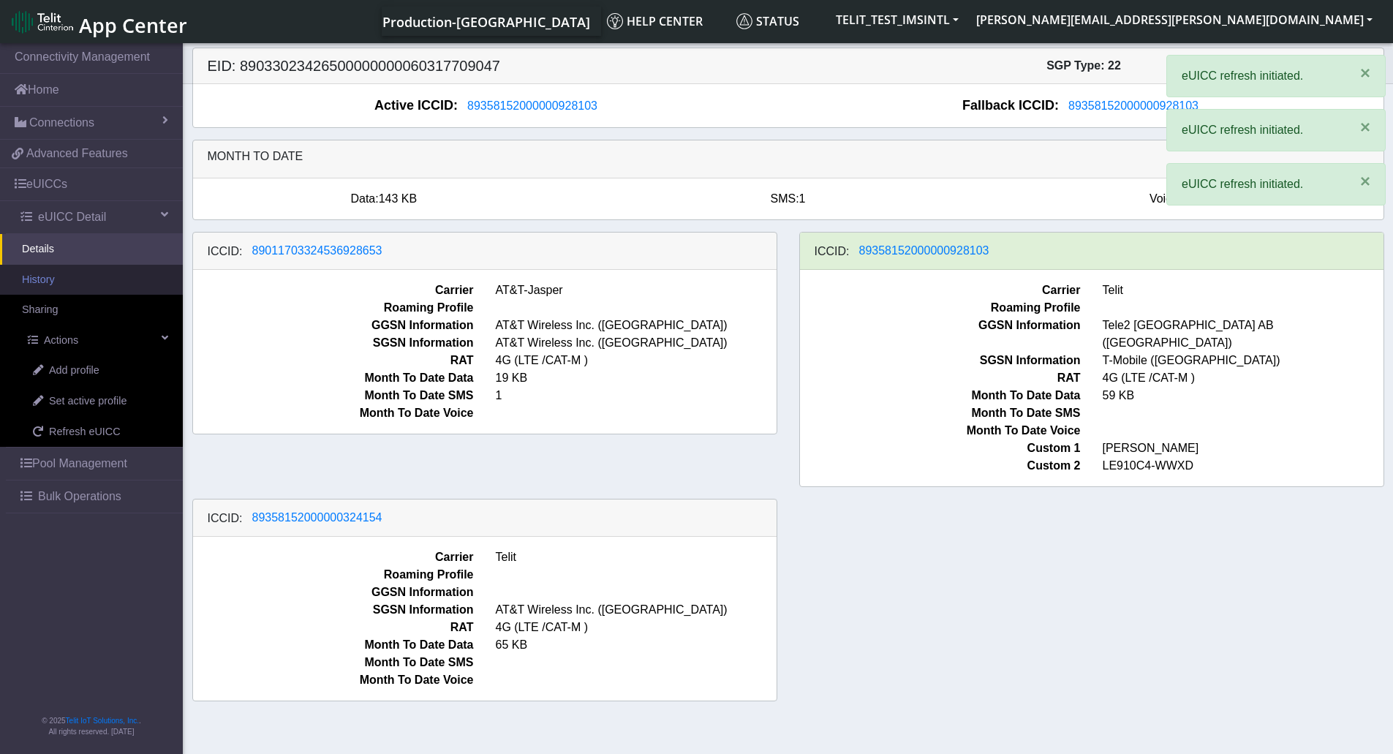
click at [102, 281] on link "History" at bounding box center [91, 280] width 183 height 31
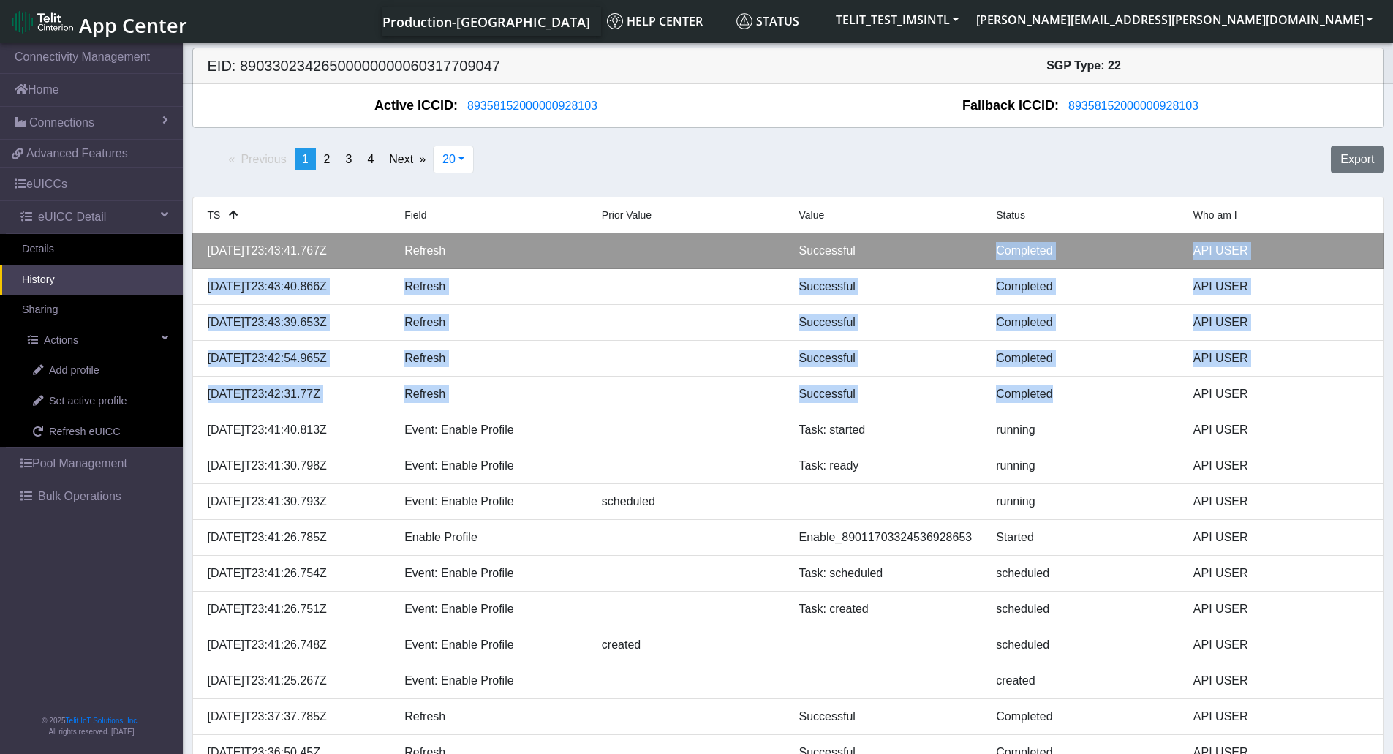
drag, startPoint x: 1073, startPoint y: 396, endPoint x: 957, endPoint y: 241, distance: 194.4
click at [957, 241] on ul "TS Field Prior Value Value Status Who am I 2025-09-30T23:43:41.767Z Refresh Suc…" at bounding box center [788, 573] width 1192 height 753
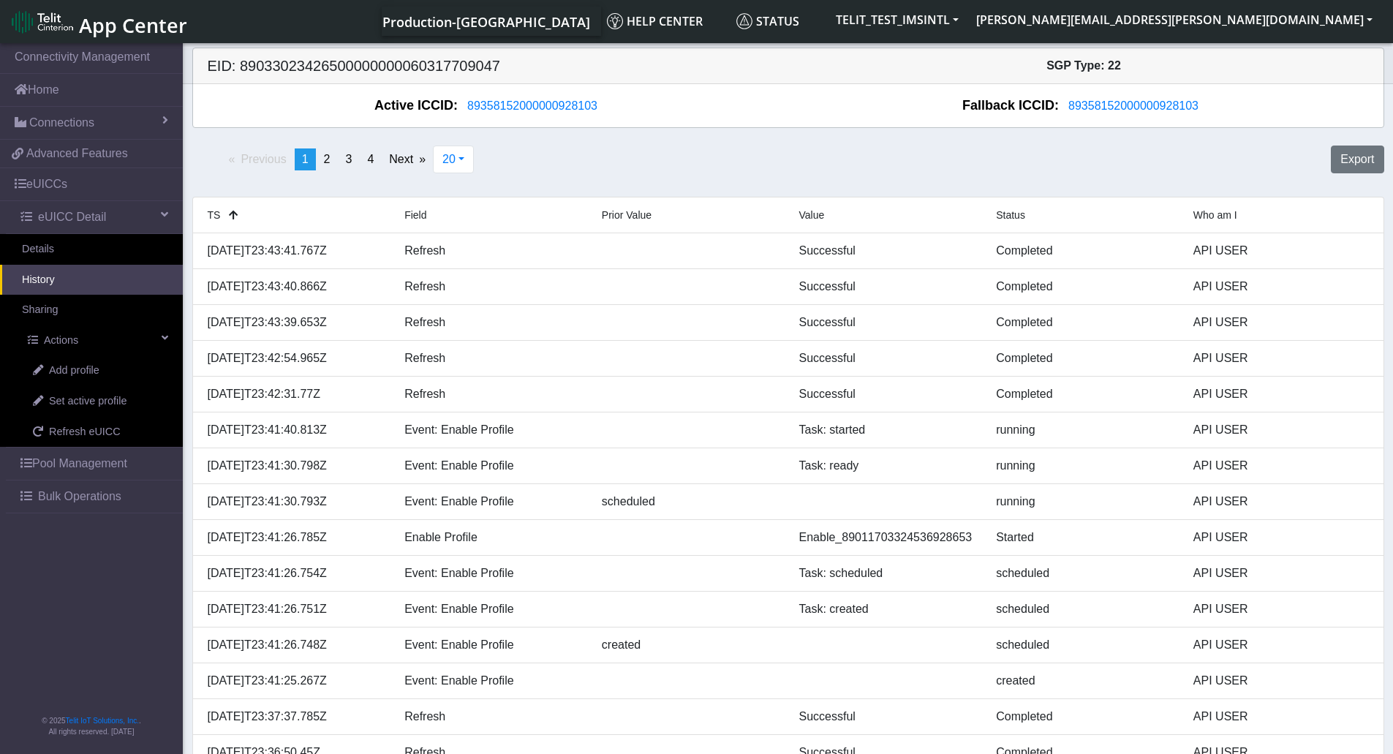
click at [866, 151] on div "Previous page 1 / 4 You're on page 1 page 2 page 3 page 4 Next page 20 20 50 10…" at bounding box center [788, 165] width 1214 height 51
click at [655, 136] on div "Previous page 1 / 4 You're on page 1 page 2 page 3 page 4 Next page 20 20 50 10…" at bounding box center [788, 567] width 1192 height 879
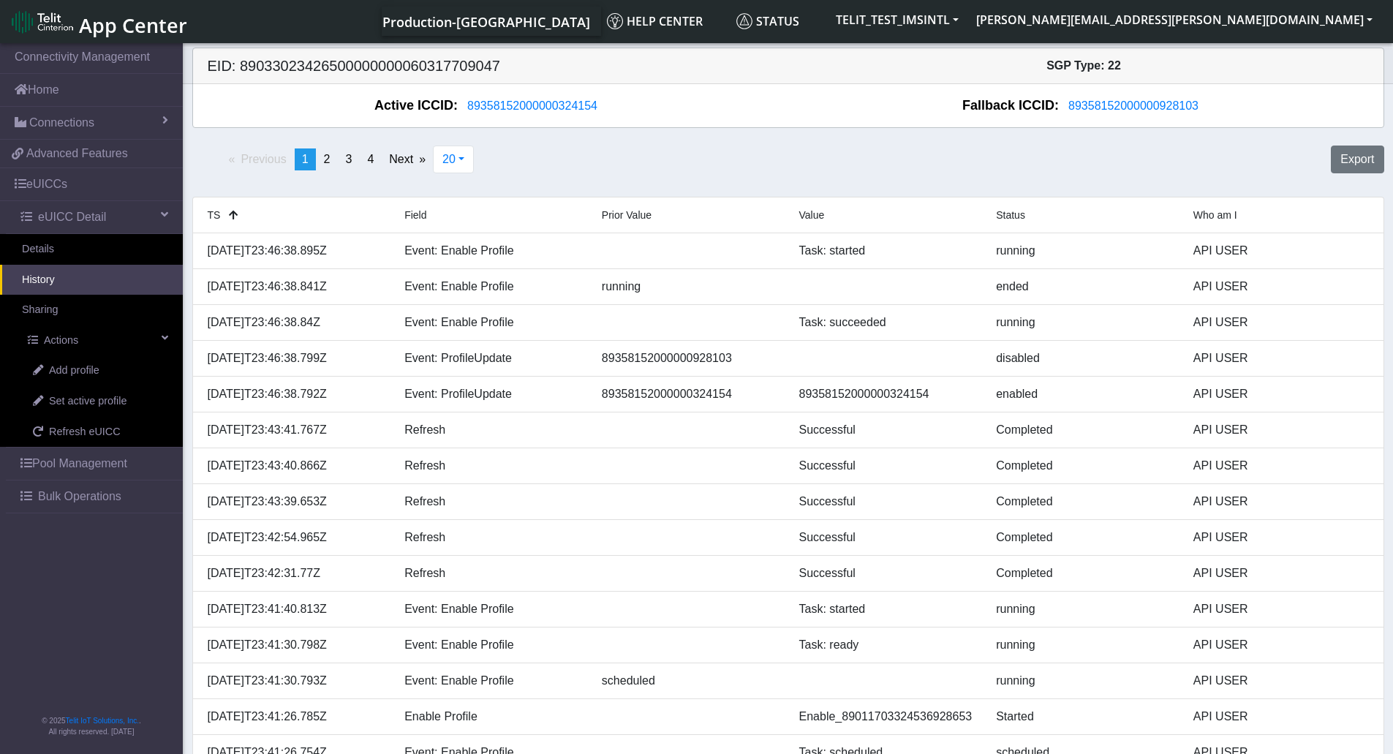
click at [733, 112] on div "Active ICCID: 89358152000000324154" at bounding box center [491, 106] width 595 height 20
click at [629, 173] on div "Previous page 1 / 4 You're on page 1 page 2 page 3 page 4 Next page 20 20 50 10…" at bounding box center [788, 165] width 1214 height 51
click at [682, 165] on div "Previous page 1 / 4 You're on page 1 page 2 page 3 page 4 Next page 20 20 50 10…" at bounding box center [788, 165] width 1214 height 51
click at [807, 78] on div "EID: 89033023426500000000060317709047 SGP Type: 22" at bounding box center [788, 66] width 1212 height 36
click at [630, 159] on div "Previous page 1 / 4 You're on page 1 page 2 page 3 page 4 Next page 20 20 50 10…" at bounding box center [788, 165] width 1214 height 51
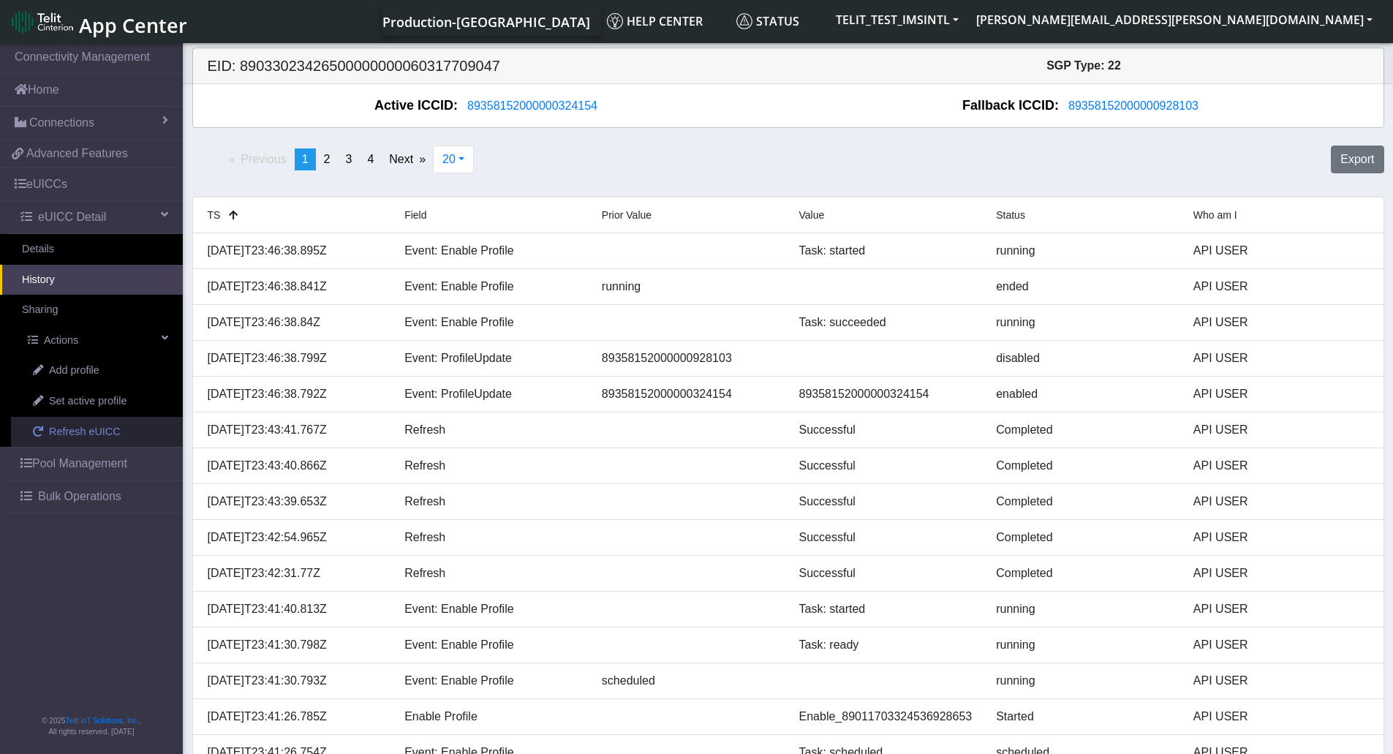
click at [66, 431] on span "Refresh eUICC" at bounding box center [85, 432] width 72 height 16
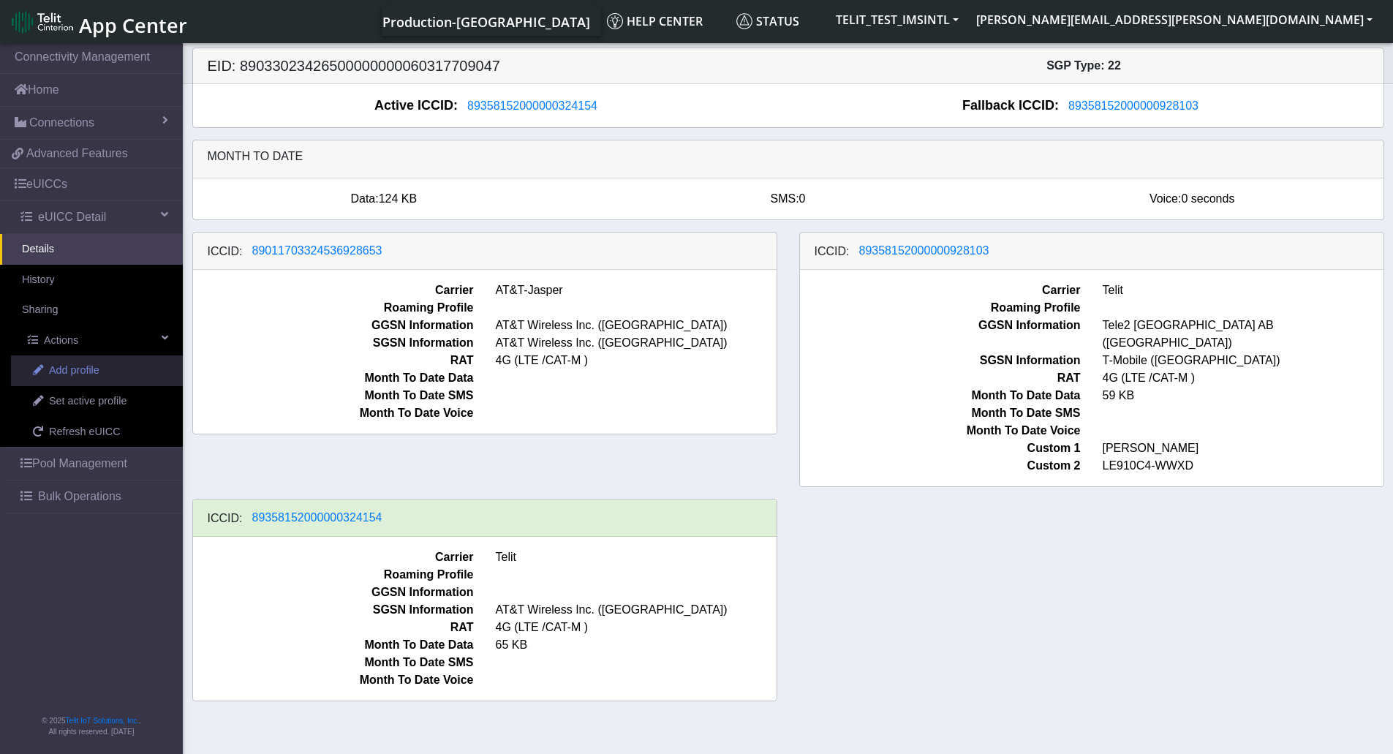
click at [83, 371] on span "Add profile" at bounding box center [74, 371] width 50 height 16
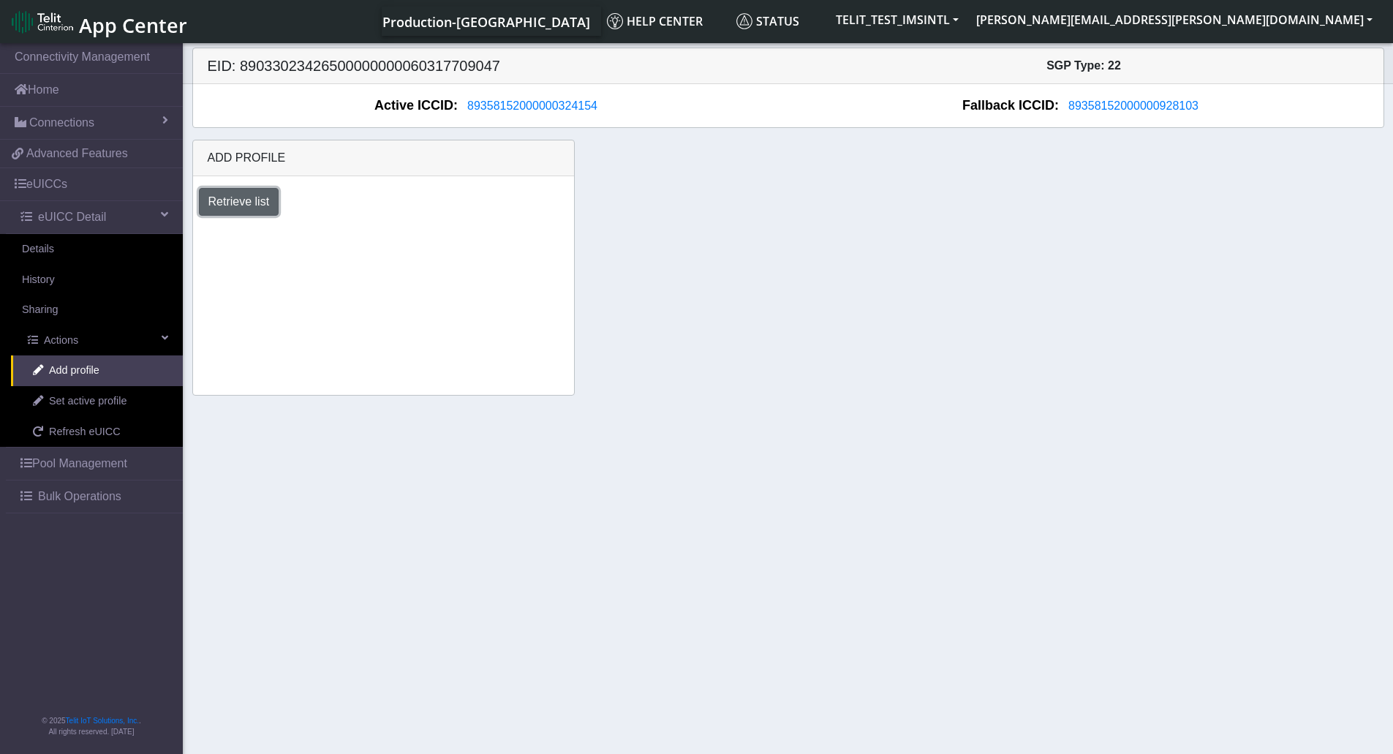
click at [226, 206] on button "Retrieve list" at bounding box center [239, 202] width 80 height 28
click at [303, 249] on select "Select profile to add [DOMAIN_NAME]_ATT (available: 0) USC_test (available: 3) …" at bounding box center [311, 241] width 225 height 28
click at [543, 314] on div "Add profile Retrieve list Select profile to add [DOMAIN_NAME]_ATT (available: 0…" at bounding box center [383, 268] width 382 height 256
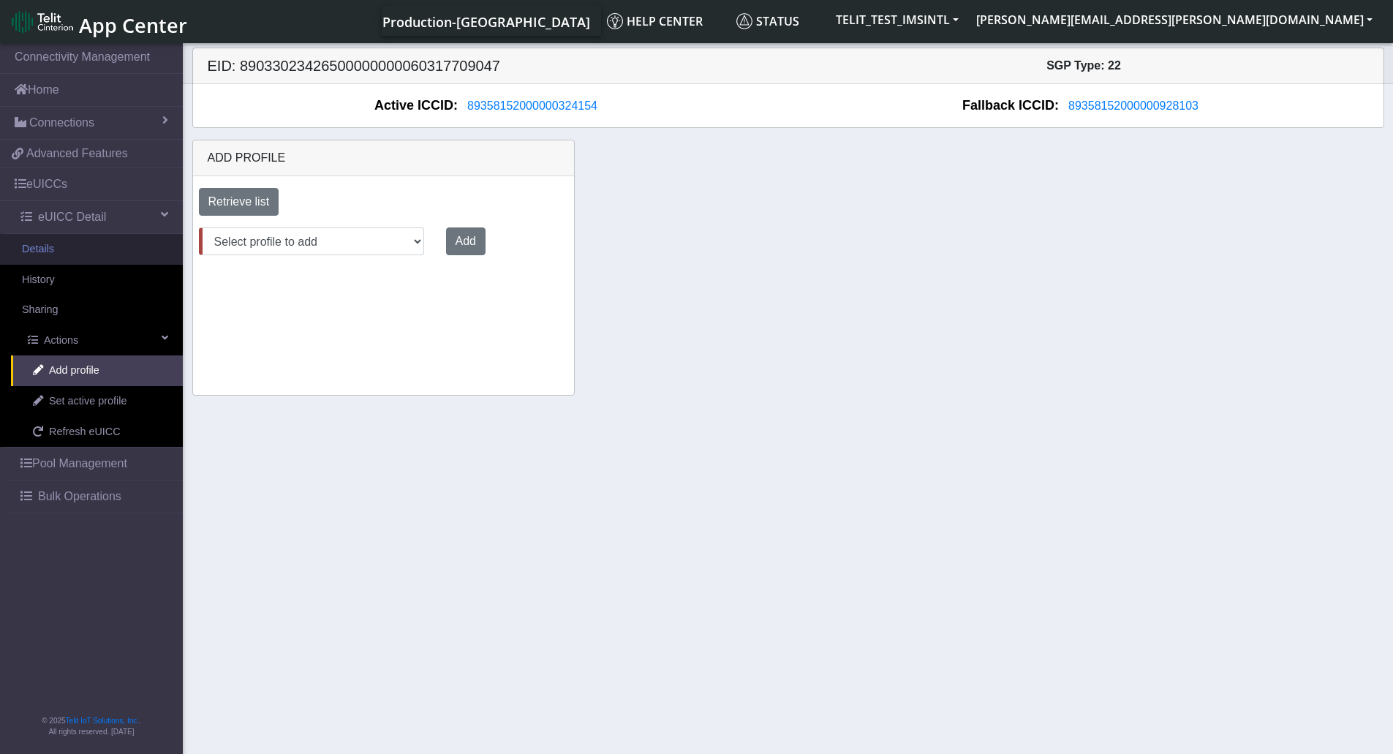
click at [80, 246] on link "Details" at bounding box center [91, 249] width 183 height 31
